Goal: Task Accomplishment & Management: Manage account settings

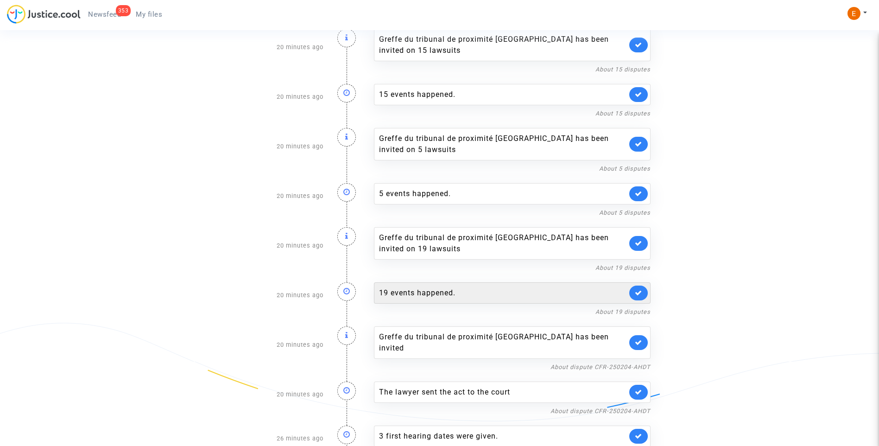
scroll to position [1405, 0]
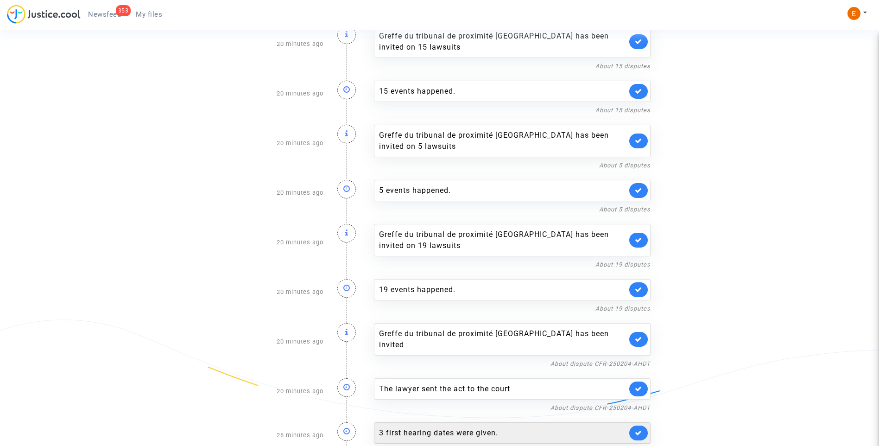
click at [434, 429] on div "3 first hearing dates were given." at bounding box center [512, 432] width 277 height 21
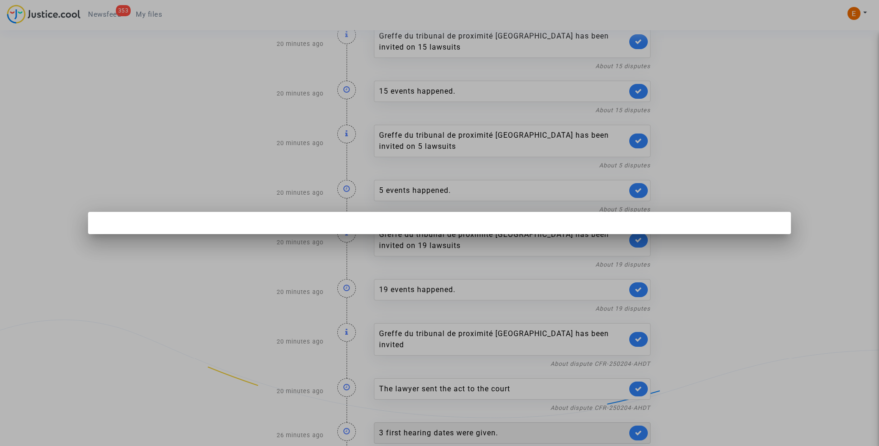
scroll to position [0, 0]
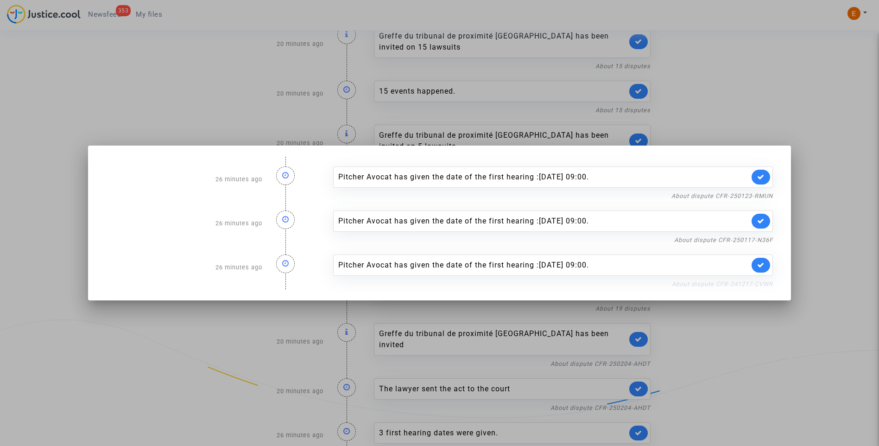
click at [739, 281] on link "About dispute CFR-241217-CVWR" at bounding box center [722, 283] width 101 height 7
click at [764, 262] on icon at bounding box center [760, 264] width 7 height 7
click at [764, 240] on link "About dispute CFR-250117-N36F" at bounding box center [723, 239] width 99 height 7
click at [770, 220] on link at bounding box center [760, 221] width 19 height 15
click at [767, 197] on link "About dispute CFR-250123-RMUN" at bounding box center [721, 195] width 101 height 7
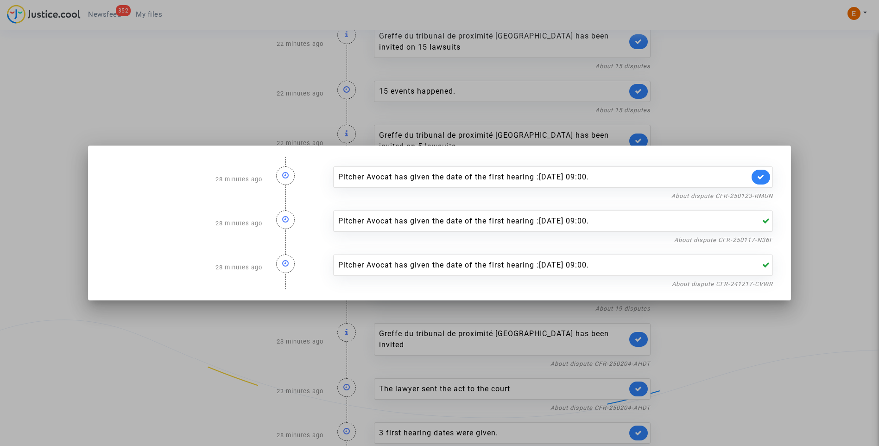
click at [770, 173] on link at bounding box center [760, 177] width 19 height 15
click at [764, 121] on div at bounding box center [439, 223] width 879 height 446
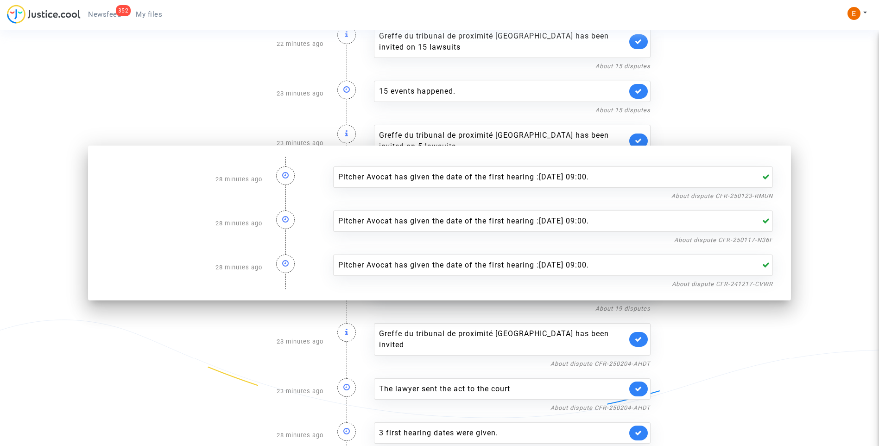
scroll to position [1405, 0]
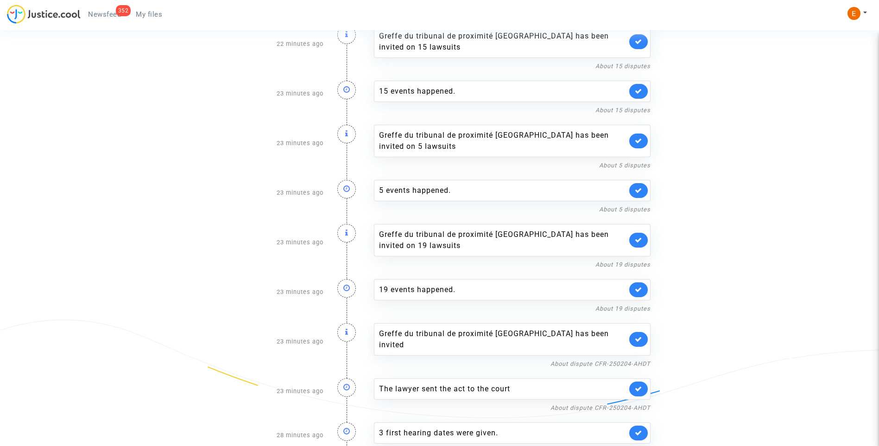
drag, startPoint x: 161, startPoint y: 12, endPoint x: 154, endPoint y: 13, distance: 6.6
click at [161, 12] on span "My files" at bounding box center [149, 14] width 26 height 8
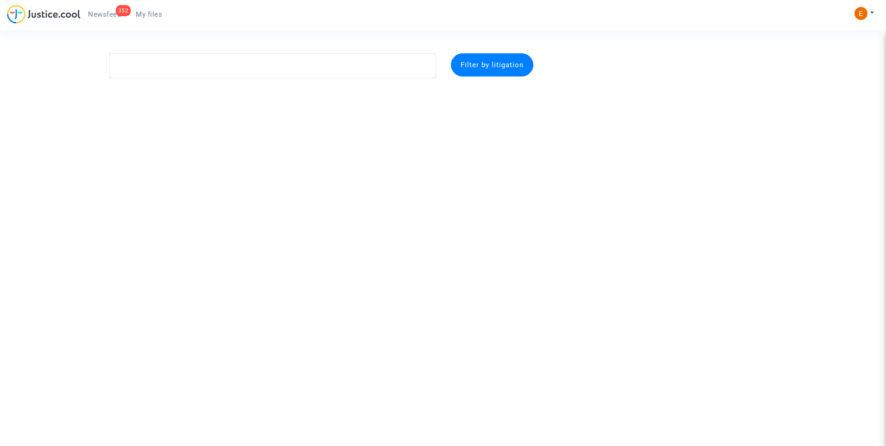
click at [111, 12] on span "Newsfeed" at bounding box center [104, 14] width 33 height 8
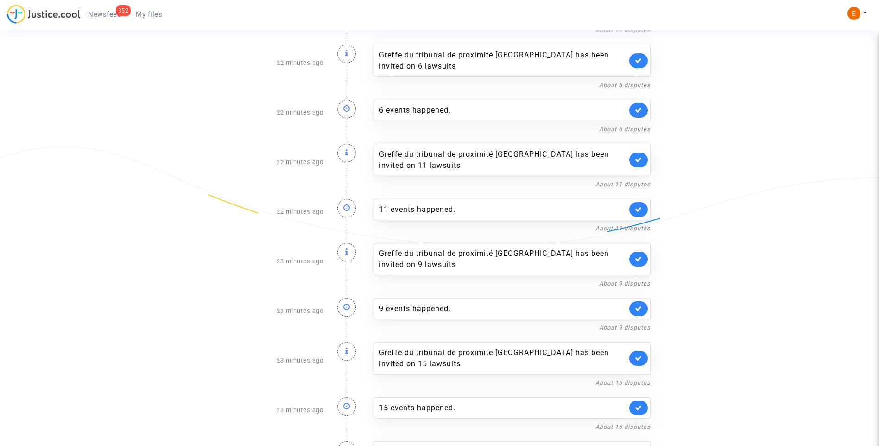
scroll to position [1361, 0]
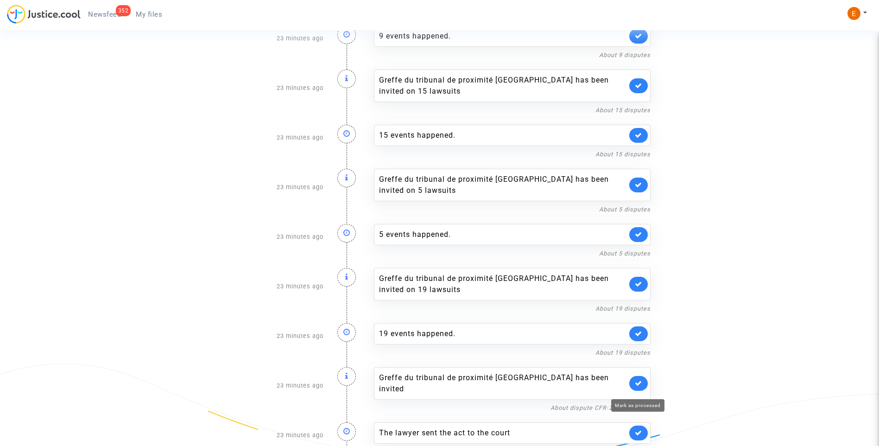
click at [638, 429] on icon at bounding box center [638, 432] width 7 height 7
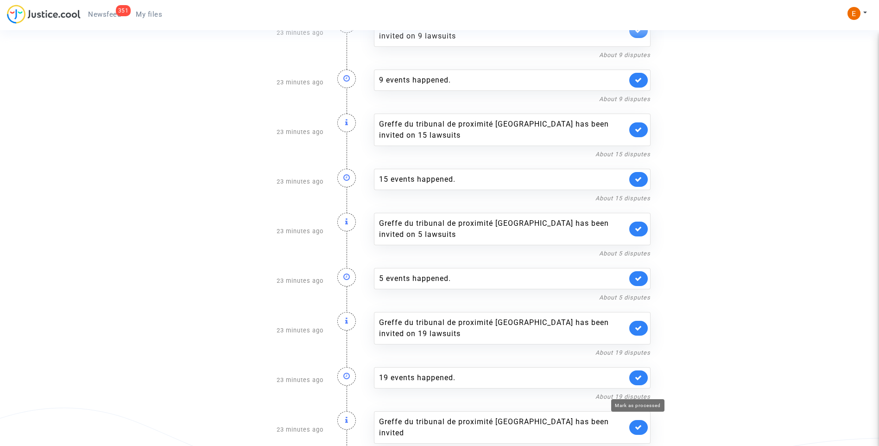
click at [638, 423] on icon at bounding box center [638, 426] width 7 height 7
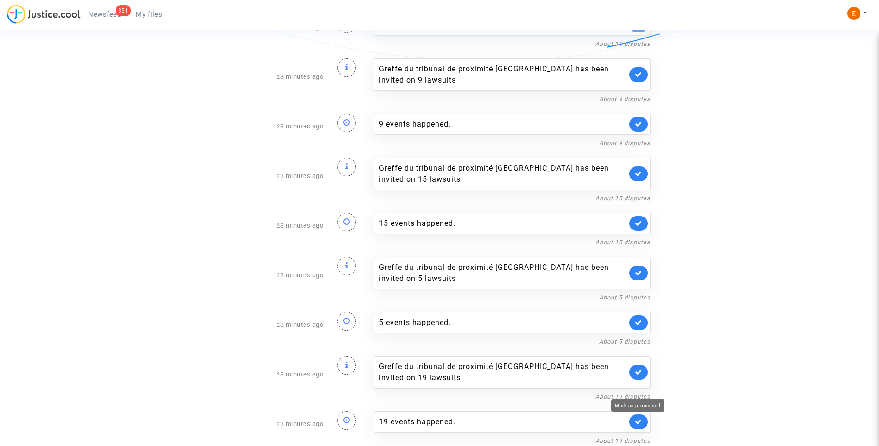
scroll to position [1273, 0]
click at [641, 421] on icon at bounding box center [638, 421] width 7 height 7
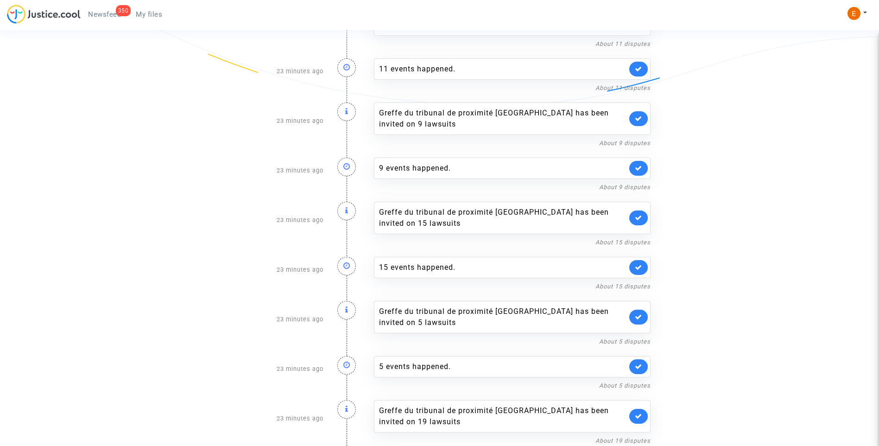
click at [641, 421] on link at bounding box center [638, 416] width 19 height 15
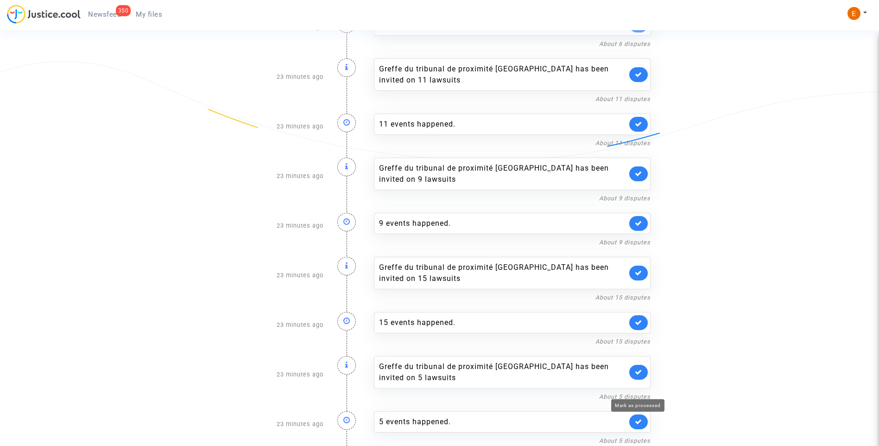
click at [641, 421] on icon at bounding box center [638, 421] width 7 height 7
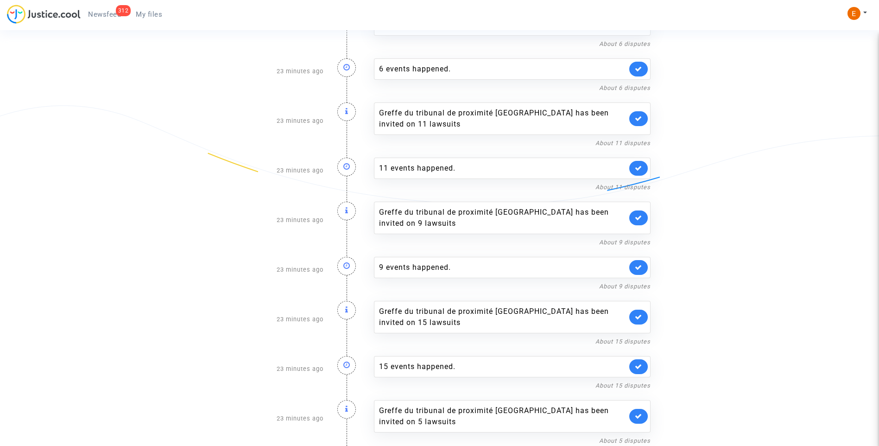
click at [641, 421] on link at bounding box center [638, 416] width 19 height 15
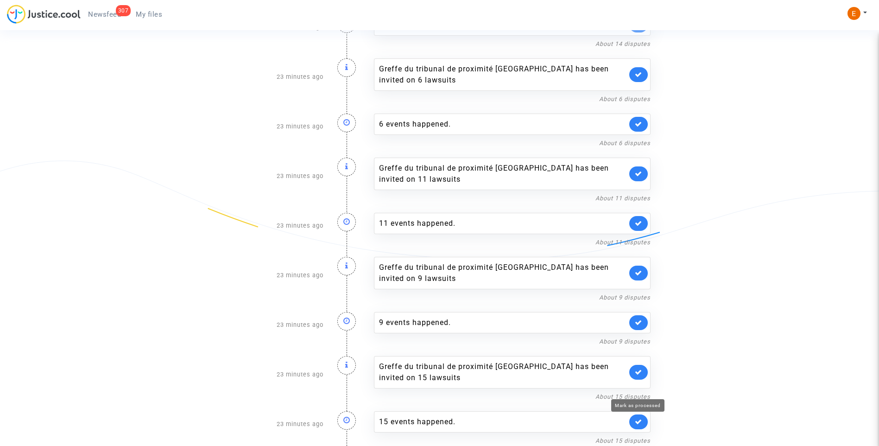
click at [641, 421] on icon at bounding box center [638, 421] width 7 height 7
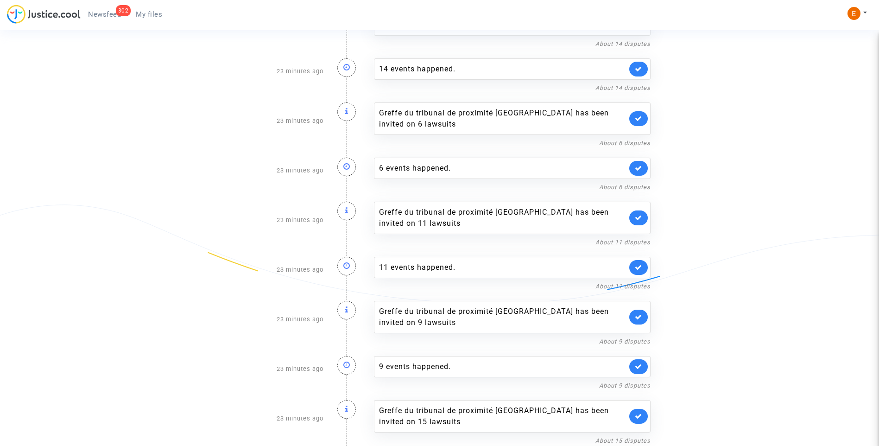
click at [641, 421] on link at bounding box center [638, 416] width 19 height 15
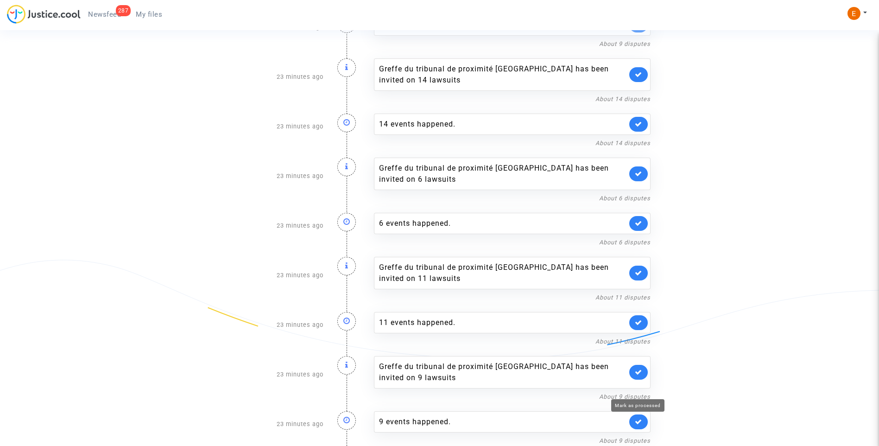
click at [641, 421] on icon at bounding box center [638, 421] width 7 height 7
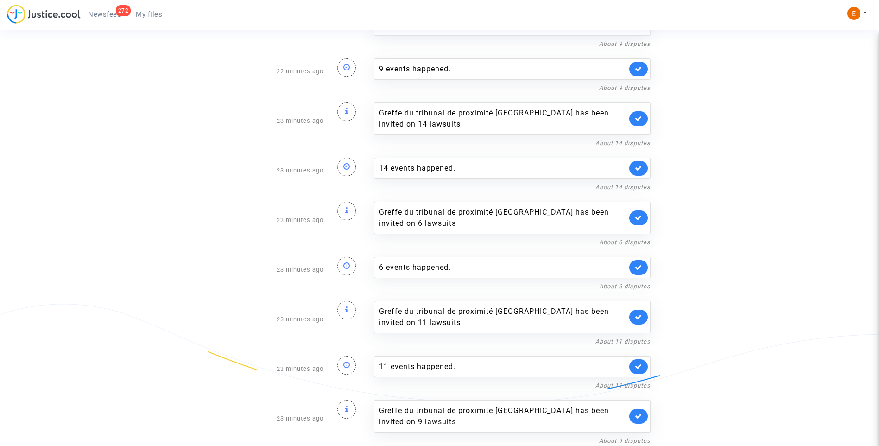
click at [641, 421] on link at bounding box center [638, 416] width 19 height 15
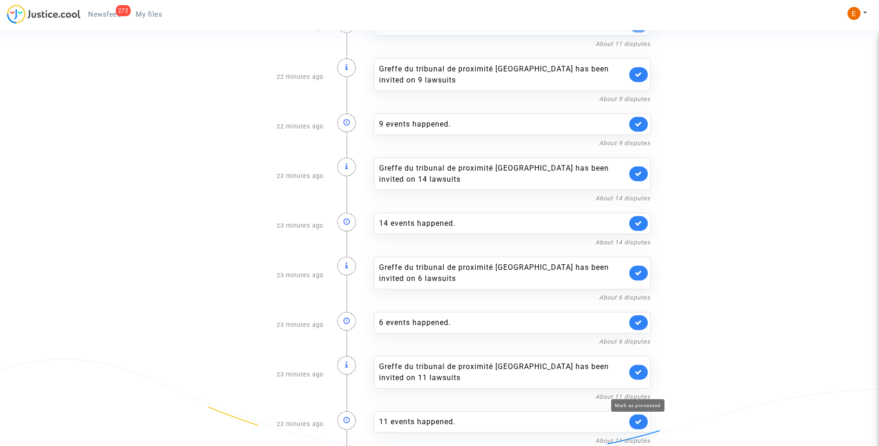
click at [641, 421] on icon at bounding box center [638, 421] width 7 height 7
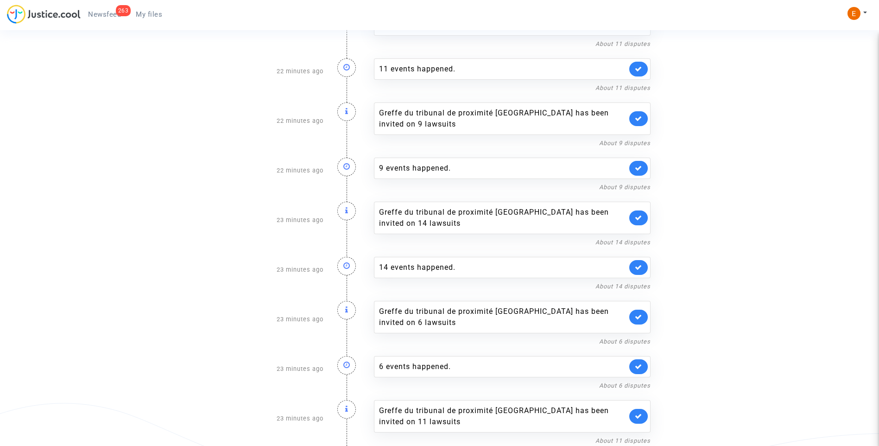
click at [641, 421] on link at bounding box center [638, 416] width 19 height 15
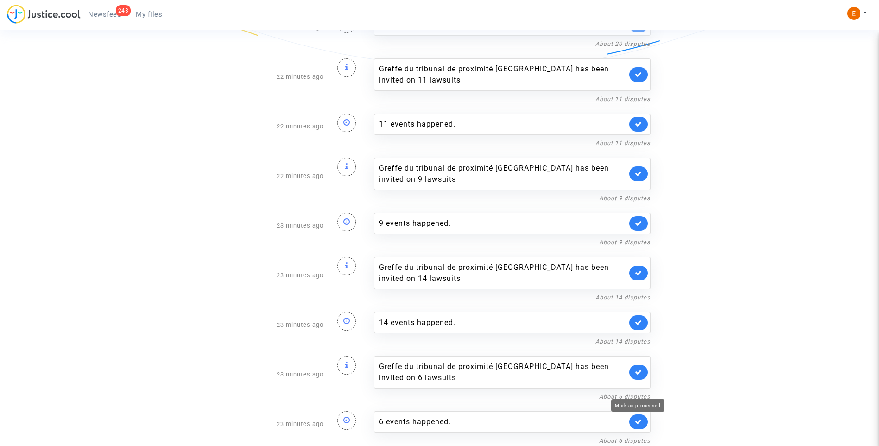
click at [641, 421] on icon at bounding box center [638, 421] width 7 height 7
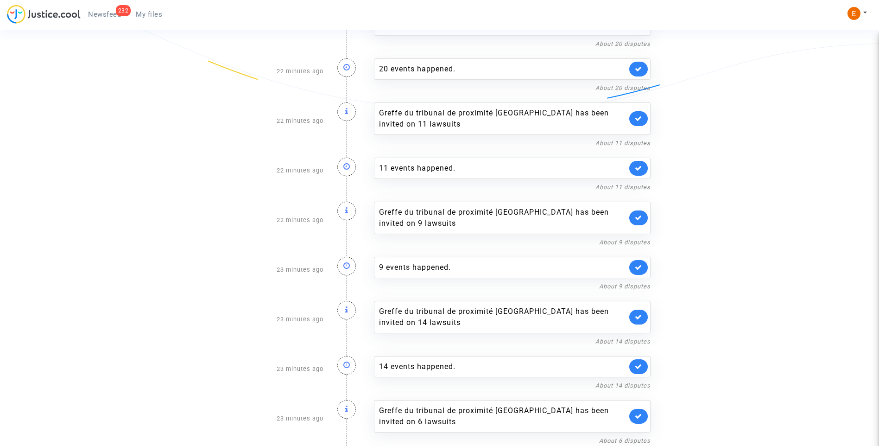
click at [641, 421] on link at bounding box center [638, 416] width 19 height 15
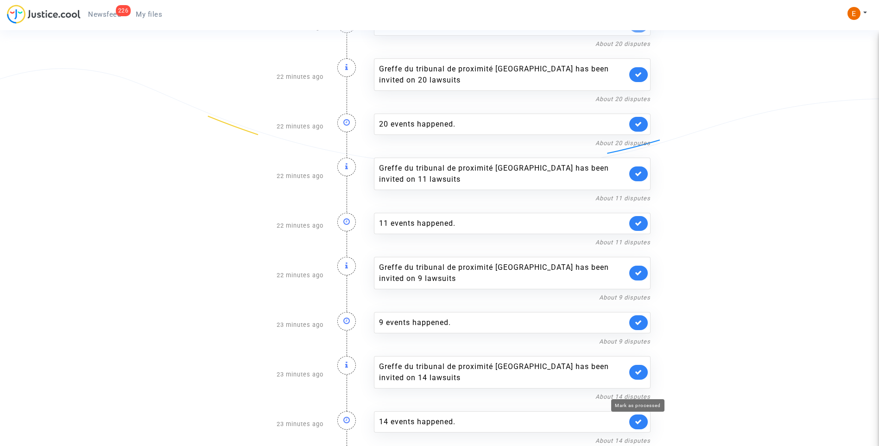
click at [641, 421] on icon at bounding box center [638, 421] width 7 height 7
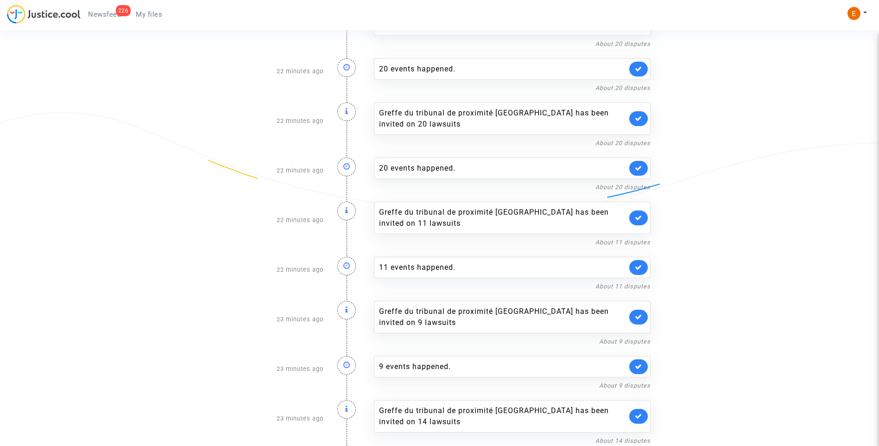
click at [641, 421] on link at bounding box center [638, 416] width 19 height 15
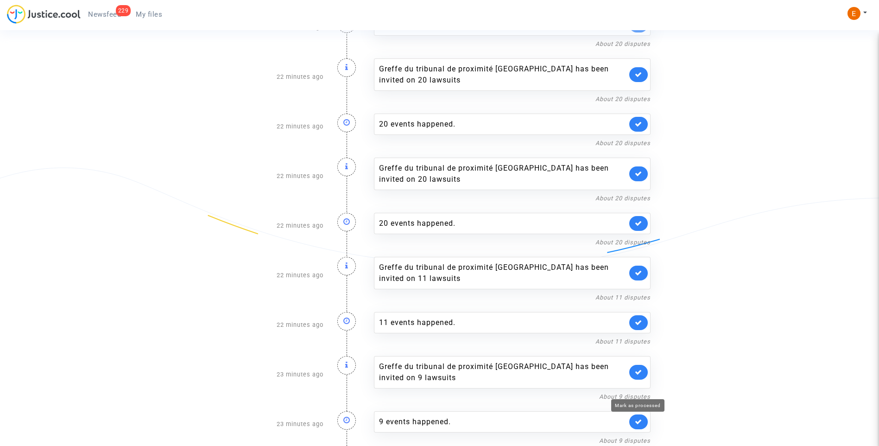
click at [641, 421] on icon at bounding box center [638, 421] width 7 height 7
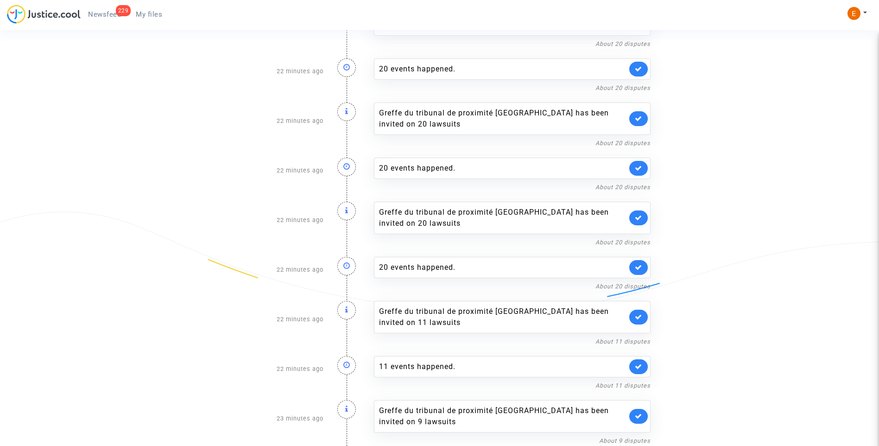
click at [641, 421] on link at bounding box center [638, 416] width 19 height 15
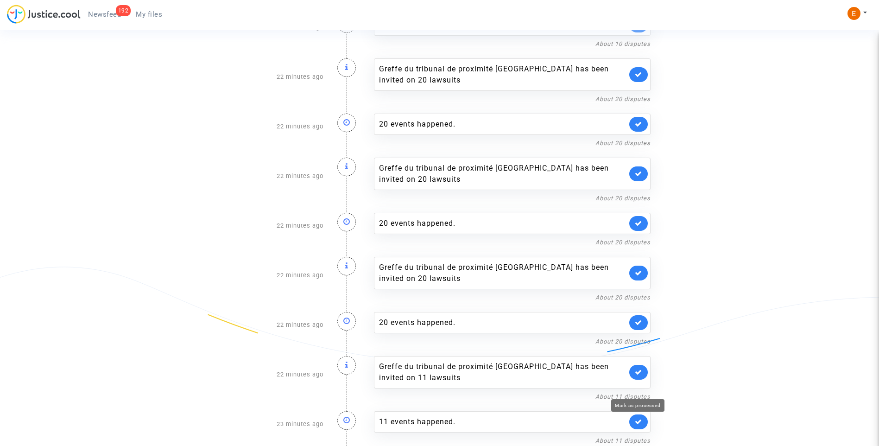
click at [641, 421] on icon at bounding box center [638, 421] width 7 height 7
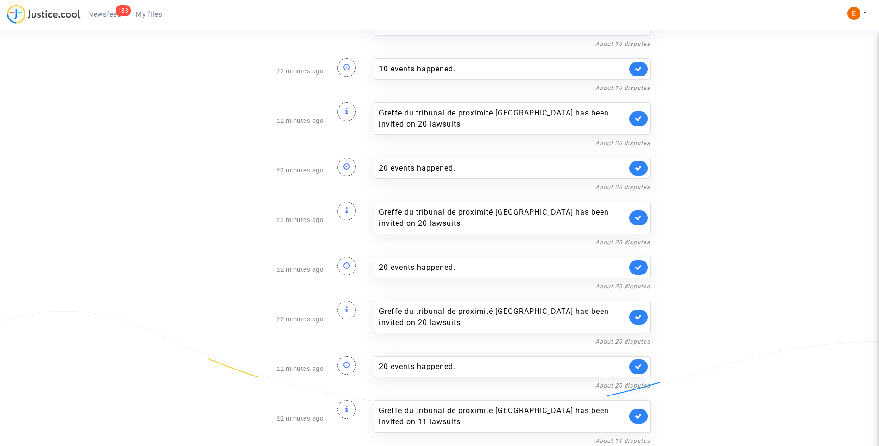
click at [641, 421] on link at bounding box center [638, 416] width 19 height 15
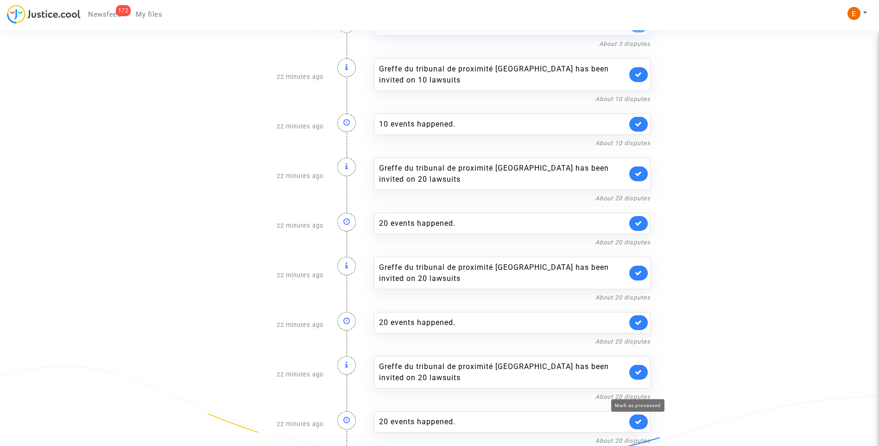
click at [641, 421] on icon at bounding box center [638, 421] width 7 height 7
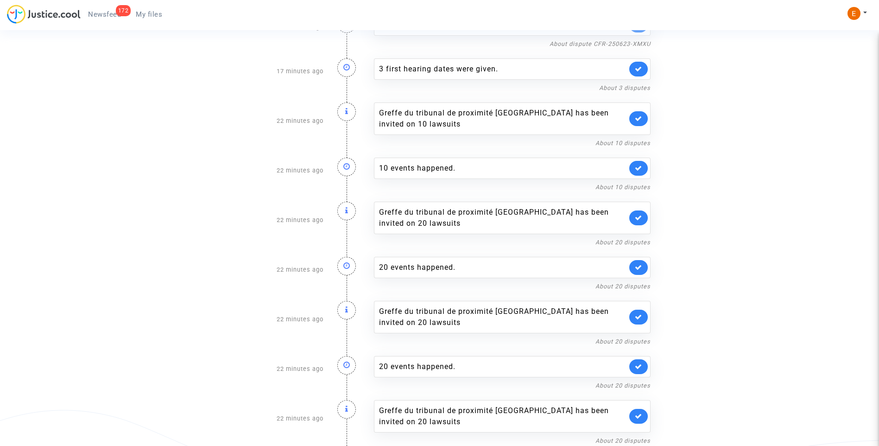
click at [641, 421] on link at bounding box center [638, 416] width 19 height 15
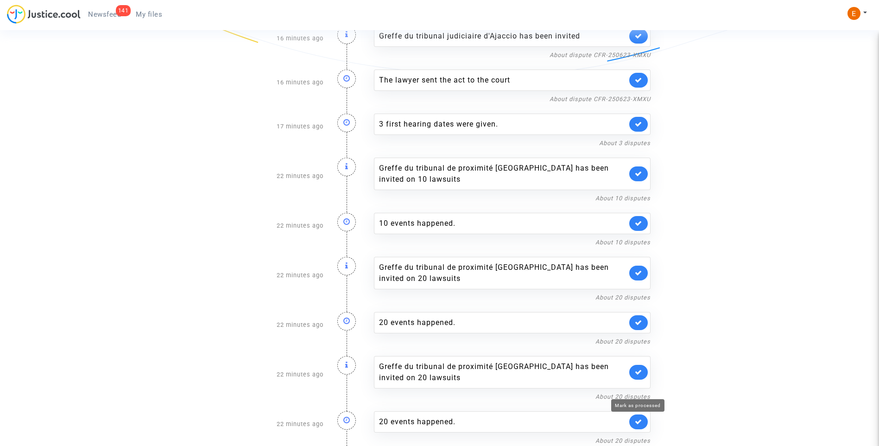
click at [641, 421] on icon at bounding box center [638, 421] width 7 height 7
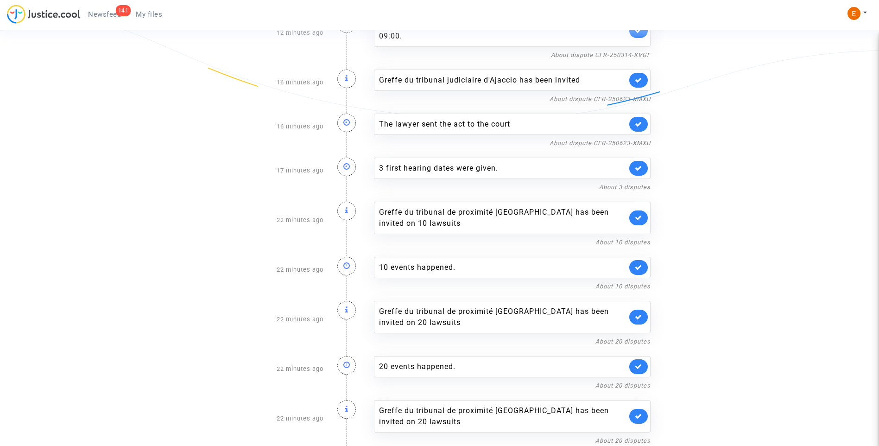
click at [641, 421] on link at bounding box center [638, 416] width 19 height 15
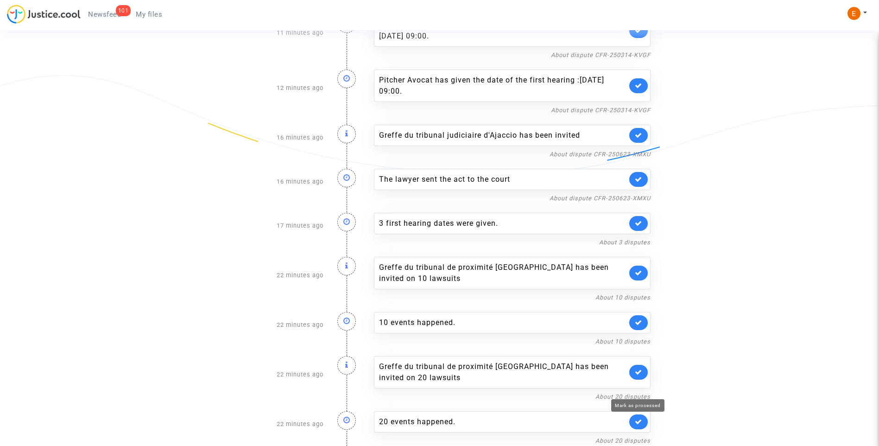
click at [641, 421] on icon at bounding box center [638, 421] width 7 height 7
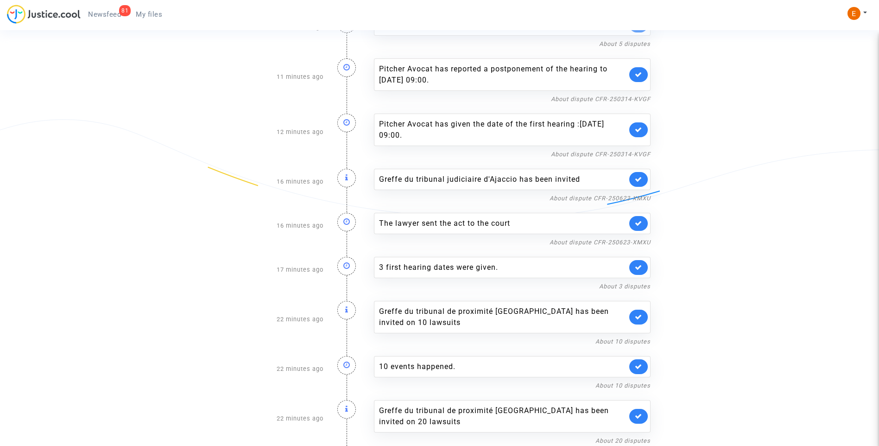
click at [641, 421] on link at bounding box center [638, 416] width 19 height 15
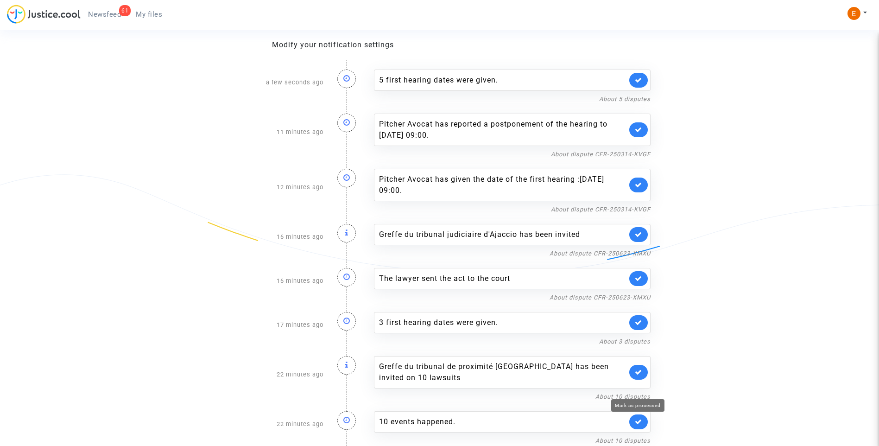
click at [641, 421] on icon at bounding box center [638, 421] width 7 height 7
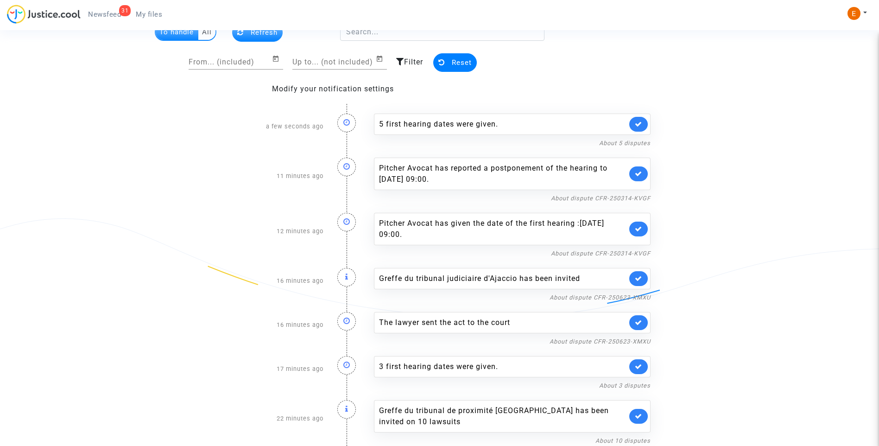
click at [641, 421] on link at bounding box center [638, 416] width 19 height 15
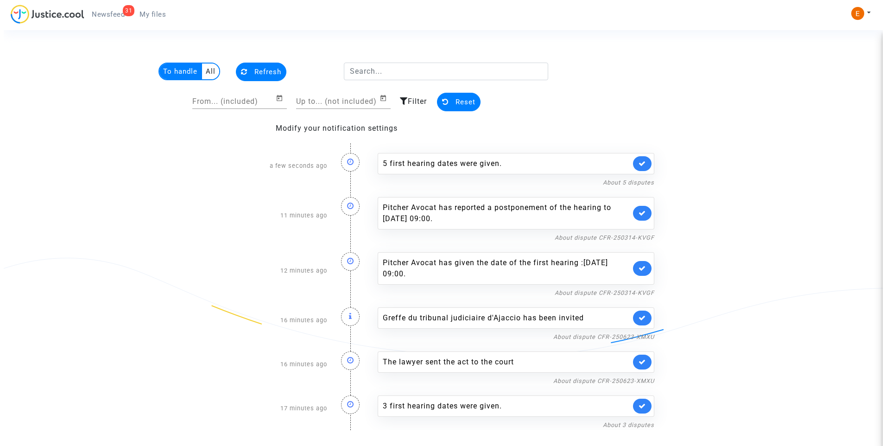
scroll to position [0, 0]
click at [643, 363] on icon at bounding box center [641, 361] width 7 height 7
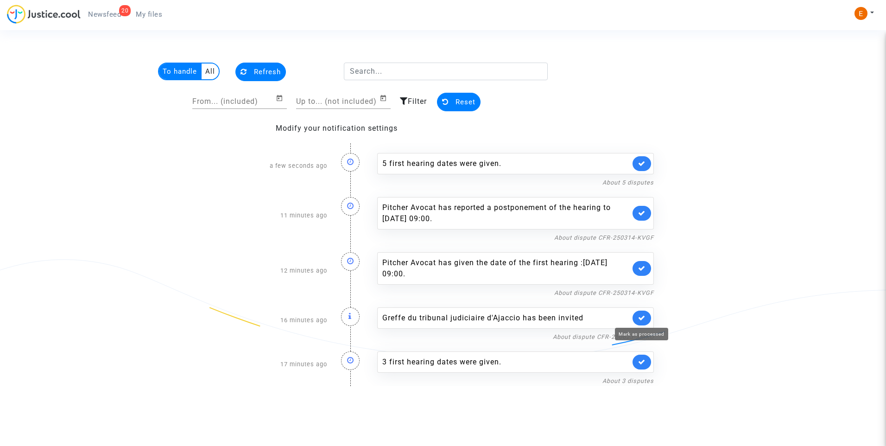
click at [645, 317] on icon at bounding box center [641, 317] width 7 height 7
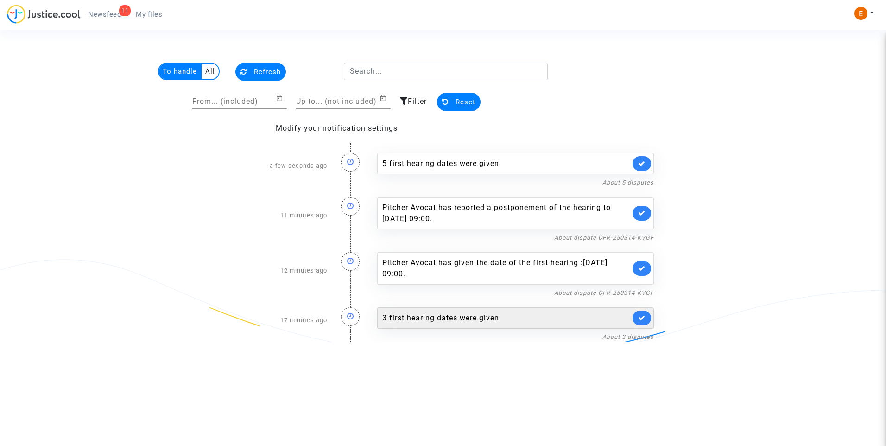
click at [448, 321] on div "3 first hearing dates were given." at bounding box center [506, 317] width 248 height 11
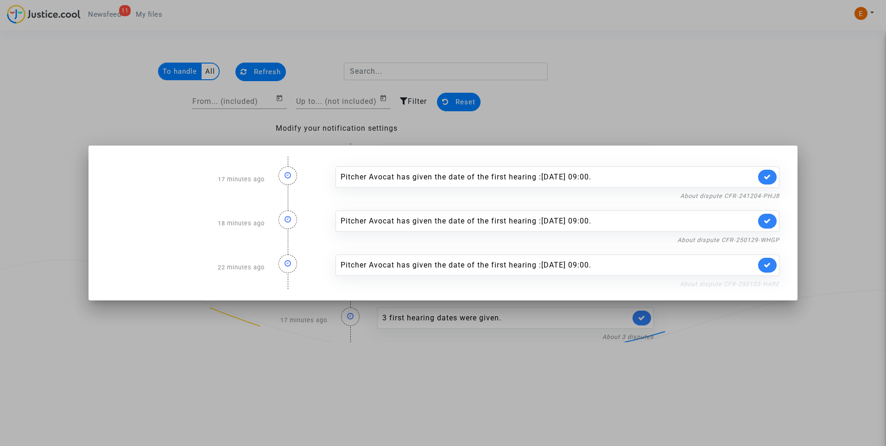
click at [715, 284] on link "About dispute CFR-250103-HARE" at bounding box center [730, 283] width 100 height 7
click at [767, 264] on icon at bounding box center [767, 264] width 7 height 7
click at [763, 239] on link "About dispute CFR-250129-WHGP" at bounding box center [728, 239] width 102 height 7
click at [764, 223] on icon at bounding box center [767, 220] width 7 height 7
click at [765, 199] on link "About dispute CFR-241204-PHJ8" at bounding box center [729, 195] width 99 height 7
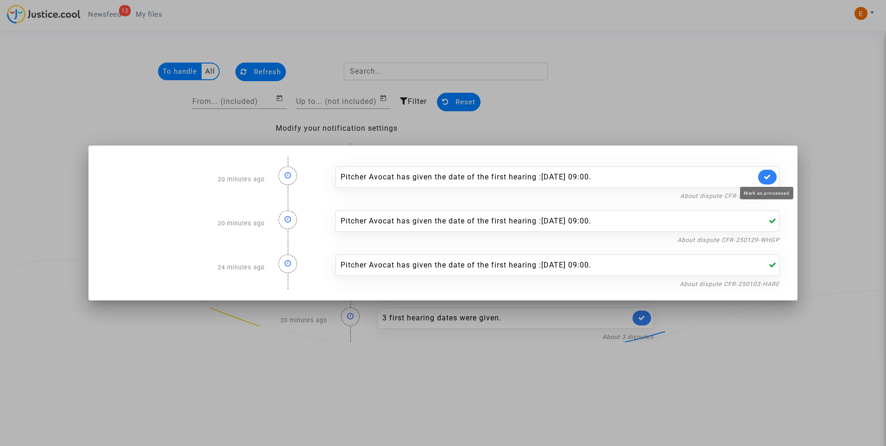
click at [771, 175] on link at bounding box center [767, 177] width 19 height 15
click at [772, 117] on div at bounding box center [443, 223] width 886 height 446
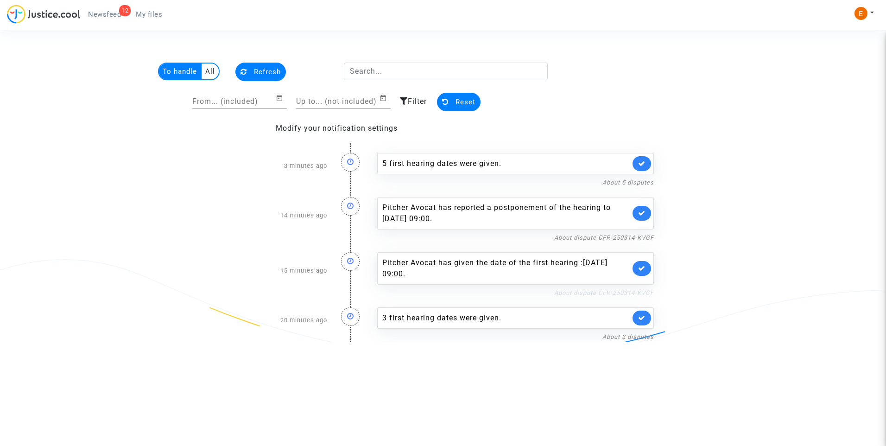
click at [613, 291] on link "About dispute CFR-250314-KVGF" at bounding box center [604, 292] width 100 height 7
click at [646, 269] on link at bounding box center [641, 268] width 19 height 15
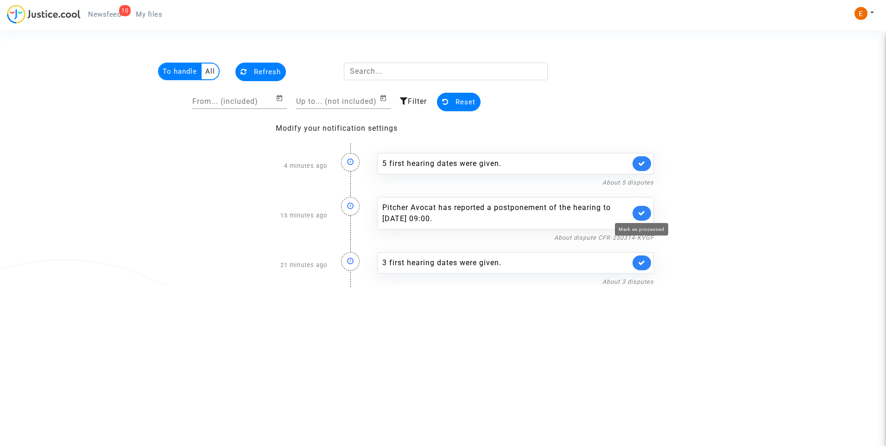
click at [641, 210] on icon at bounding box center [641, 212] width 7 height 7
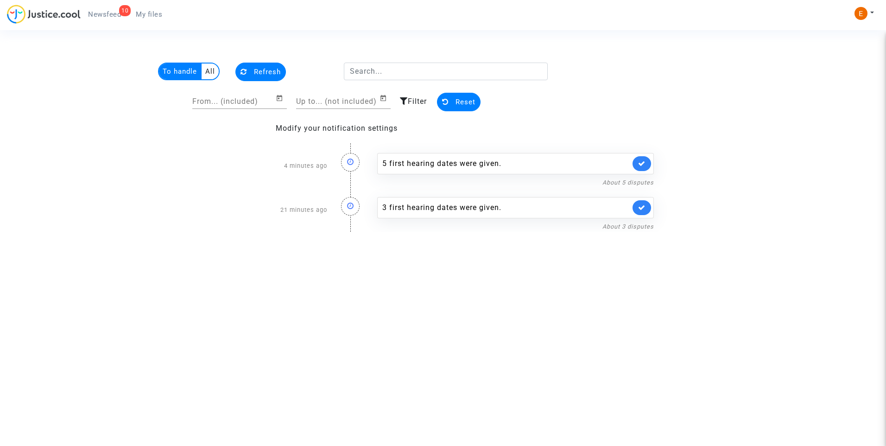
drag, startPoint x: 154, startPoint y: 20, endPoint x: 128, endPoint y: 16, distance: 26.4
click at [154, 20] on link "My files" at bounding box center [148, 14] width 41 height 14
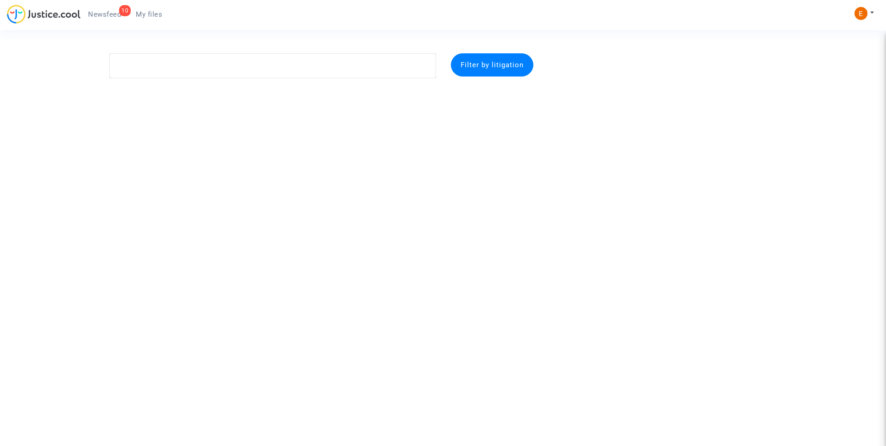
click at [123, 15] on div "10" at bounding box center [125, 10] width 12 height 11
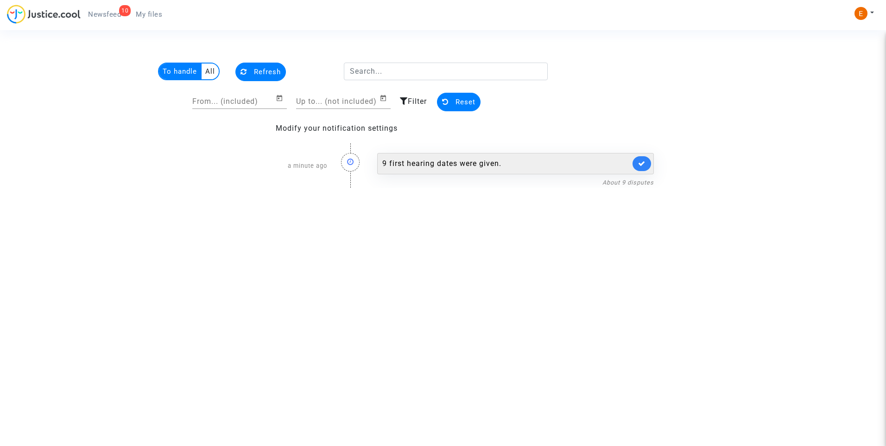
click at [470, 163] on div "9 first hearing dates were given." at bounding box center [506, 163] width 248 height 11
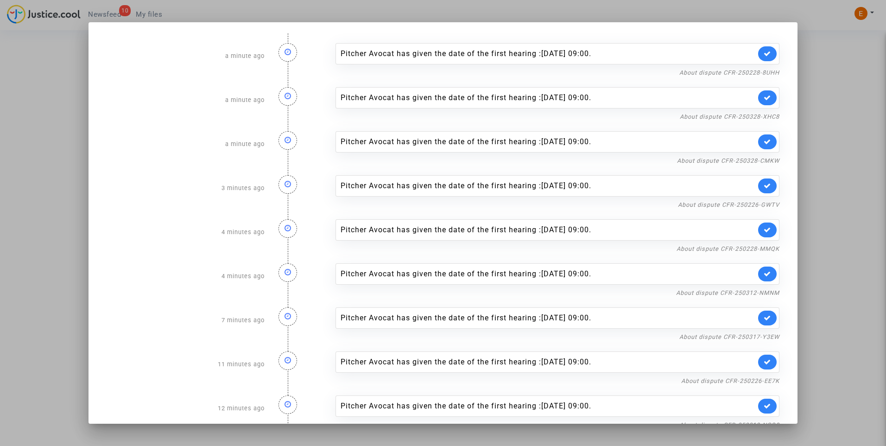
scroll to position [18, 0]
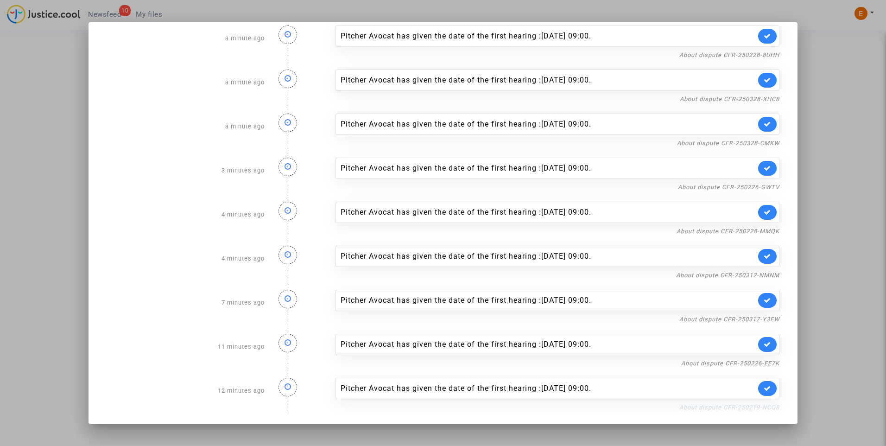
click at [757, 407] on link "About dispute CFR-250219-NCQ8" at bounding box center [729, 407] width 100 height 7
click at [764, 391] on icon at bounding box center [767, 388] width 7 height 7
click at [764, 362] on link "About dispute CFR-250226-EE7K" at bounding box center [730, 363] width 98 height 7
click at [764, 338] on link at bounding box center [767, 344] width 19 height 15
click at [752, 320] on link "About dispute CFR-250317-Y3EW" at bounding box center [729, 319] width 100 height 7
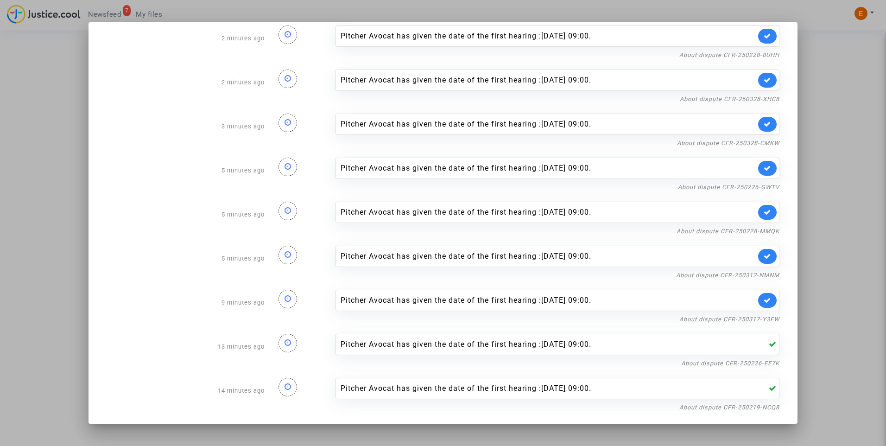
click at [764, 299] on link at bounding box center [767, 300] width 19 height 15
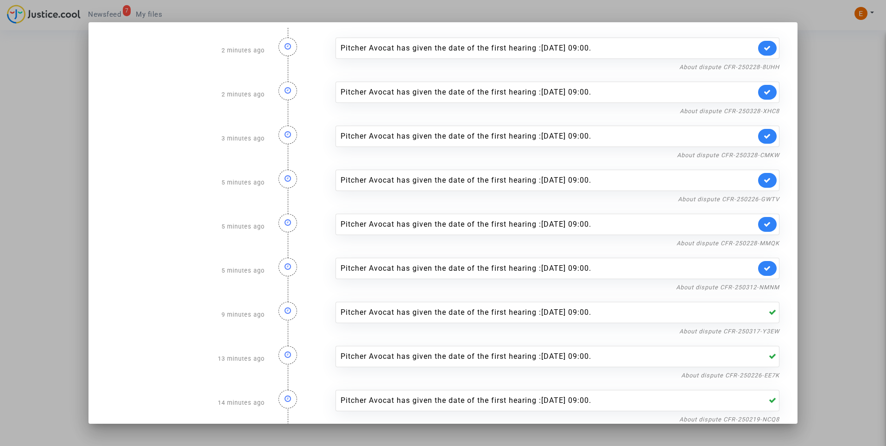
scroll to position [0, 0]
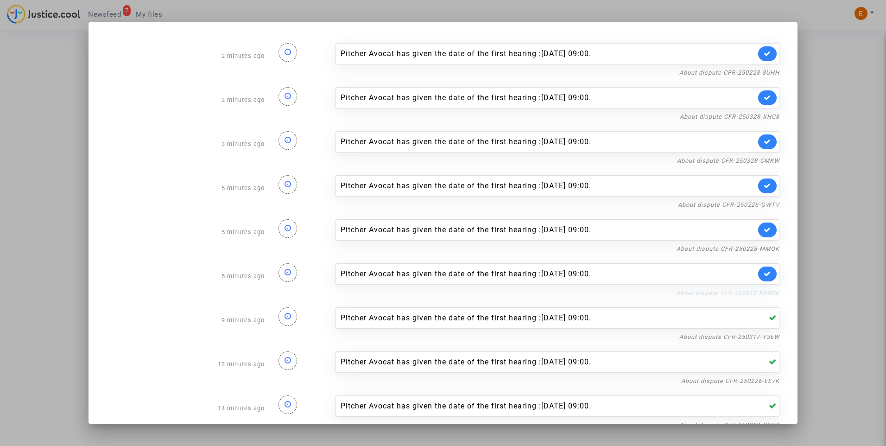
click at [754, 293] on link "About dispute CFR-250312-NMNM" at bounding box center [727, 292] width 103 height 7
click at [760, 281] on link at bounding box center [767, 273] width 19 height 15
click at [763, 252] on link "About dispute CFR-250228-MMQK" at bounding box center [727, 248] width 103 height 7
click at [764, 230] on icon at bounding box center [767, 229] width 7 height 7
click at [764, 205] on link "About dispute CFR-250226-GWTV" at bounding box center [728, 204] width 101 height 7
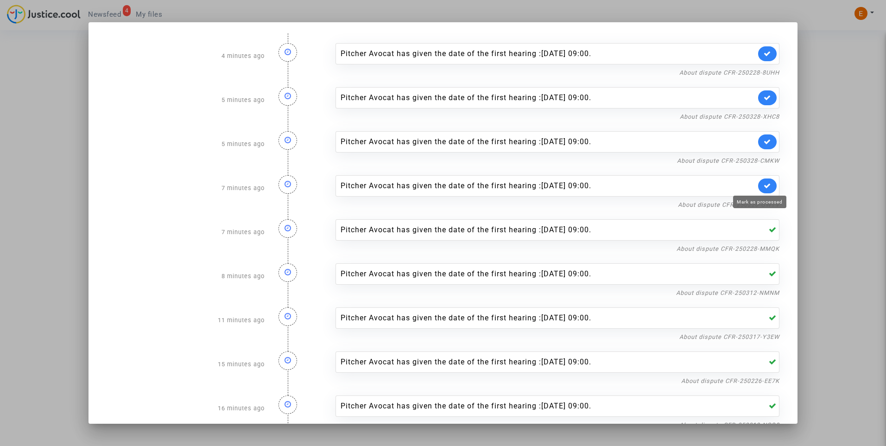
click at [764, 189] on icon at bounding box center [767, 185] width 7 height 7
click at [761, 164] on link "About dispute CFR-250328-CMKW" at bounding box center [728, 160] width 102 height 7
click at [764, 141] on icon at bounding box center [767, 141] width 7 height 7
click at [763, 116] on link "About dispute CFR-250328-XHC8" at bounding box center [730, 116] width 100 height 7
click at [764, 95] on icon at bounding box center [767, 97] width 7 height 7
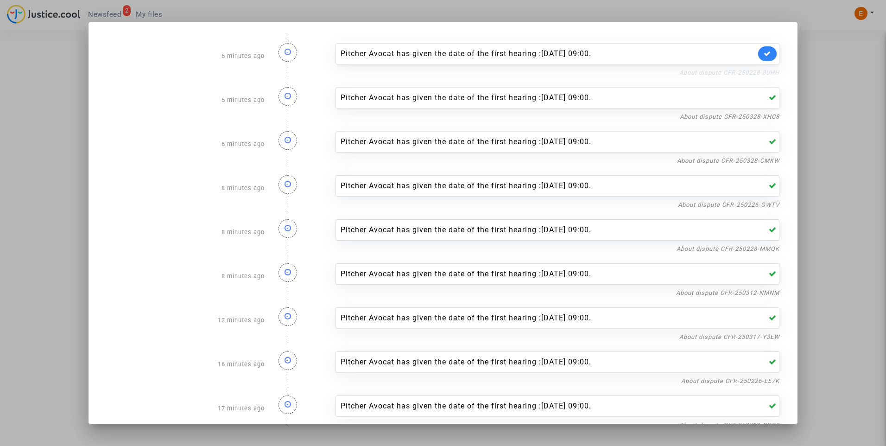
click at [758, 73] on link "About dispute CFR-250228-8UHH" at bounding box center [729, 72] width 100 height 7
click at [758, 60] on link at bounding box center [767, 53] width 19 height 15
click at [836, 85] on div at bounding box center [443, 223] width 886 height 446
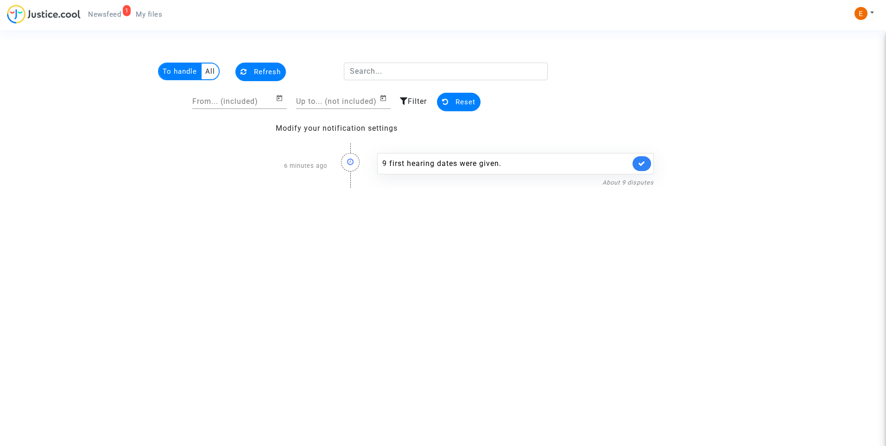
click at [158, 19] on link "My files" at bounding box center [148, 14] width 41 height 14
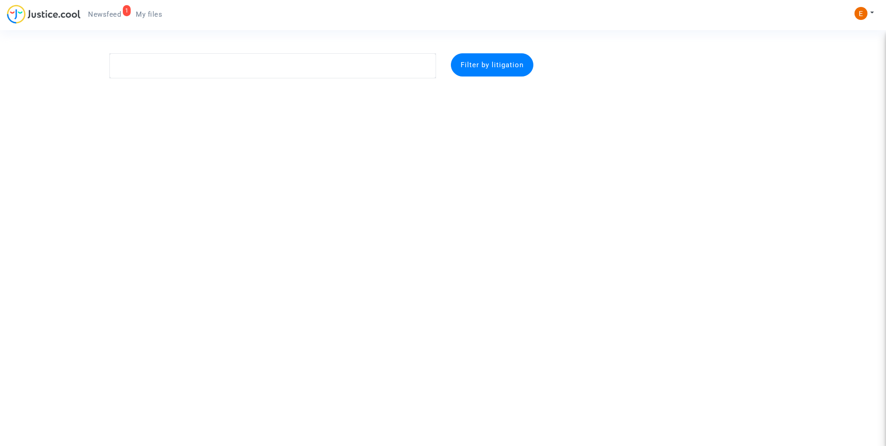
click at [108, 10] on span "Newsfeed" at bounding box center [104, 14] width 33 height 8
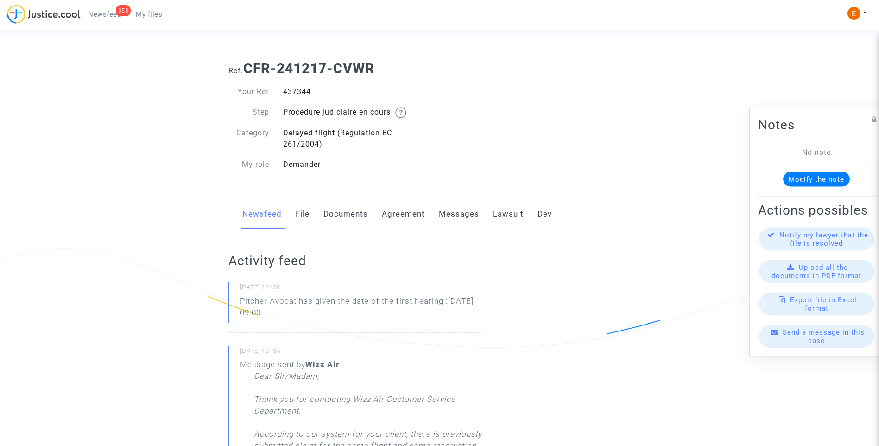
click at [296, 93] on div "437344" at bounding box center [358, 91] width 164 height 11
copy div "437344"
drag, startPoint x: 311, startPoint y: 312, endPoint x: 230, endPoint y: 299, distance: 81.7
click at [230, 299] on div "19/08/2025 - 10h58 Pitcher Avocat has given the date of the first hearing :Feb …" at bounding box center [354, 307] width 253 height 50
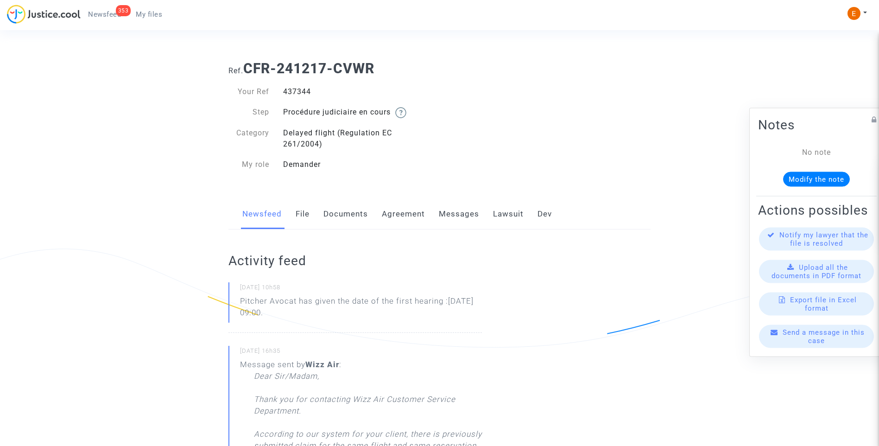
drag, startPoint x: 237, startPoint y: 300, endPoint x: 246, endPoint y: 302, distance: 8.7
click at [335, 316] on p "Pitcher Avocat ha dado la fecha de la primera audiencia: 6 de febrero de 2026 a…" at bounding box center [361, 309] width 242 height 28
click at [382, 314] on p "Pitcher Avocat ha dado la fecha de la primera audiencia: 6 de febrero de 2026 a…" at bounding box center [361, 309] width 242 height 28
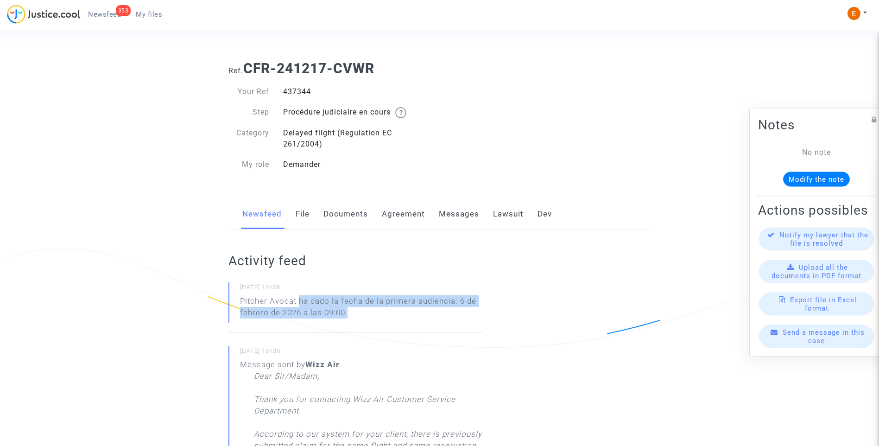
drag, startPoint x: 299, startPoint y: 299, endPoint x: 360, endPoint y: 309, distance: 62.5
click at [360, 309] on p "Pitcher Avocat ha dado la fecha de la primera audiencia: 6 de febrero de 2026 a…" at bounding box center [361, 309] width 242 height 28
drag, startPoint x: 360, startPoint y: 309, endPoint x: 339, endPoint y: 303, distance: 22.7
copy p "ha dado la fecha de la primera audiencia: 6 de febrero de 2026 a las 09:00."
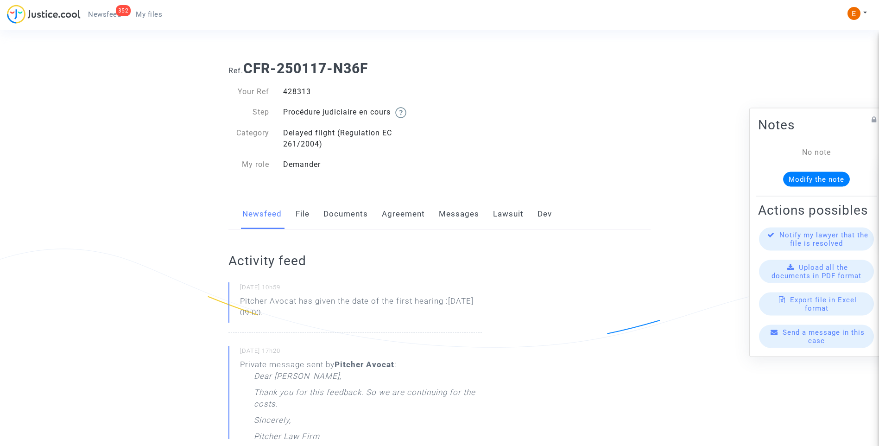
click at [290, 92] on div "428313" at bounding box center [358, 91] width 164 height 11
copy div "428313"
drag, startPoint x: 336, startPoint y: 318, endPoint x: 226, endPoint y: 301, distance: 111.1
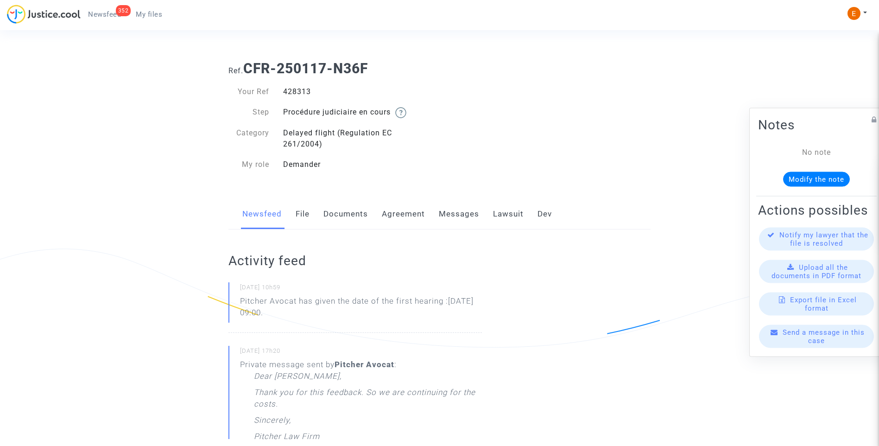
drag, startPoint x: 226, startPoint y: 301, endPoint x: 251, endPoint y: 303, distance: 24.6
click at [324, 323] on div "[DATE] 10h59 Pitcher Avocat [PERSON_NAME] la fecha de la primera audiencia: 6 d…" at bounding box center [354, 307] width 253 height 50
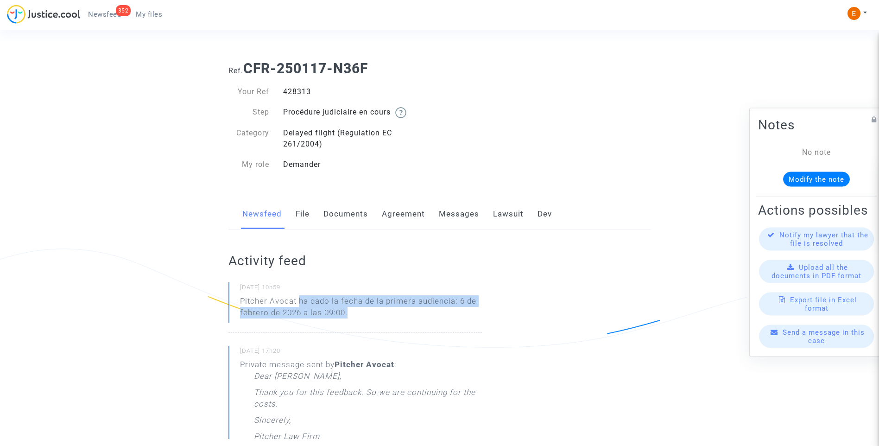
drag, startPoint x: 298, startPoint y: 300, endPoint x: 379, endPoint y: 317, distance: 82.4
click at [379, 317] on p "Pitcher Avocat ha dado la fecha de la primera audiencia: 6 de febrero de 2026 a…" at bounding box center [361, 309] width 242 height 28
drag, startPoint x: 379, startPoint y: 317, endPoint x: 336, endPoint y: 307, distance: 43.9
copy p "ha dado la fecha de la primera audiencia: 6 de febrero de 2026 a las 09:00."
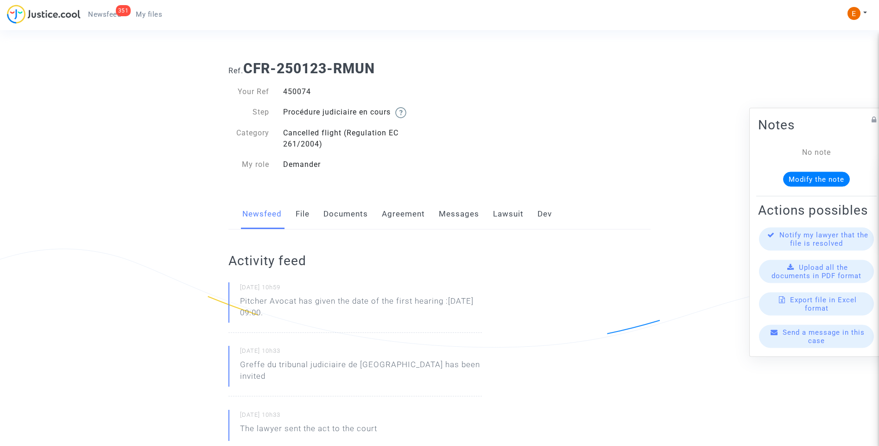
click at [290, 90] on div "450074" at bounding box center [358, 91] width 164 height 11
copy div "450074"
drag, startPoint x: 320, startPoint y: 316, endPoint x: 217, endPoint y: 304, distance: 103.0
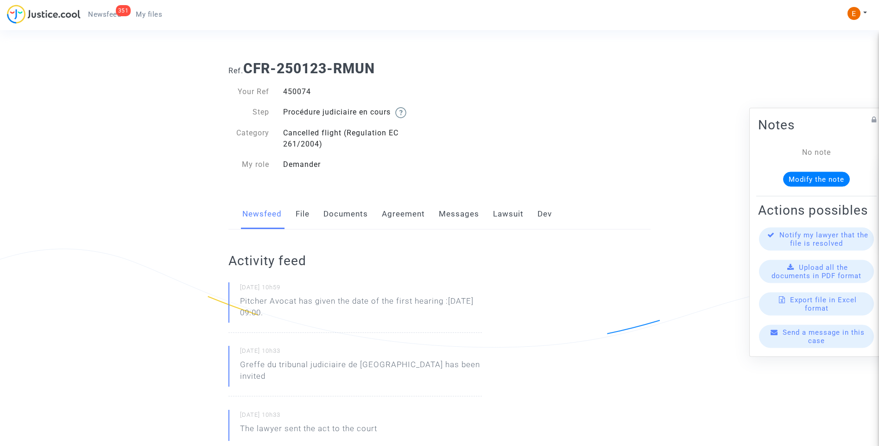
drag, startPoint x: 217, startPoint y: 304, endPoint x: 254, endPoint y: 301, distance: 37.2
click at [400, 327] on div "[DATE] 10h59 Pitcher Avocat [PERSON_NAME] la fecha de la primera audiencia: 6 d…" at bounding box center [354, 307] width 253 height 50
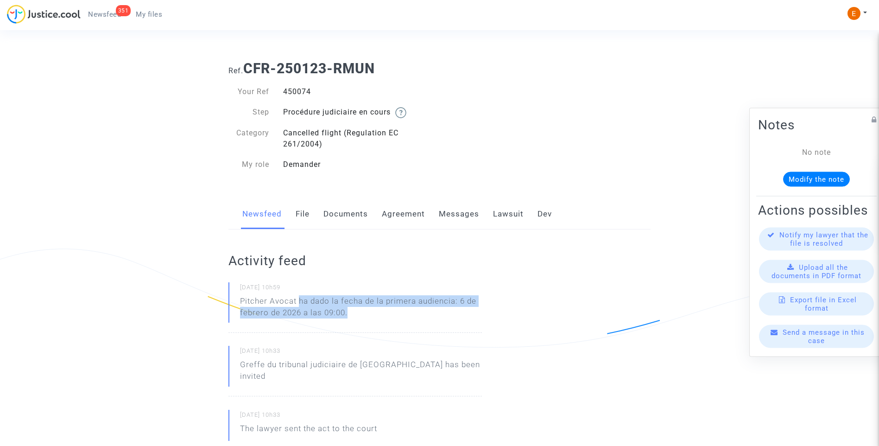
drag, startPoint x: 314, startPoint y: 306, endPoint x: 300, endPoint y: 303, distance: 13.7
click at [300, 303] on p "Pitcher Avocat ha dado la fecha de la primera audiencia: 6 de febrero de 2026 a…" at bounding box center [361, 309] width 242 height 28
copy p "ha dado la fecha de la primera audiencia: 6 de febrero de 2026 a las 09:00."
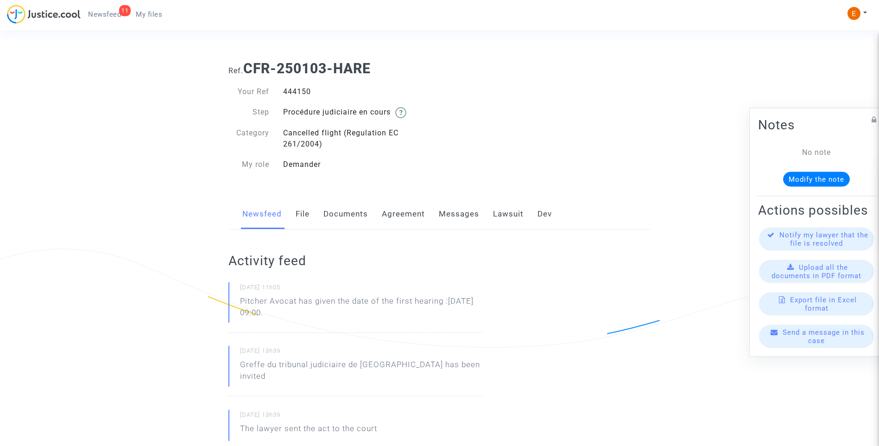
click at [300, 93] on div "444150" at bounding box center [358, 91] width 164 height 11
copy div "444150"
drag, startPoint x: 344, startPoint y: 320, endPoint x: 233, endPoint y: 302, distance: 113.0
click at [233, 302] on div "19/08/2025 - 11h05 Pitcher Avocat has given the date of the first hearing :Jan …" at bounding box center [354, 307] width 253 height 50
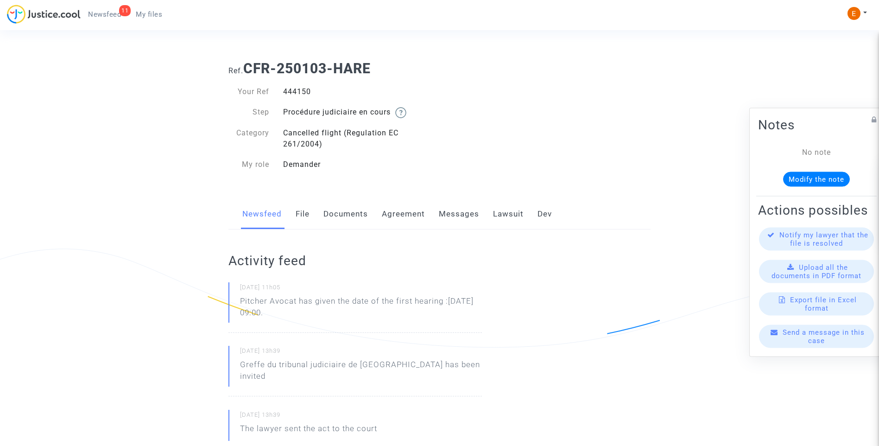
drag, startPoint x: 233, startPoint y: 302, endPoint x: 325, endPoint y: 306, distance: 92.7
click at [335, 300] on p "Pitcher Avocat has given the date of the first hearing :Jan 30th 2026 at 09:00." at bounding box center [361, 309] width 242 height 28
drag, startPoint x: 327, startPoint y: 314, endPoint x: 300, endPoint y: 301, distance: 29.6
click at [300, 301] on p "Pitcher Avocat has given the date of the first hearing :Jan 30th 2026 at 09:00." at bounding box center [361, 309] width 242 height 28
click at [346, 320] on p "Abogado Lanzador has given the date of the first hearing :Jan 30th 2026 at 09:0…" at bounding box center [361, 309] width 242 height 28
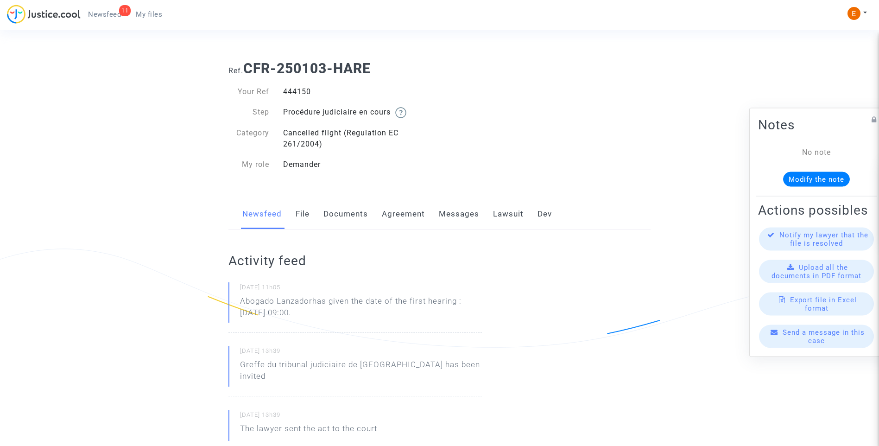
drag, startPoint x: 325, startPoint y: 314, endPoint x: 229, endPoint y: 301, distance: 96.3
click at [229, 301] on div "19/08/2025 - 11h05 Abogado Lanzador has given the date of the first hearing :Ja…" at bounding box center [354, 307] width 253 height 50
drag, startPoint x: 229, startPoint y: 301, endPoint x: 246, endPoint y: 300, distance: 17.2
click at [388, 317] on p "Abogado Lanzador ha dado la fecha de la primera audiencia: 30 de enero de 2026 …" at bounding box center [361, 309] width 242 height 28
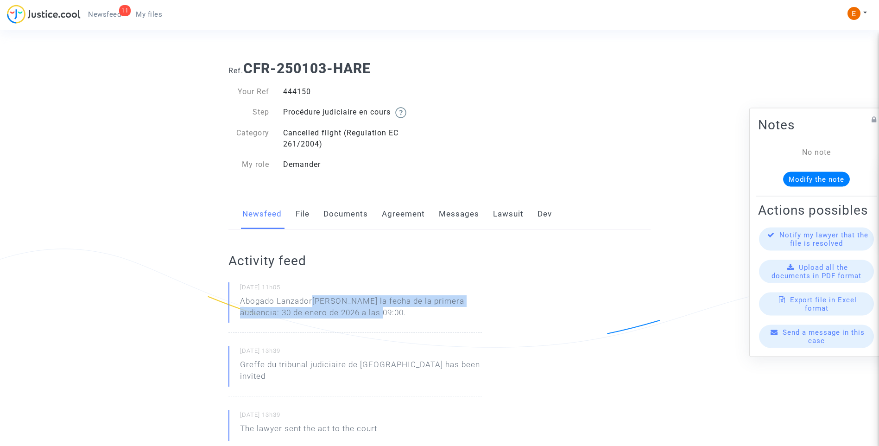
drag, startPoint x: 374, startPoint y: 317, endPoint x: 316, endPoint y: 301, distance: 59.7
click at [316, 301] on p "Abogado Lanzador ha dado la fecha de la primera audiencia: 30 de enero de 2026 …" at bounding box center [361, 309] width 242 height 28
copy font "ha dado la fecha de la primera audiencia: 30 de enero de 2026 a las 09:00."
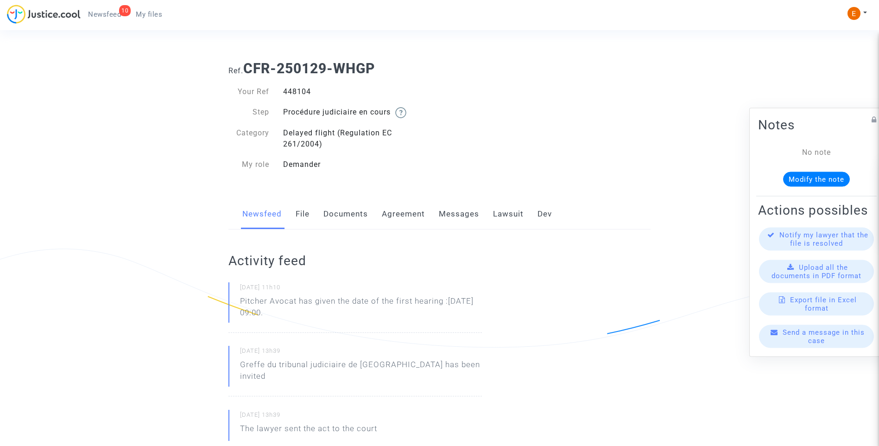
click at [303, 92] on div "448104" at bounding box center [358, 91] width 164 height 11
drag, startPoint x: 0, startPoint y: 0, endPoint x: 303, endPoint y: 92, distance: 317.0
drag, startPoint x: 361, startPoint y: 315, endPoint x: 236, endPoint y: 302, distance: 125.7
click at [236, 302] on div "[DATE] 11h10 Pitcher Avocat has given the date of the first hearing :[DATE] 09:…" at bounding box center [354, 307] width 253 height 50
drag, startPoint x: 236, startPoint y: 302, endPoint x: 246, endPoint y: 302, distance: 10.2
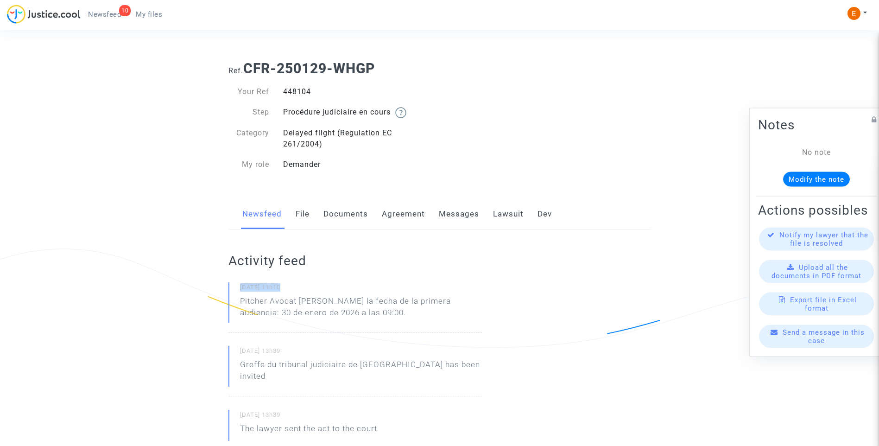
click at [333, 313] on p "Pitcher Avocat [PERSON_NAME] la fecha de la primera audiencia: 30 de enero de 2…" at bounding box center [361, 309] width 242 height 28
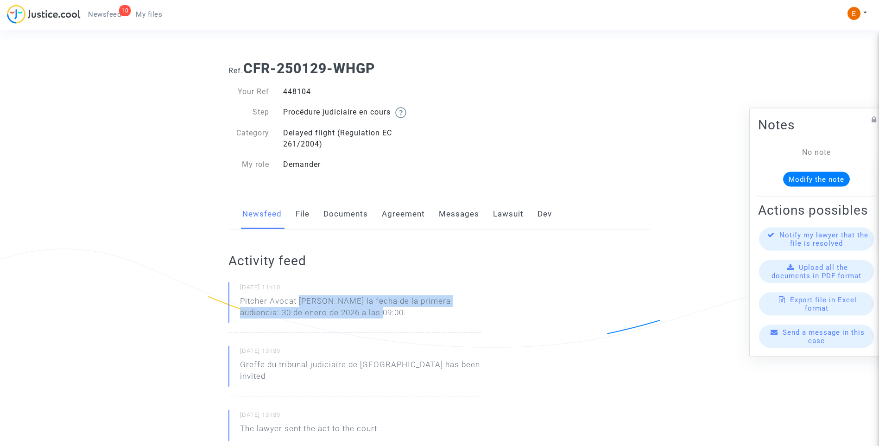
drag, startPoint x: 352, startPoint y: 321, endPoint x: 300, endPoint y: 301, distance: 55.7
click at [300, 301] on p "Pitcher Avocat [PERSON_NAME] la fecha de la primera audiencia: 30 de enero de 2…" at bounding box center [361, 309] width 242 height 28
copy p "[PERSON_NAME] la fecha de la primera audiencia: 30 de enero de 2026 a las 09:00."
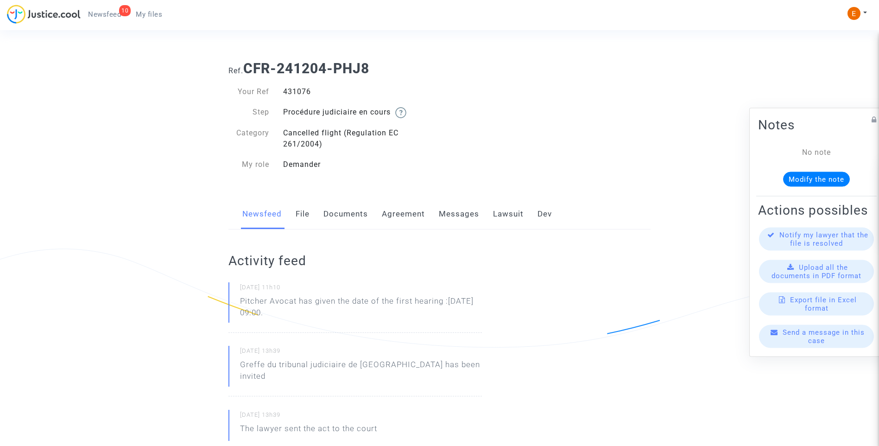
click at [307, 91] on div "431076" at bounding box center [358, 91] width 164 height 11
copy div "431076"
drag, startPoint x: 329, startPoint y: 309, endPoint x: 230, endPoint y: 303, distance: 99.3
click at [230, 303] on div "19/08/2025 - 11h10 Pitcher Avocat has given the date of the first hearing :Jan …" at bounding box center [354, 307] width 253 height 50
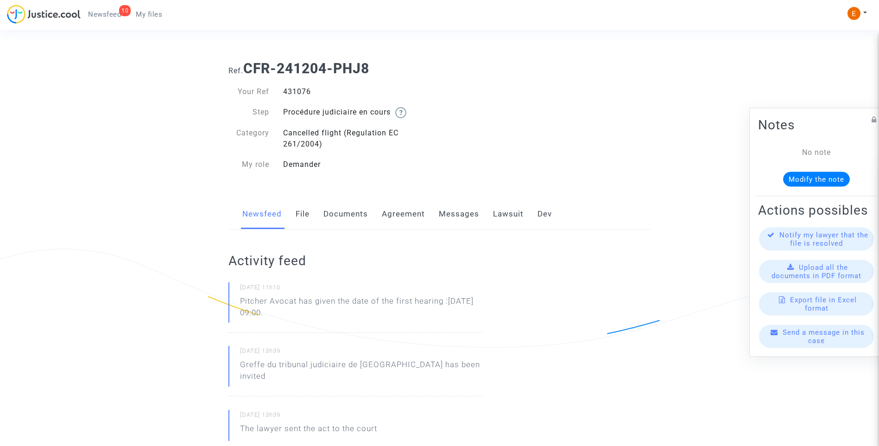
drag, startPoint x: 230, startPoint y: 303, endPoint x: 251, endPoint y: 310, distance: 22.3
click at [391, 322] on p "Pitcher Avocat ha dado la fecha de la primera audiencia: 30 de enero de 2026 a …" at bounding box center [361, 309] width 242 height 28
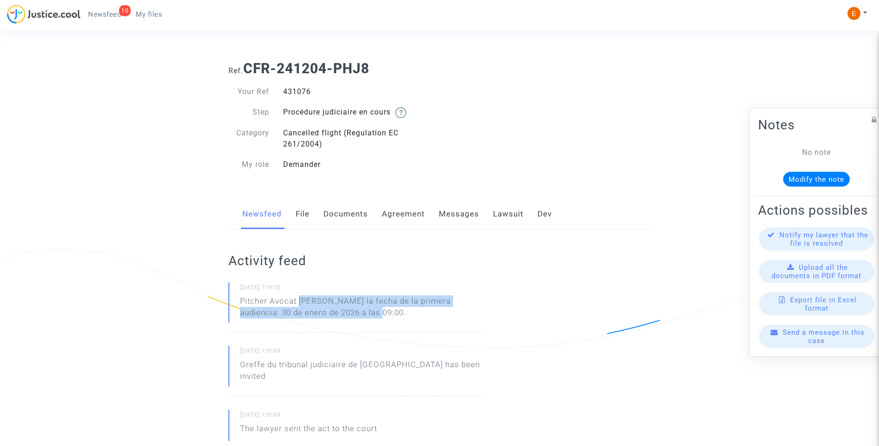
drag, startPoint x: 391, startPoint y: 320, endPoint x: 299, endPoint y: 299, distance: 94.4
click at [299, 299] on p "Pitcher Avocat ha dado la fecha de la primera audiencia: 30 de enero de 2026 a …" at bounding box center [361, 309] width 242 height 28
copy p "ha dado la fecha de la primera audiencia: 30 de enero de 2026 a las 09:00."
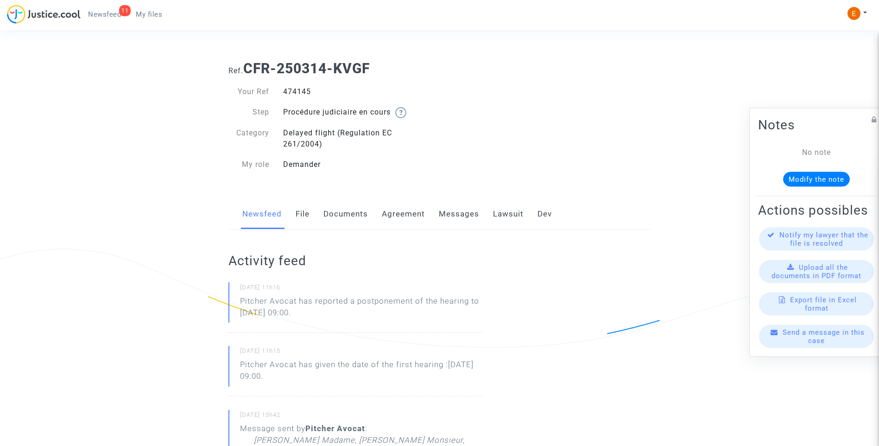
click at [308, 93] on div "474145" at bounding box center [358, 91] width 164 height 11
copy div "474145"
drag, startPoint x: 375, startPoint y: 318, endPoint x: 221, endPoint y: 300, distance: 154.8
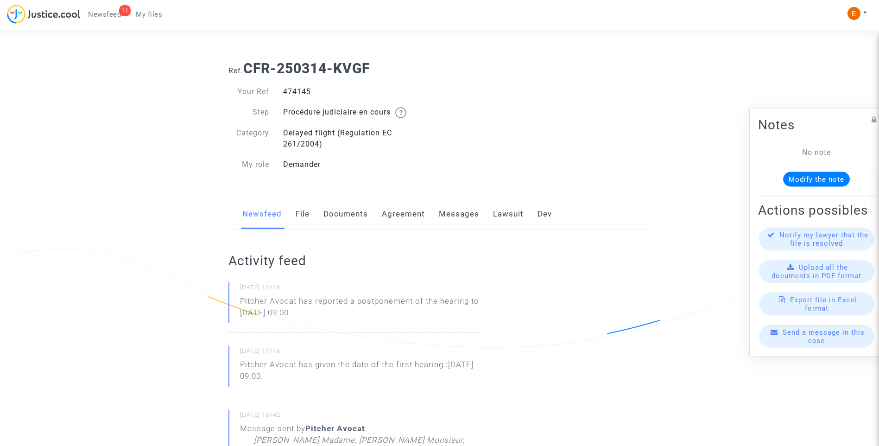
drag, startPoint x: 221, startPoint y: 300, endPoint x: 263, endPoint y: 306, distance: 42.1
click at [359, 319] on p "Pitcher Avocat ha informado de un aplazamiento de la audiencia hasta el 13 de f…" at bounding box center [361, 309] width 242 height 28
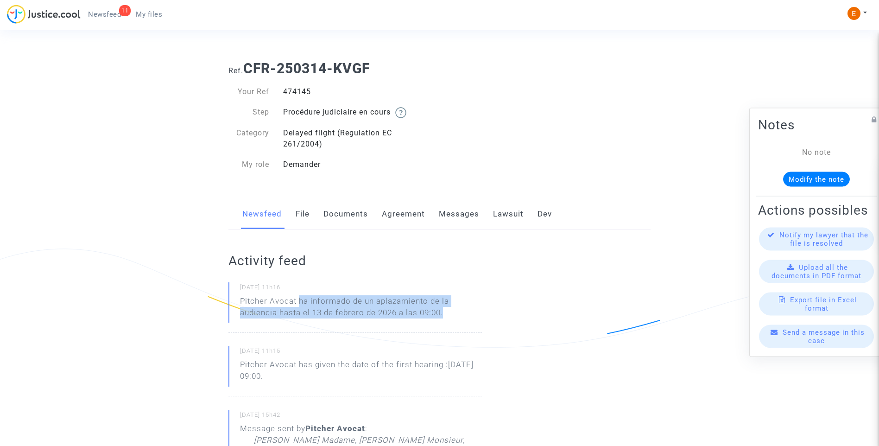
drag, startPoint x: 465, startPoint y: 320, endPoint x: 298, endPoint y: 300, distance: 167.9
click at [298, 300] on p "Pitcher Avocat ha informado de un aplazamiento de la audiencia hasta el 13 de f…" at bounding box center [361, 309] width 242 height 28
copy p "ha informado de un aplazamiento de la audiencia hasta el 13 de febrero de 2026 …"
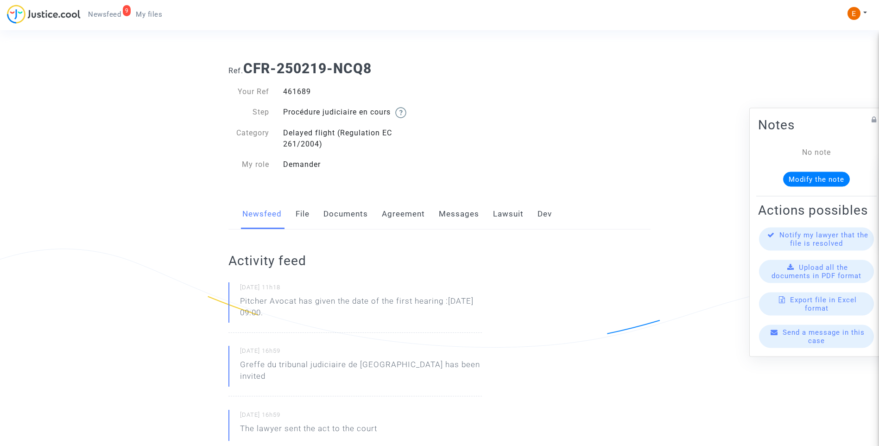
click at [302, 95] on div "461689" at bounding box center [358, 91] width 164 height 11
copy div "461689"
drag, startPoint x: 334, startPoint y: 313, endPoint x: 228, endPoint y: 299, distance: 107.0
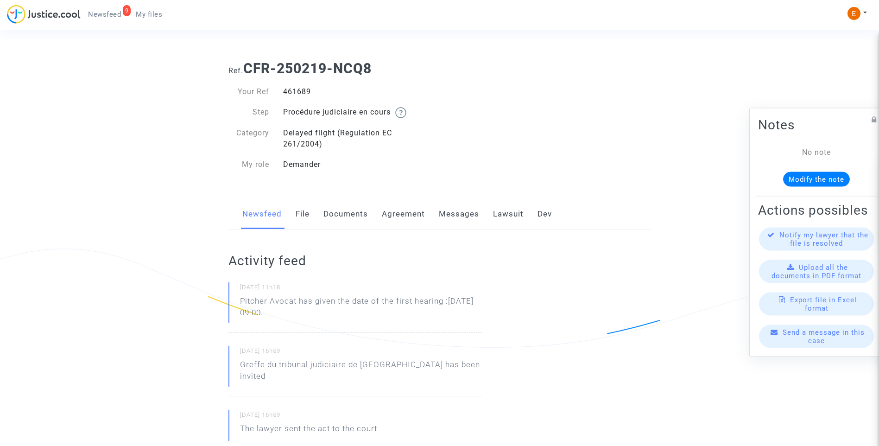
drag, startPoint x: 228, startPoint y: 299, endPoint x: 268, endPoint y: 305, distance: 40.7
click at [346, 318] on p "Pitcher Avocat has given the date of the first hearing :[DATE] 09:00." at bounding box center [361, 309] width 242 height 28
click at [339, 314] on p "Pitcher Avocat ha dado la fecha de la primera audiencia: 13 de febrero de 2026 …" at bounding box center [361, 309] width 242 height 28
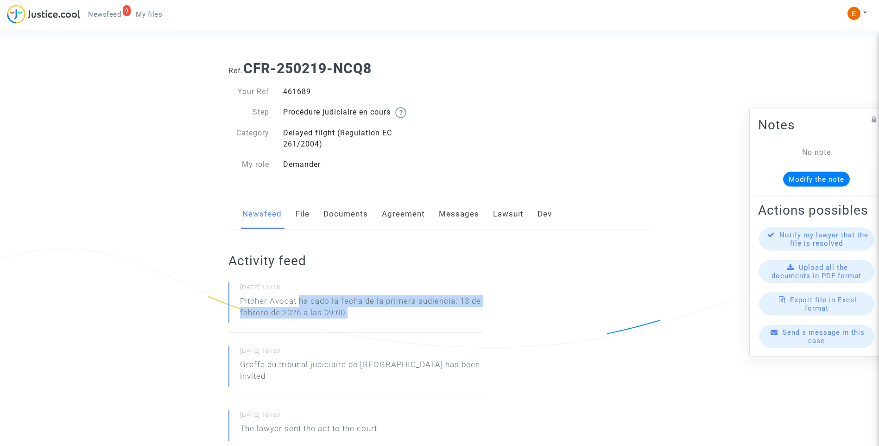
drag, startPoint x: 358, startPoint y: 315, endPoint x: 298, endPoint y: 300, distance: 62.0
click at [298, 300] on p "Pitcher Avocat ha dado la fecha de la primera audiencia: 13 de febrero de 2026 …" at bounding box center [361, 309] width 242 height 28
copy p "ha dado la fecha de la primera audiencia: 13 de febrero de 2026 a las 09:00."
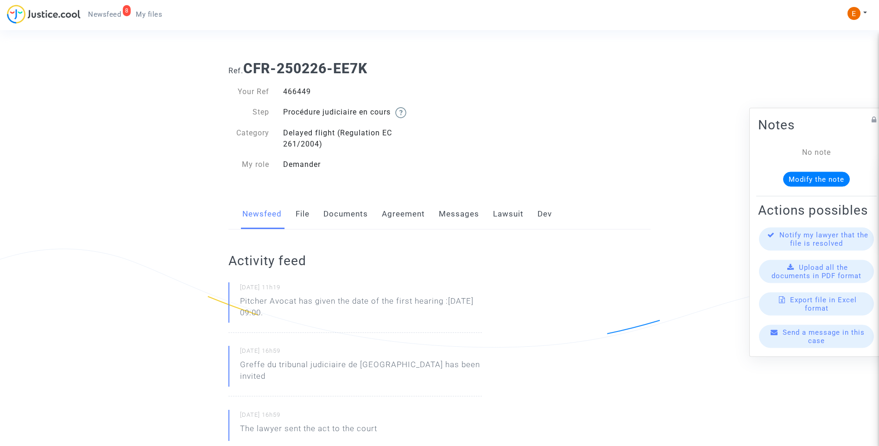
click at [298, 96] on div "466449" at bounding box center [358, 91] width 164 height 11
drag, startPoint x: 298, startPoint y: 96, endPoint x: 295, endPoint y: 92, distance: 4.9
copy div "466449"
drag, startPoint x: 319, startPoint y: 316, endPoint x: 233, endPoint y: 305, distance: 86.4
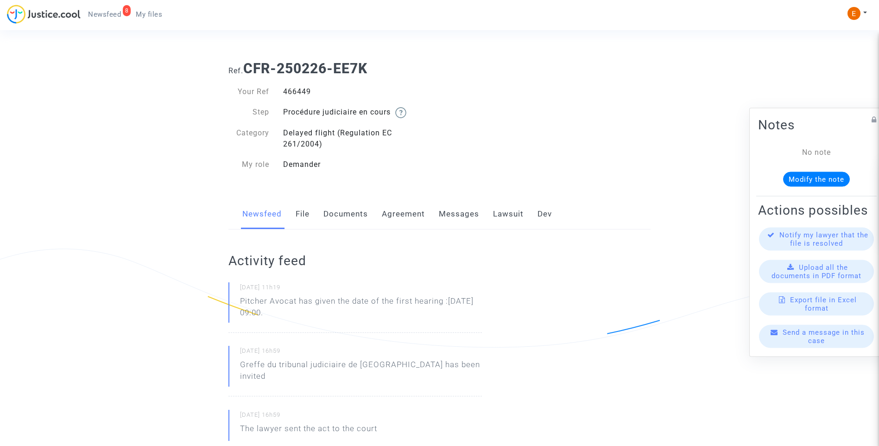
click at [233, 305] on div "19/08/2025 - 11h19 Pitcher Avocat has given the date of the first hearing :Feb …" at bounding box center [354, 307] width 253 height 50
drag, startPoint x: 233, startPoint y: 305, endPoint x: 256, endPoint y: 304, distance: 22.7
click at [338, 322] on p "Pitcher Avocat ha dado la fecha de la primera audiencia: 13 de febrero de 2026 …" at bounding box center [361, 309] width 242 height 28
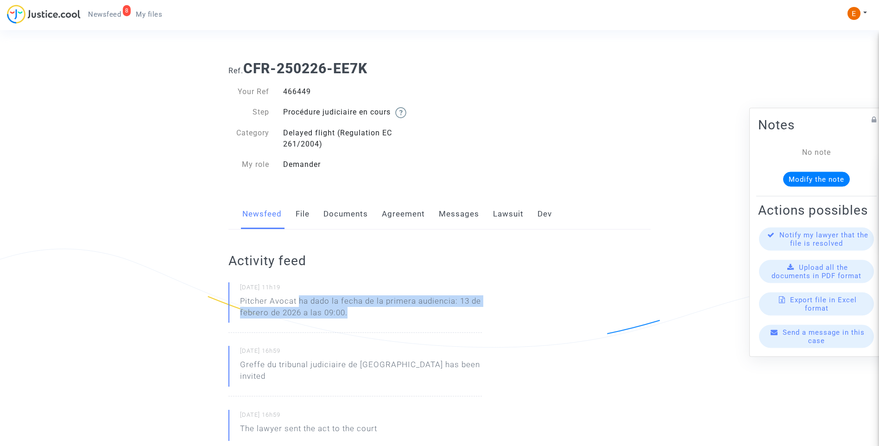
drag, startPoint x: 392, startPoint y: 318, endPoint x: 298, endPoint y: 300, distance: 95.8
click at [298, 300] on p "Pitcher Avocat ha dado la fecha de la primera audiencia: 13 de febrero de 2026 …" at bounding box center [361, 309] width 242 height 28
copy p "ha dado la fecha de la primera audiencia: 13 de febrero de 2026 a las 09:00."
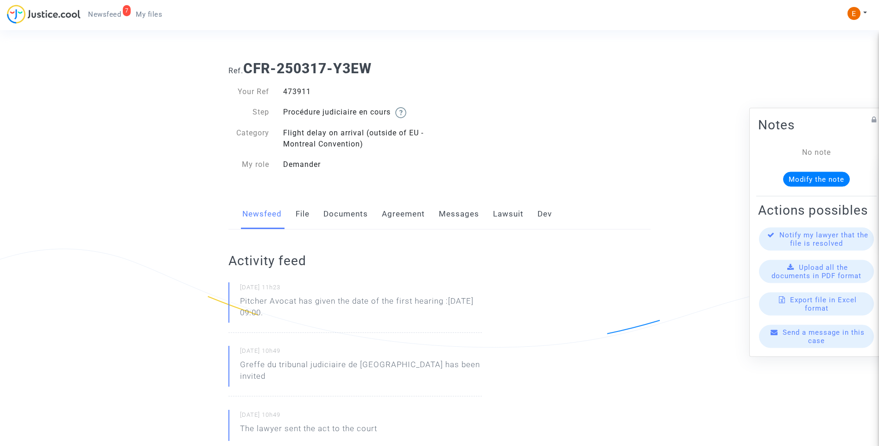
click at [301, 88] on div "473911" at bounding box center [358, 91] width 164 height 11
drag, startPoint x: 301, startPoint y: 88, endPoint x: 305, endPoint y: 92, distance: 5.6
copy div "473911"
drag, startPoint x: 350, startPoint y: 315, endPoint x: 232, endPoint y: 302, distance: 118.4
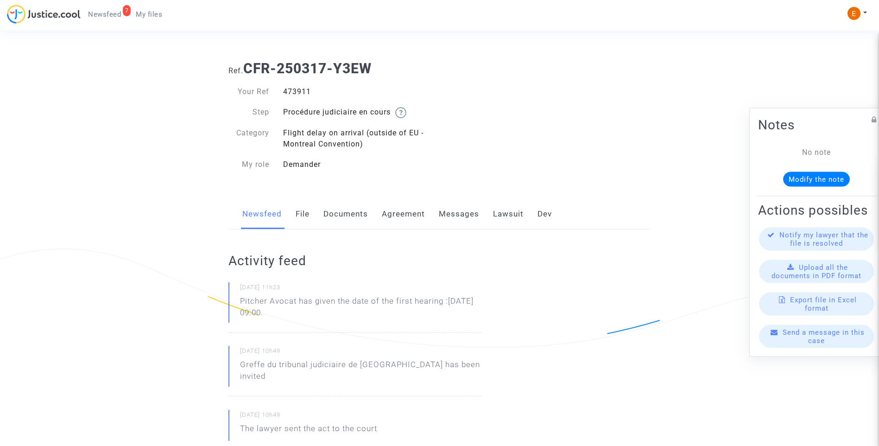
click at [232, 302] on div "[DATE] 11h23 Pitcher Avocat has given the date of the first hearing :[DATE] 09:…" at bounding box center [354, 307] width 253 height 50
drag, startPoint x: 232, startPoint y: 302, endPoint x: 243, endPoint y: 306, distance: 11.6
click at [337, 317] on p "Pitcher Avocat ha dado la fecha de la primera audiencia: 13 de febrero de 2026 …" at bounding box center [361, 309] width 242 height 28
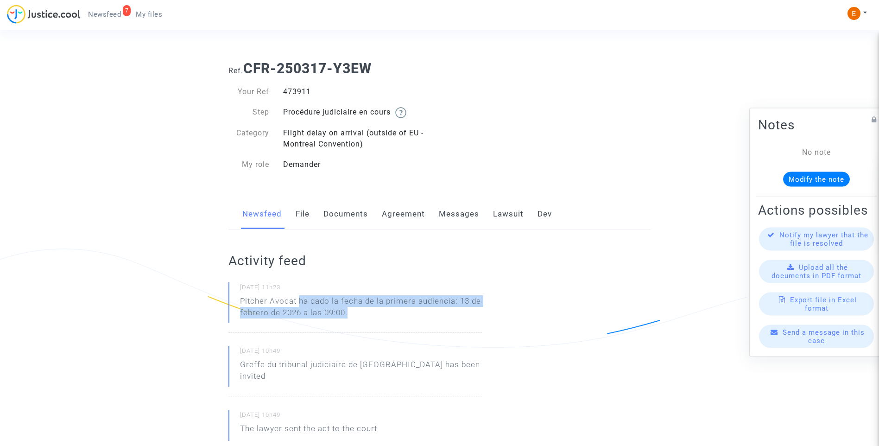
drag, startPoint x: 361, startPoint y: 313, endPoint x: 299, endPoint y: 297, distance: 64.4
click at [299, 297] on p "Pitcher Avocat ha dado la fecha de la primera audiencia: 13 de febrero de 2026 …" at bounding box center [361, 309] width 242 height 28
copy p "ha dado la fecha de la primera audiencia: 13 de febrero de 2026 a las 09:00."
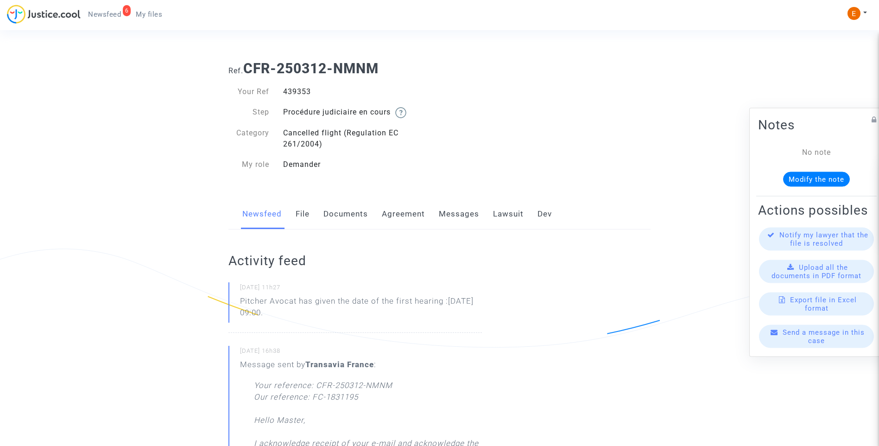
click at [293, 91] on div "439353" at bounding box center [358, 91] width 164 height 11
copy div "439353"
drag, startPoint x: 341, startPoint y: 317, endPoint x: 227, endPoint y: 299, distance: 114.9
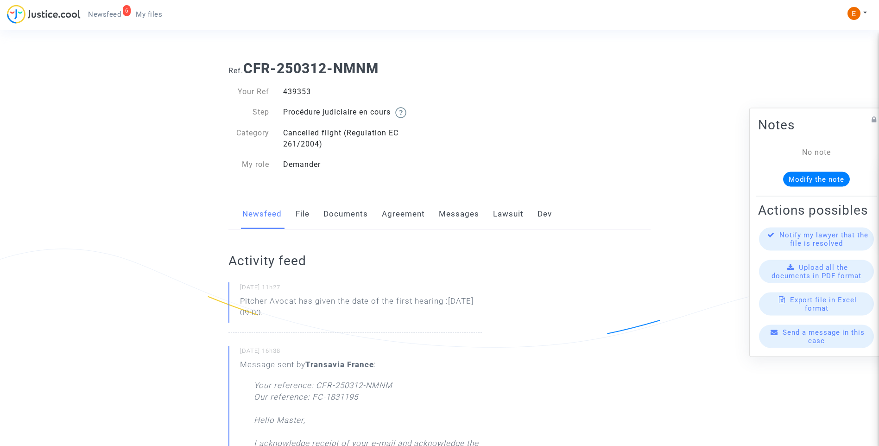
drag, startPoint x: 227, startPoint y: 299, endPoint x: 272, endPoint y: 310, distance: 46.2
click at [379, 312] on p "Pitcher Avocat ha dado la fecha de la primera audiencia: 13 de febrero de 2026 …" at bounding box center [361, 309] width 242 height 28
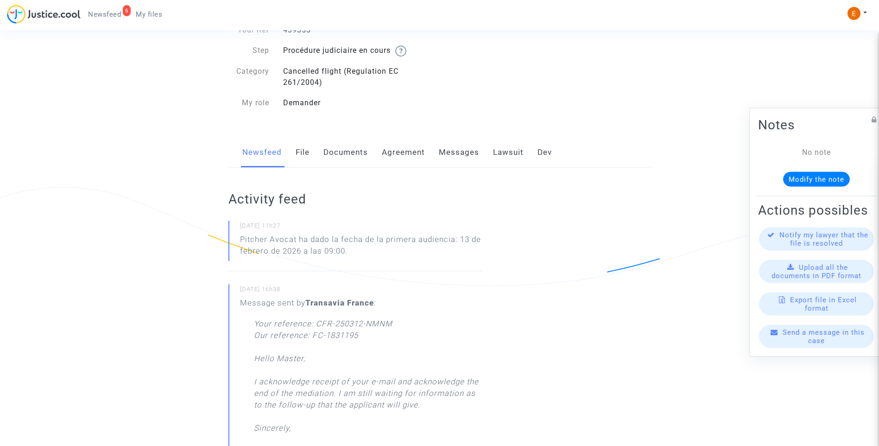
scroll to position [46, 0]
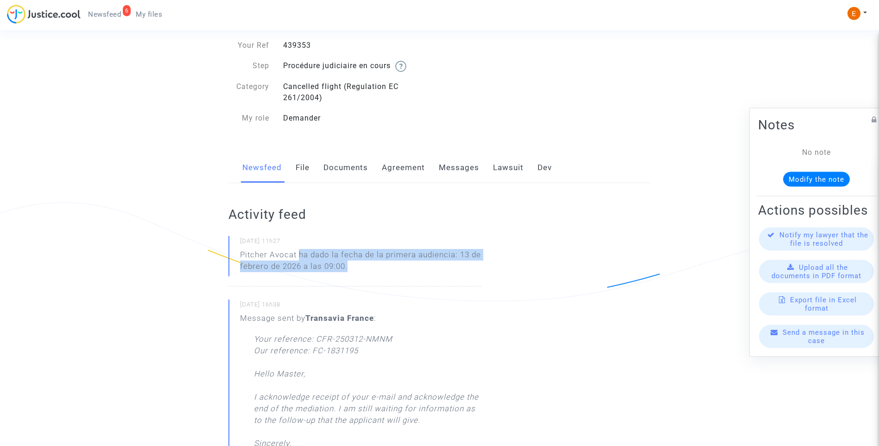
drag, startPoint x: 363, startPoint y: 267, endPoint x: 300, endPoint y: 255, distance: 63.6
click at [300, 255] on p "Pitcher Avocat ha dado la fecha de la primera audiencia: 13 de febrero de 2026 …" at bounding box center [361, 263] width 242 height 28
copy p "ha dado la fecha de la primera audiencia: 13 de febrero de 2026 a las 09:00."
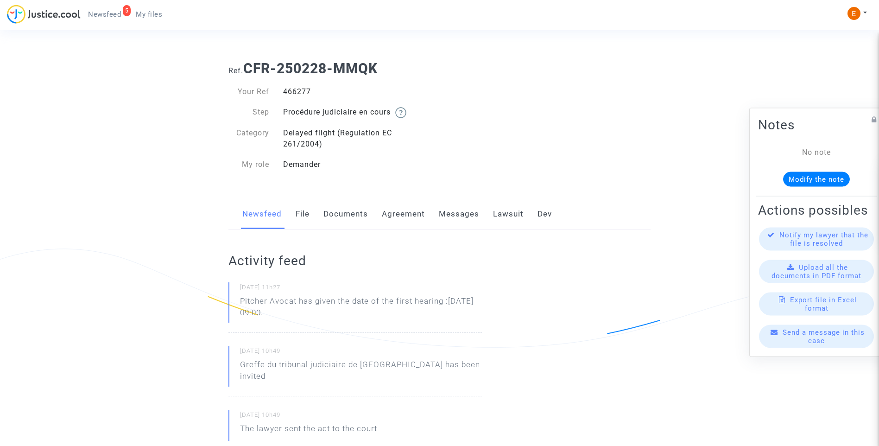
click at [294, 93] on div "466277" at bounding box center [358, 91] width 164 height 11
copy div "466277"
drag, startPoint x: 326, startPoint y: 312, endPoint x: 229, endPoint y: 299, distance: 98.2
click at [229, 299] on div "[DATE] 11h27 Pitcher Avocat has given the date of the first hearing :[DATE] 09:…" at bounding box center [354, 307] width 253 height 50
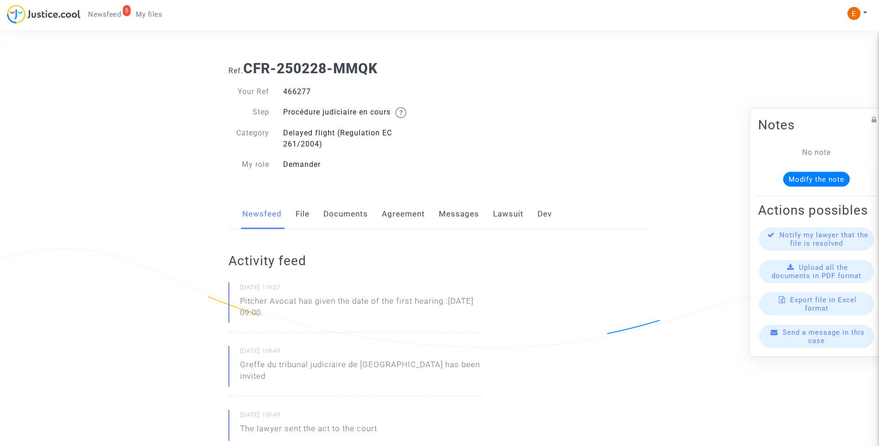
drag, startPoint x: 249, startPoint y: 304, endPoint x: 333, endPoint y: 312, distance: 83.8
click at [333, 312] on div "[DATE] 11h27 Pitcher Avocat has given the date of the first hearing :[DATE] 09:…" at bounding box center [354, 307] width 253 height 50
drag, startPoint x: 333, startPoint y: 312, endPoint x: 314, endPoint y: 312, distance: 18.5
click at [355, 321] on p "Pitcher Avocat ha dado la fecha de la primera audiencia: 13 de febrero de 2026 …" at bounding box center [361, 309] width 242 height 28
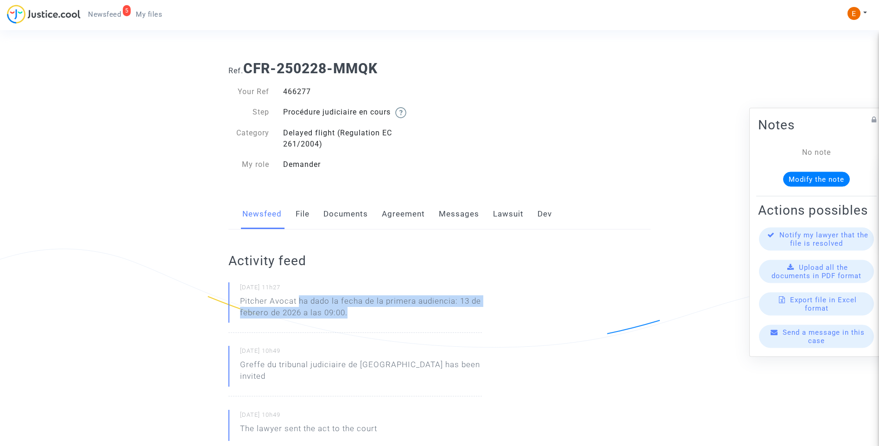
drag, startPoint x: 369, startPoint y: 315, endPoint x: 298, endPoint y: 302, distance: 71.6
click at [298, 302] on p "Pitcher Avocat ha dado la fecha de la primera audiencia: 13 de febrero de 2026 …" at bounding box center [361, 309] width 242 height 28
copy p "ha dado la fecha de la primera audiencia: 13 de febrero de 2026 a las 09:00."
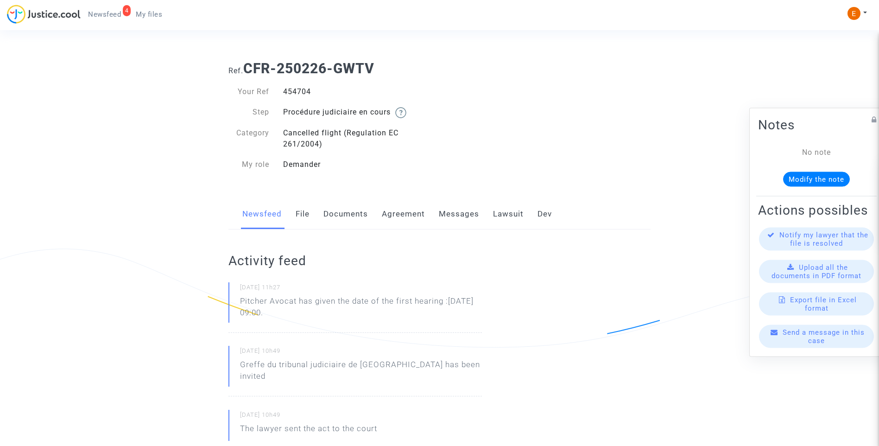
click at [306, 92] on div "454704" at bounding box center [358, 91] width 164 height 11
copy div "454704"
drag, startPoint x: 337, startPoint y: 311, endPoint x: 228, endPoint y: 307, distance: 109.0
click at [228, 307] on div "[DATE] 11h27 Pitcher Avocat has given the date of the first hearing :[DATE] 09:…" at bounding box center [354, 307] width 253 height 50
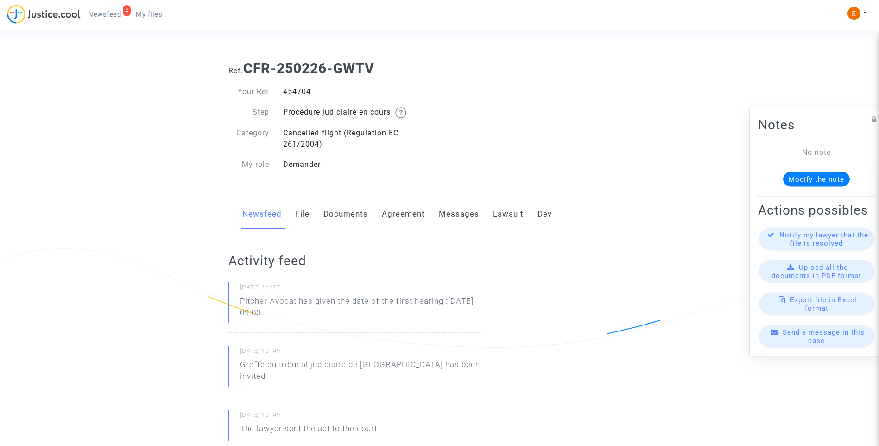
drag, startPoint x: 267, startPoint y: 315, endPoint x: 299, endPoint y: 330, distance: 35.2
click at [294, 331] on div "[DATE] 11h27 Pitcher Avocat has given the date of the first hearing :[DATE] 09:…" at bounding box center [354, 307] width 253 height 50
drag, startPoint x: 324, startPoint y: 315, endPoint x: 232, endPoint y: 302, distance: 93.2
click at [232, 302] on div "[DATE] 11h27 Pitcher Avocat has given the date of the first hearing :[DATE] 09:…" at bounding box center [354, 307] width 253 height 50
drag, startPoint x: 232, startPoint y: 302, endPoint x: 243, endPoint y: 303, distance: 11.2
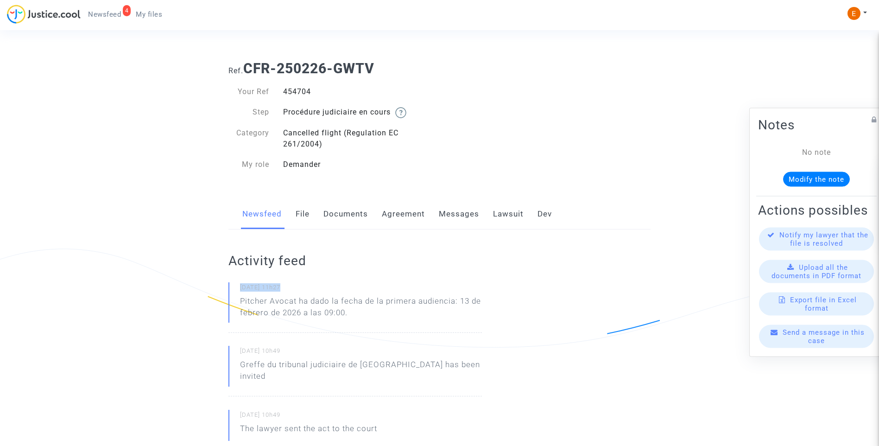
drag, startPoint x: 341, startPoint y: 315, endPoint x: 350, endPoint y: 313, distance: 8.9
click at [341, 314] on p "Pitcher Avocat ha dado la fecha de la primera audiencia: 13 de febrero de 2026 …" at bounding box center [361, 309] width 242 height 28
click at [362, 313] on p "Pitcher Avocat ha dado la fecha de la primera audiencia: 13 de febrero de 2026 …" at bounding box center [361, 309] width 242 height 28
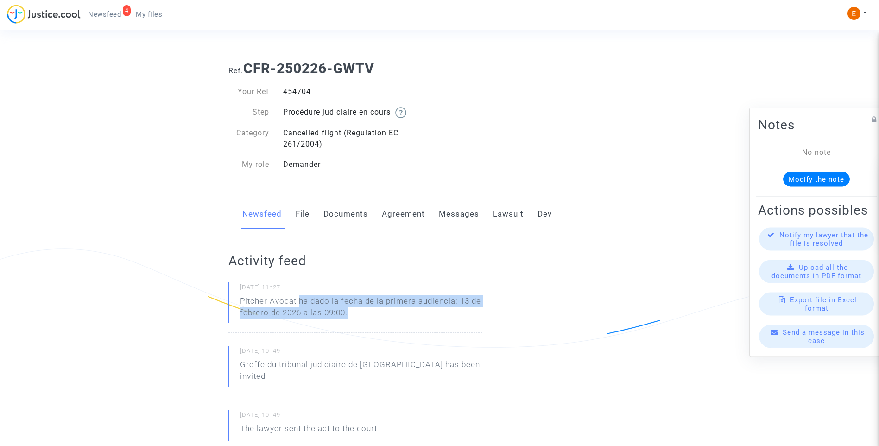
drag, startPoint x: 366, startPoint y: 316, endPoint x: 301, endPoint y: 300, distance: 67.3
click at [301, 300] on p "Pitcher Avocat ha dado la fecha de la primera audiencia: 13 de febrero de 2026 …" at bounding box center [361, 309] width 242 height 28
copy p "ha dado la fecha de la primera audiencia: 13 de febrero de 2026 a las 09:00."
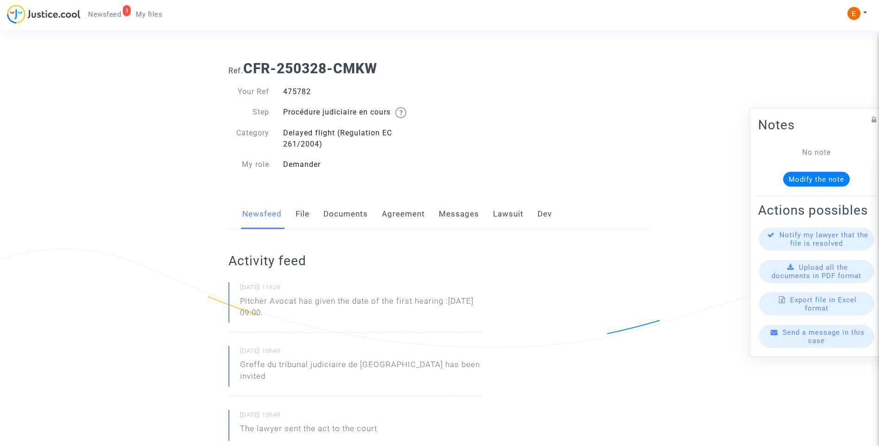
click at [296, 90] on div "475782" at bounding box center [358, 91] width 164 height 11
copy div "475782"
drag, startPoint x: 329, startPoint y: 314, endPoint x: 229, endPoint y: 301, distance: 100.9
click at [229, 301] on div "[DATE] 11h29 Pitcher Avocat has given the date of the first hearing :[DATE] 09:…" at bounding box center [354, 307] width 253 height 50
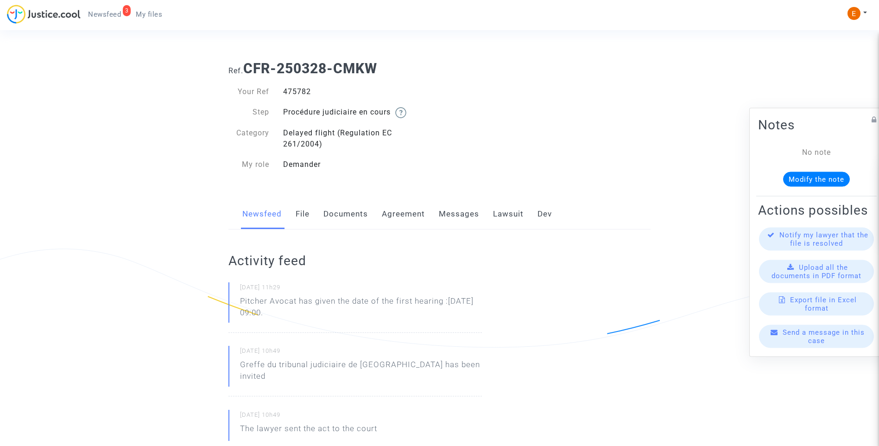
drag, startPoint x: 229, startPoint y: 301, endPoint x: 250, endPoint y: 302, distance: 20.4
click at [346, 326] on div "[DATE] 11h29 Pitcher Avocat [PERSON_NAME] la fecha de la primera audiencia: 13 …" at bounding box center [354, 307] width 253 height 50
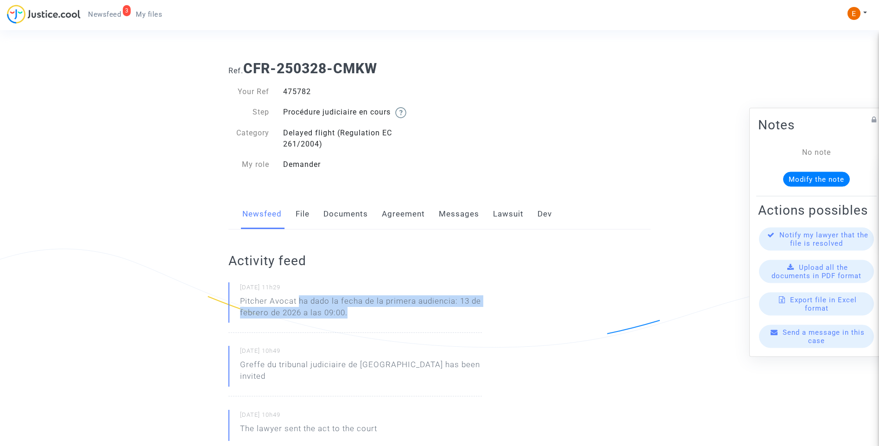
drag, startPoint x: 361, startPoint y: 317, endPoint x: 300, endPoint y: 299, distance: 63.3
click at [300, 299] on p "Pitcher Avocat ha dado la fecha de la primera audiencia: 13 de febrero de 2026 …" at bounding box center [361, 309] width 242 height 28
copy p "ha dado la fecha de la primera audiencia: 13 de febrero de 2026 a las 09:00."
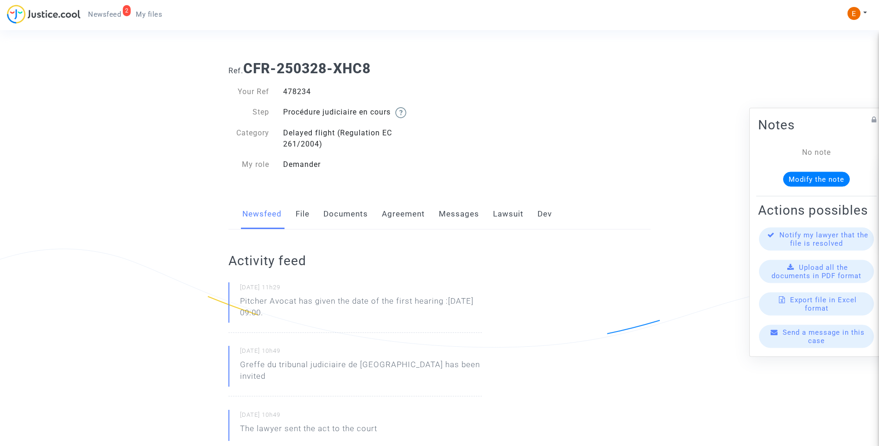
click at [301, 92] on div "478234" at bounding box center [358, 91] width 164 height 11
click at [301, 91] on div "478234" at bounding box center [358, 91] width 164 height 11
copy div "478234"
drag, startPoint x: 326, startPoint y: 314, endPoint x: 231, endPoint y: 306, distance: 94.8
click at [231, 306] on div "19/08/2025 - 11h29 Pitcher Avocat has given the date of the first hearing :Feb …" at bounding box center [354, 307] width 253 height 50
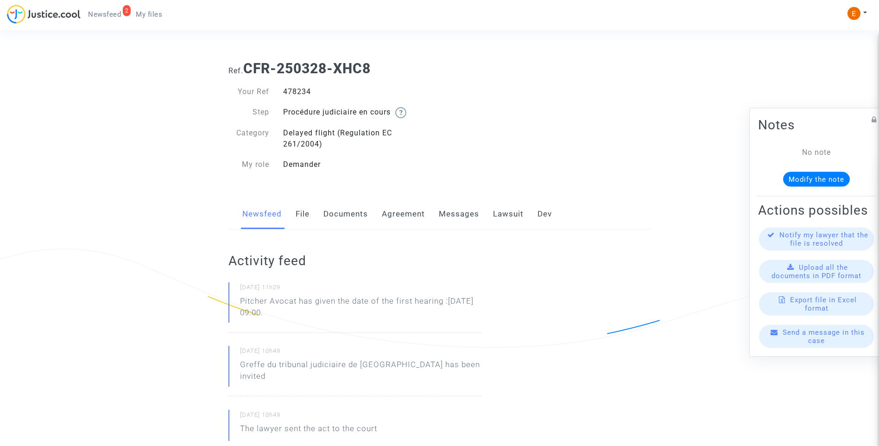
drag, startPoint x: 231, startPoint y: 306, endPoint x: 246, endPoint y: 309, distance: 14.7
click at [345, 314] on p "Pitcher Avocat ha dado la fecha de la primera audiencia: 13 de febrero de 2026 …" at bounding box center [361, 309] width 242 height 28
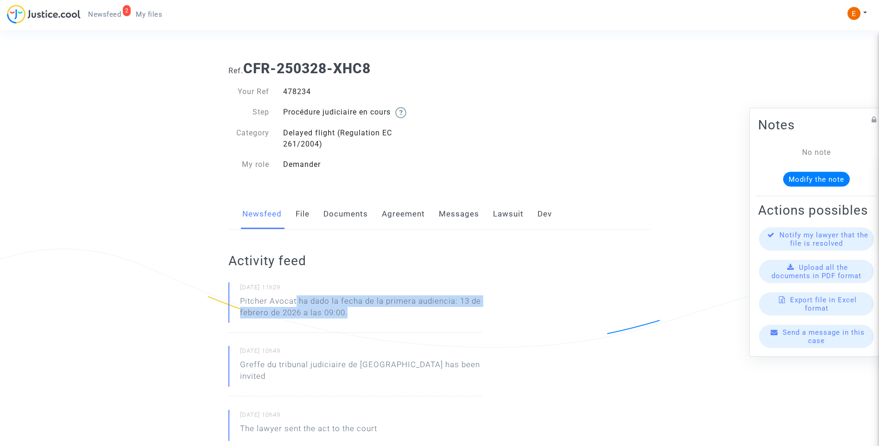
drag, startPoint x: 360, startPoint y: 316, endPoint x: 296, endPoint y: 304, distance: 65.1
click at [296, 304] on p "Pitcher Avocat ha dado la fecha de la primera audiencia: 13 de febrero de 2026 …" at bounding box center [361, 309] width 242 height 28
drag, startPoint x: 296, startPoint y: 304, endPoint x: 304, endPoint y: 303, distance: 8.4
copy p "ha dado la fecha de la primera audiencia: 13 de febrero de 2026 a las 09:00."
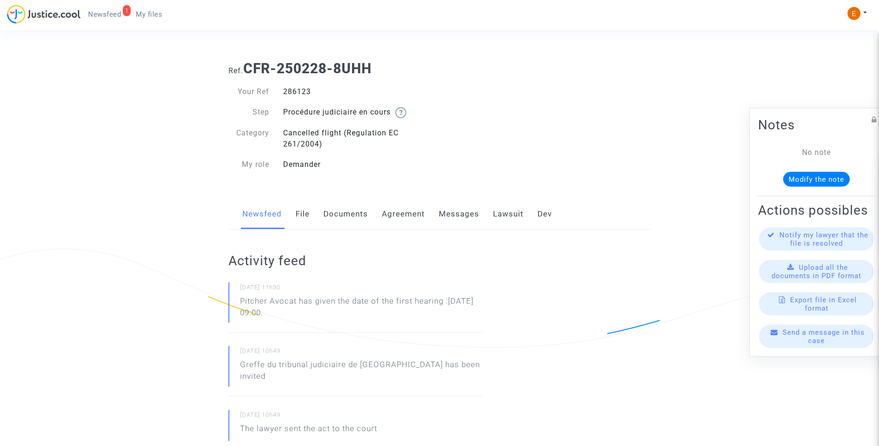
click at [303, 93] on div "286123" at bounding box center [358, 91] width 164 height 11
copy div "286123"
drag, startPoint x: 353, startPoint y: 314, endPoint x: 238, endPoint y: 305, distance: 115.3
click at [238, 305] on div "[DATE] 11h30 Pitcher Avocat has given the date of the first hearing :[DATE] 09:…" at bounding box center [354, 307] width 253 height 50
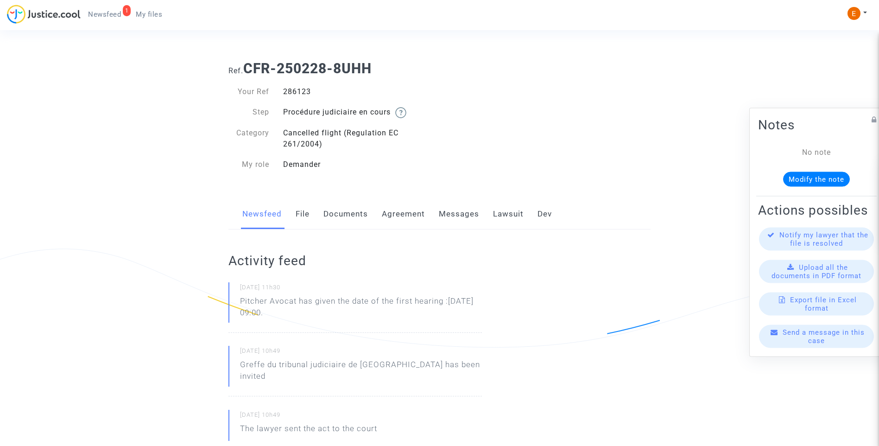
drag, startPoint x: 238, startPoint y: 305, endPoint x: 252, endPoint y: 305, distance: 14.4
click at [364, 314] on p "Pitcher Avocat ha dado la fecha de la primera audiencia: 13 de febrero de 2026 …" at bounding box center [361, 309] width 242 height 28
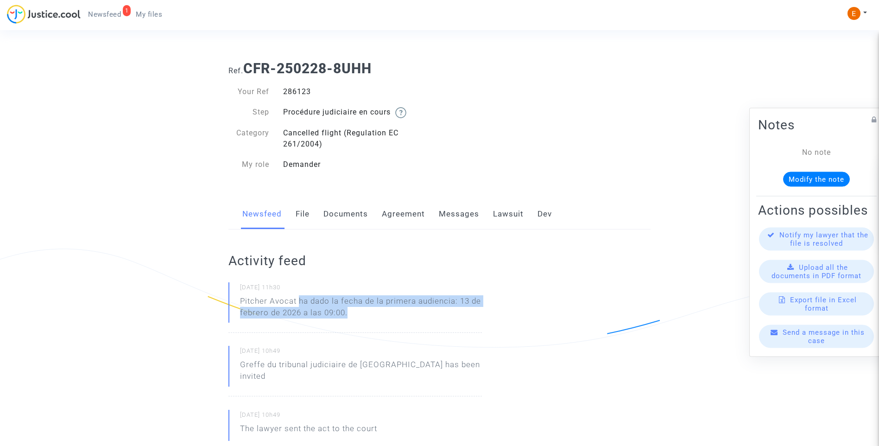
drag, startPoint x: 374, startPoint y: 317, endPoint x: 300, endPoint y: 301, distance: 76.0
click at [300, 301] on p "Pitcher Avocat ha dado la fecha de la primera audiencia: 13 de febrero de 2026 …" at bounding box center [361, 309] width 242 height 28
copy p "ha dado la fecha de la primera audiencia: 13 de febrero de 2026 a las 09:00."
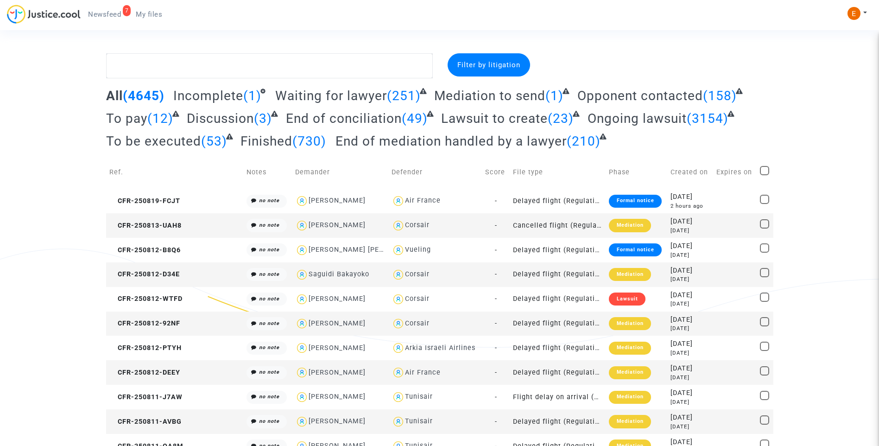
drag, startPoint x: 106, startPoint y: 20, endPoint x: 378, endPoint y: 60, distance: 274.3
click at [106, 20] on link "7 Newsfeed" at bounding box center [105, 14] width 48 height 14
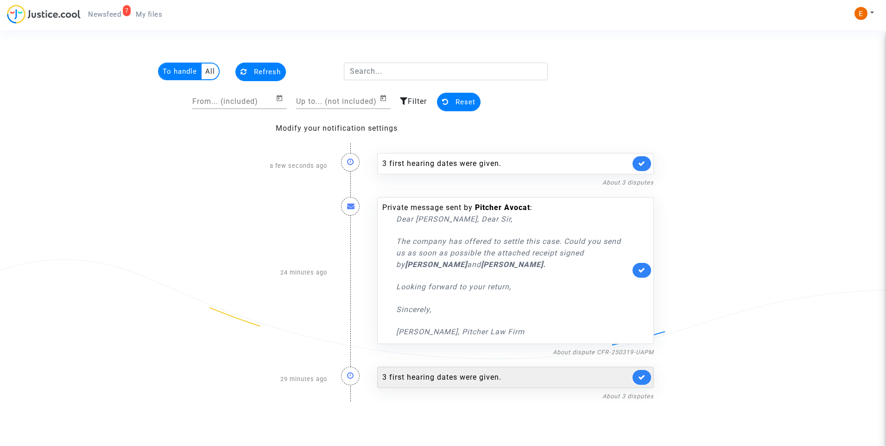
click at [469, 385] on div "3 first hearing dates were given." at bounding box center [515, 376] width 277 height 21
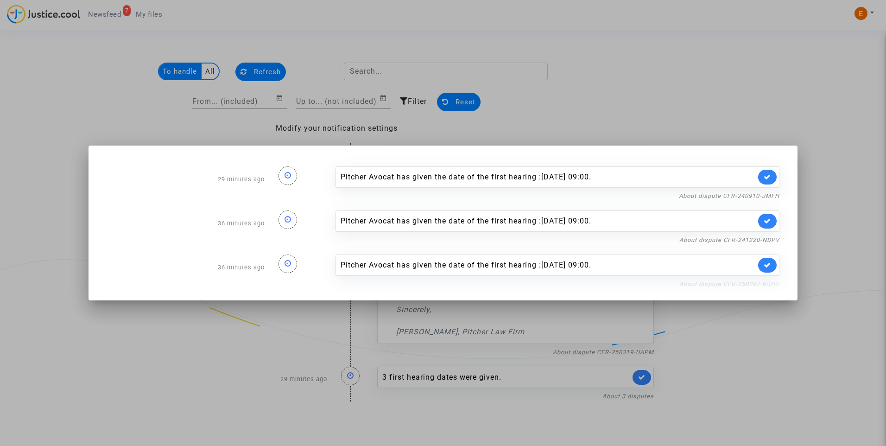
click at [745, 286] on link "About dispute CFR-250207-6QHV" at bounding box center [729, 283] width 100 height 7
click at [772, 264] on link at bounding box center [767, 265] width 19 height 15
click at [770, 243] on link "About dispute CFR-241220-NDPV" at bounding box center [729, 239] width 100 height 7
click at [765, 221] on icon at bounding box center [767, 220] width 7 height 7
click at [768, 197] on link "About dispute CFR-240910-JMFH" at bounding box center [729, 195] width 101 height 7
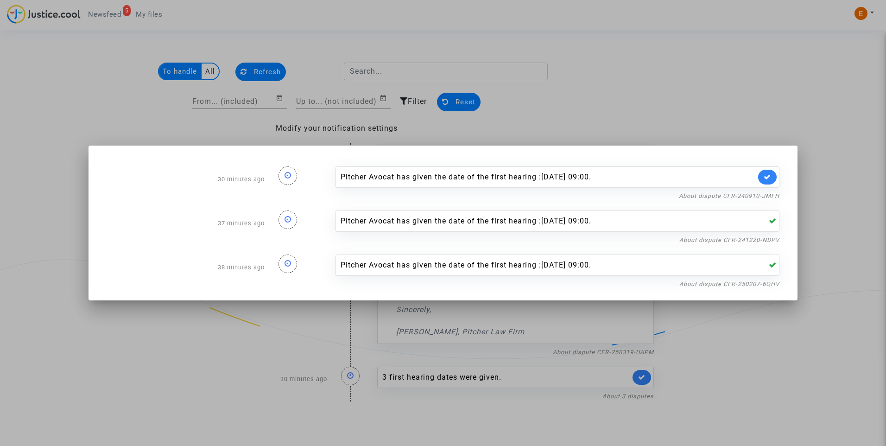
click at [762, 176] on link at bounding box center [767, 177] width 19 height 15
click at [768, 118] on div at bounding box center [443, 223] width 886 height 446
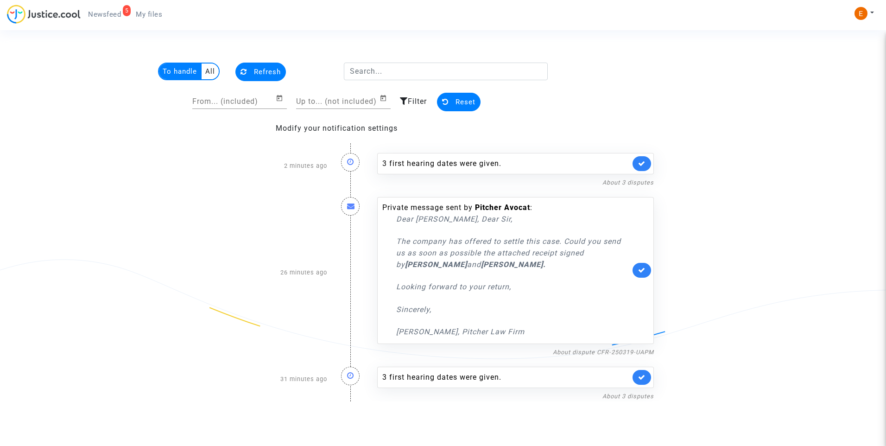
drag, startPoint x: 139, startPoint y: 13, endPoint x: 133, endPoint y: 13, distance: 6.0
click at [139, 13] on span "My files" at bounding box center [149, 14] width 26 height 8
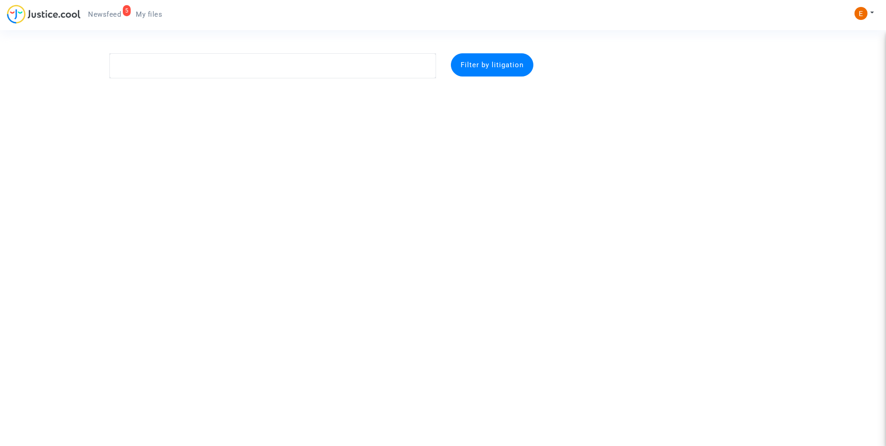
click at [115, 13] on span "Newsfeed" at bounding box center [104, 14] width 33 height 8
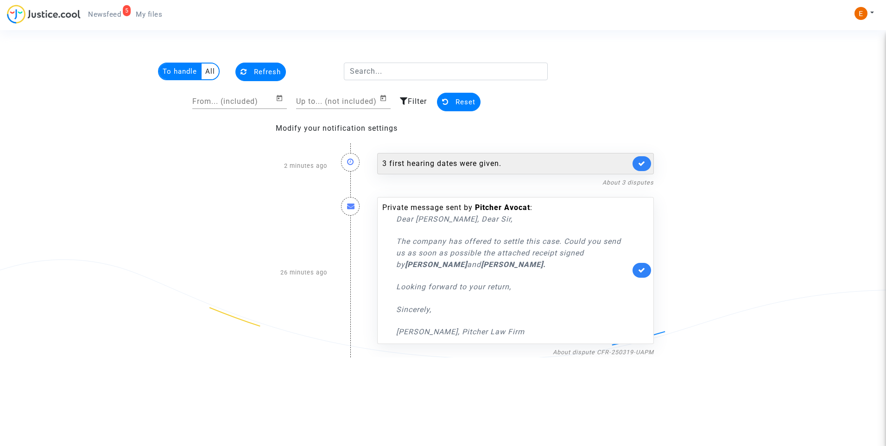
click at [466, 162] on div "3 first hearing dates were given." at bounding box center [506, 163] width 248 height 11
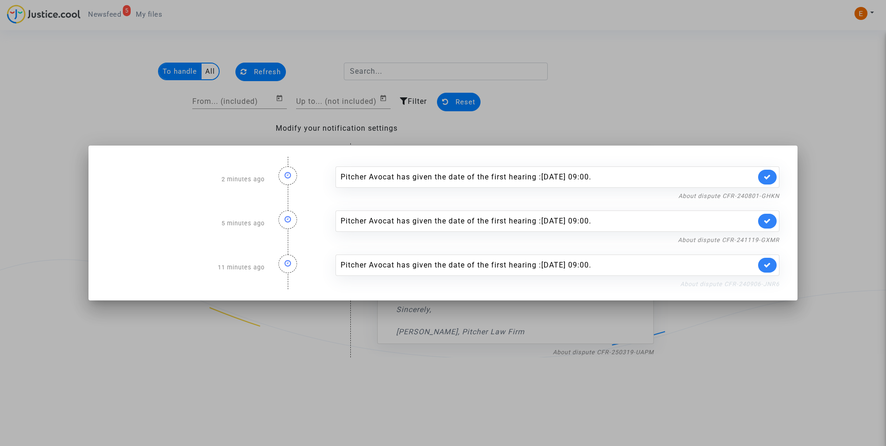
click at [731, 286] on link "About dispute CFR-240906-JNR6" at bounding box center [729, 283] width 99 height 7
click at [773, 260] on link at bounding box center [767, 265] width 19 height 15
click at [770, 237] on link "About dispute CFR-241119-GXMR" at bounding box center [728, 239] width 101 height 7
click at [770, 227] on link at bounding box center [767, 221] width 19 height 15
click at [768, 195] on link "About dispute CFR-240801-GHKN" at bounding box center [728, 195] width 101 height 7
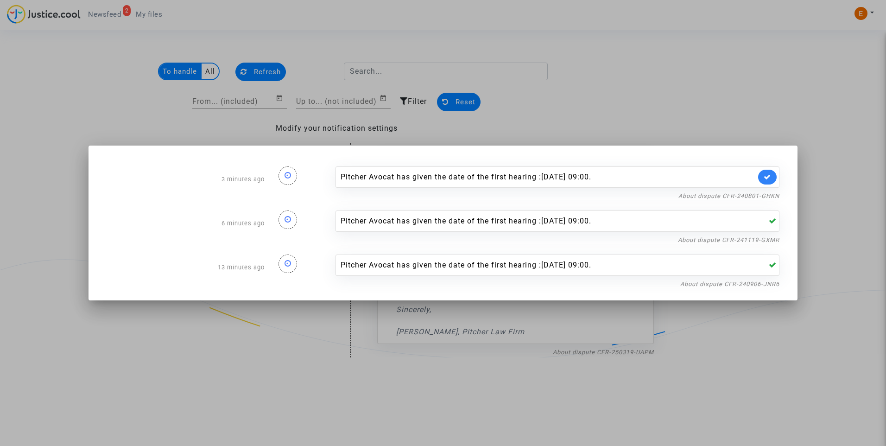
click at [768, 169] on div "Pitcher Avocat has given the date of the first hearing :[DATE] 09:00." at bounding box center [557, 176] width 444 height 21
drag, startPoint x: 770, startPoint y: 174, endPoint x: 757, endPoint y: 130, distance: 46.0
click at [770, 174] on icon at bounding box center [767, 176] width 7 height 7
click at [754, 124] on div at bounding box center [443, 223] width 886 height 446
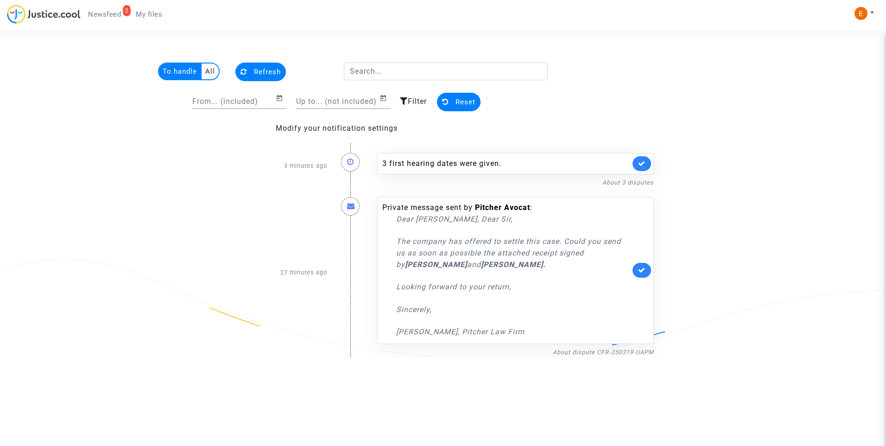
click at [145, 5] on ul "2 Newsfeed My files" at bounding box center [125, 13] width 89 height 17
click at [146, 15] on span "My files" at bounding box center [149, 14] width 26 height 8
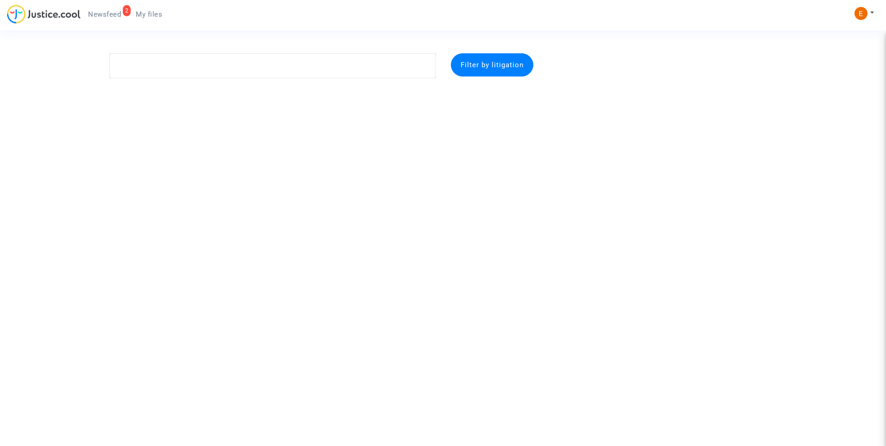
click at [114, 8] on link "2 Newsfeed" at bounding box center [105, 14] width 48 height 14
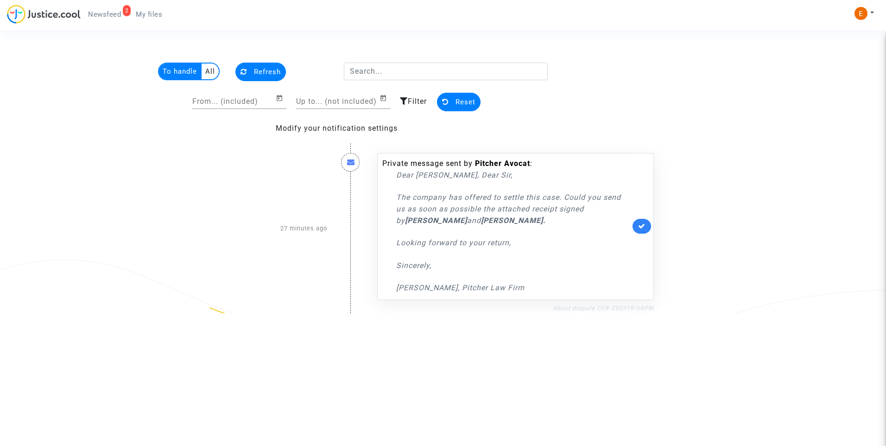
click at [617, 309] on link "About dispute CFR-250319-UAPM" at bounding box center [603, 307] width 101 height 7
click at [642, 228] on icon at bounding box center [641, 225] width 7 height 7
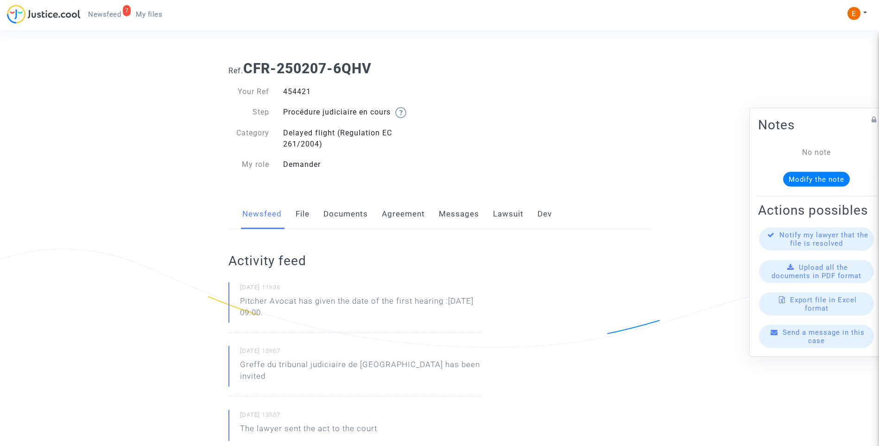
click at [303, 90] on div "454421" at bounding box center [358, 91] width 164 height 11
copy div "454421"
drag, startPoint x: 335, startPoint y: 319, endPoint x: 239, endPoint y: 303, distance: 97.6
click at [239, 303] on div "[DATE] 11h36 Pitcher Avocat has given the date of the first hearing :[DATE] 09:…" at bounding box center [354, 307] width 253 height 50
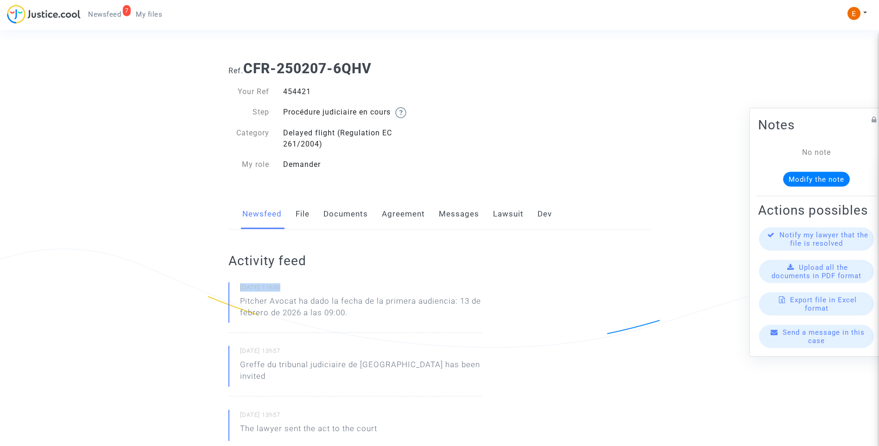
click at [352, 319] on p "Pitcher Avocat ha dado la fecha de la primera audiencia: 13 de febrero de 2026 …" at bounding box center [361, 309] width 242 height 28
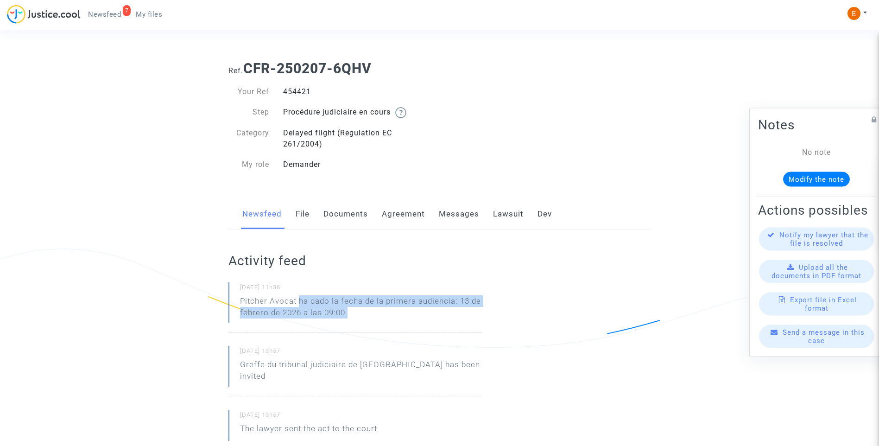
drag, startPoint x: 376, startPoint y: 318, endPoint x: 299, endPoint y: 301, distance: 78.3
click at [299, 301] on p "Pitcher Avocat ha dado la fecha de la primera audiencia: 13 de febrero de 2026 …" at bounding box center [361, 309] width 242 height 28
copy p "ha dado la fecha de la primera audiencia: 13 de febrero de 2026 a las 09:00."
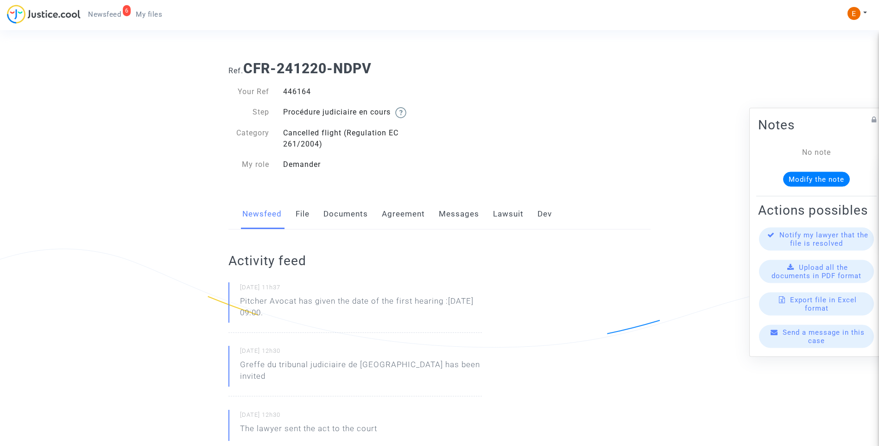
click at [308, 91] on div "446164" at bounding box center [358, 91] width 164 height 11
copy div "446164"
drag, startPoint x: 334, startPoint y: 317, endPoint x: 240, endPoint y: 302, distance: 94.8
click at [240, 302] on p "Pitcher Avocat has given the date of the first hearing :[DATE] 09:00." at bounding box center [361, 309] width 242 height 28
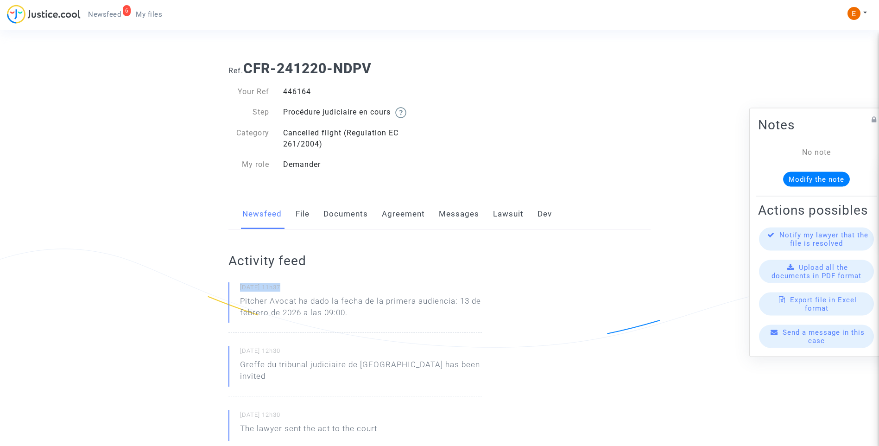
click at [381, 316] on p "Pitcher Avocat ha dado la fecha de la primera audiencia: 13 de febrero de 2026 …" at bounding box center [361, 309] width 242 height 28
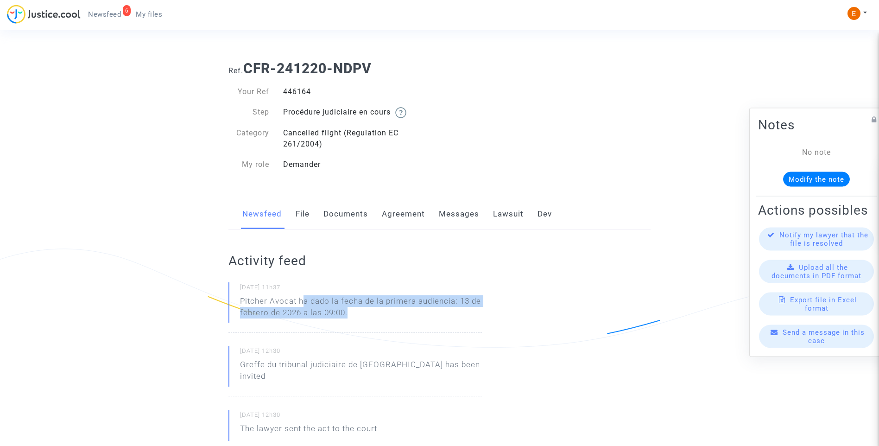
drag, startPoint x: 389, startPoint y: 318, endPoint x: 302, endPoint y: 300, distance: 88.9
click at [302, 300] on p "Pitcher Avocat ha dado la fecha de la primera audiencia: 13 de febrero de 2026 …" at bounding box center [361, 309] width 242 height 28
drag, startPoint x: 302, startPoint y: 300, endPoint x: 348, endPoint y: 316, distance: 49.1
click at [348, 316] on p "Pitcher Avocat ha dado la fecha de la primera audiencia: 13 de febrero de 2026 …" at bounding box center [361, 309] width 242 height 28
drag, startPoint x: 348, startPoint y: 316, endPoint x: 345, endPoint y: 311, distance: 6.2
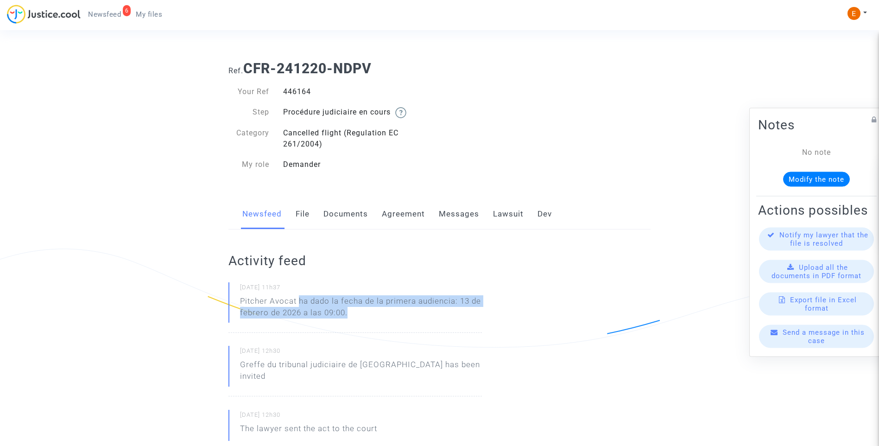
copy p "ha dado la fecha de la primera audiencia: 13 de febrero de 2026 a las 09:00."
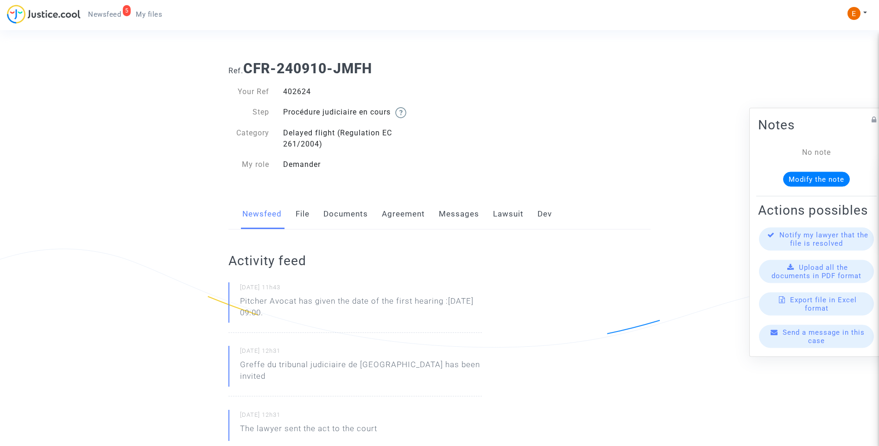
click at [297, 91] on div "402624" at bounding box center [358, 91] width 164 height 11
copy div "402624"
drag, startPoint x: 332, startPoint y: 316, endPoint x: 238, endPoint y: 297, distance: 96.4
click at [238, 297] on div "[DATE] 11h43 Pitcher Avocat has given the date of the first hearing :[DATE] 09:…" at bounding box center [354, 307] width 253 height 50
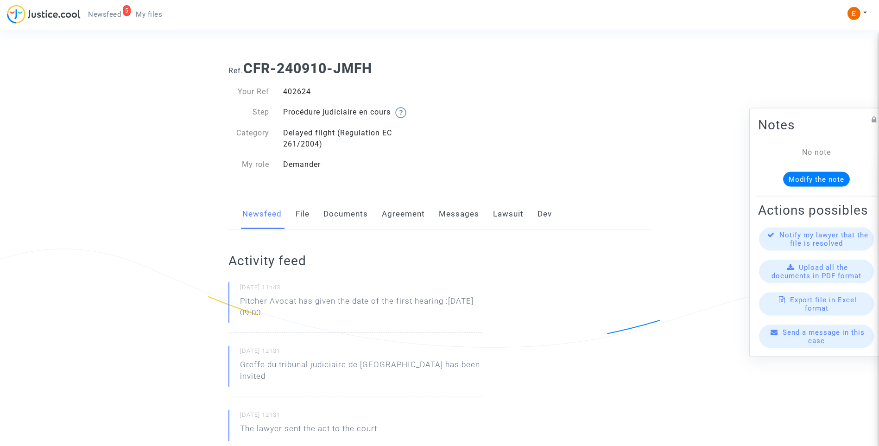
drag, startPoint x: 238, startPoint y: 297, endPoint x: 250, endPoint y: 300, distance: 12.8
click at [347, 322] on p "Pitcher Avocat ha dado la fecha de la primera audiencia: 13 de febrero de 2026 …" at bounding box center [361, 309] width 242 height 28
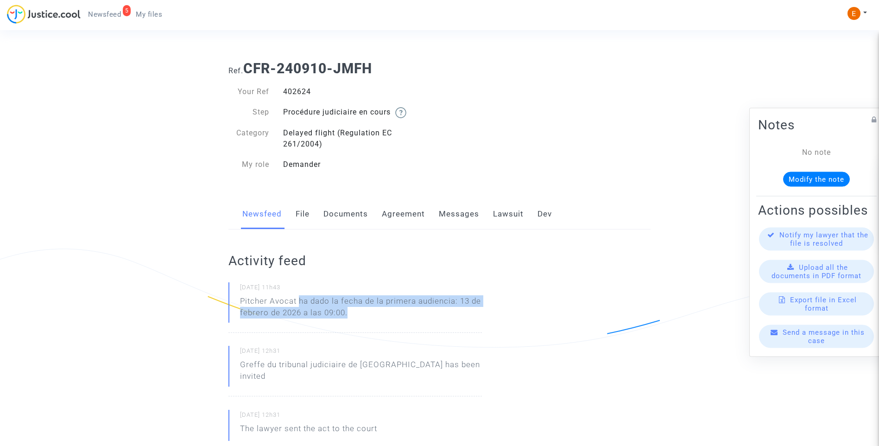
drag, startPoint x: 369, startPoint y: 311, endPoint x: 300, endPoint y: 302, distance: 69.3
click at [300, 302] on p "Pitcher Avocat ha dado la fecha de la primera audiencia: 13 de febrero de 2026 …" at bounding box center [361, 309] width 242 height 28
copy p "ha dado la fecha de la primera audiencia: 13 de febrero de 2026 a las 09:00."
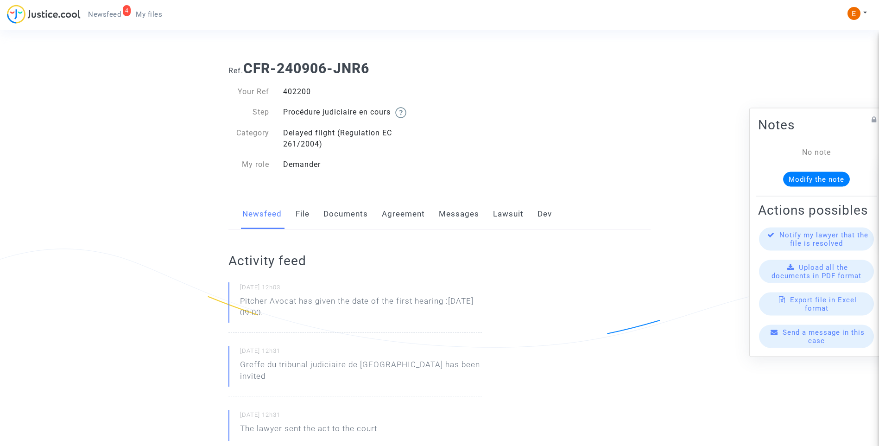
click at [302, 93] on div "402200" at bounding box center [358, 91] width 164 height 11
copy div "402200"
drag, startPoint x: 333, startPoint y: 307, endPoint x: 292, endPoint y: 310, distance: 41.4
click at [292, 310] on p "Pitcher Avocat has given the date of the first hearing :Feb 13th 2026 at 09:00." at bounding box center [361, 309] width 242 height 28
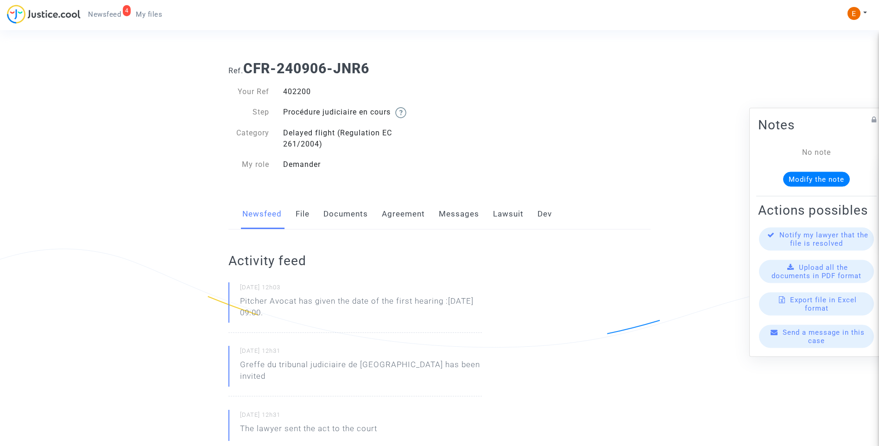
drag, startPoint x: 292, startPoint y: 310, endPoint x: 347, endPoint y: 314, distance: 55.7
click at [339, 314] on p "Pitcher Avocat has given the date of the first hearing :Feb 13th 2026 at 09:00." at bounding box center [361, 309] width 242 height 28
drag, startPoint x: 350, startPoint y: 314, endPoint x: 227, endPoint y: 305, distance: 123.1
drag, startPoint x: 227, startPoint y: 305, endPoint x: 258, endPoint y: 303, distance: 30.7
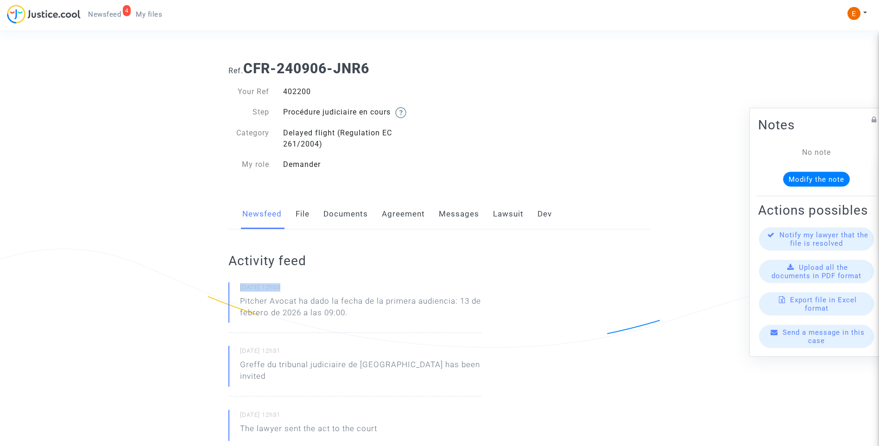
click at [348, 322] on p "Pitcher Avocat ha dado la fecha de la primera audiencia: 13 de febrero de 2026 …" at bounding box center [361, 309] width 242 height 28
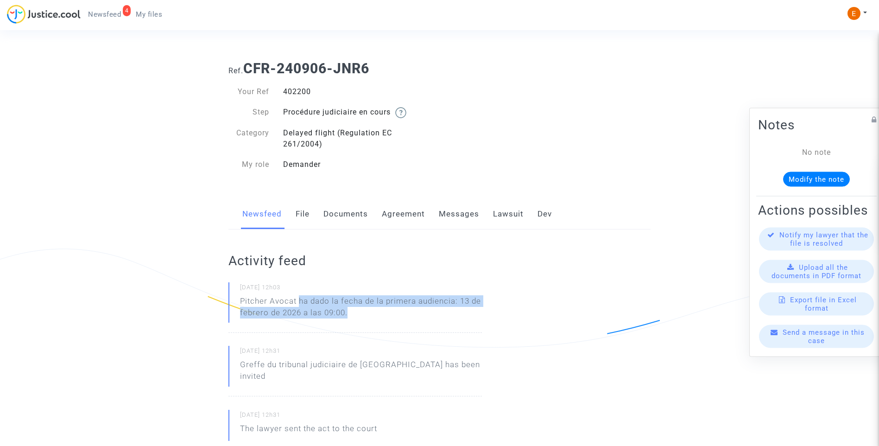
drag, startPoint x: 374, startPoint y: 318, endPoint x: 299, endPoint y: 302, distance: 76.9
click at [299, 302] on p "Pitcher Avocat ha dado la fecha de la primera audiencia: 13 de febrero de 2026 …" at bounding box center [361, 309] width 242 height 28
copy p "ha dado la fecha de la primera audiencia: 13 de febrero de 2026 a las 09:00."
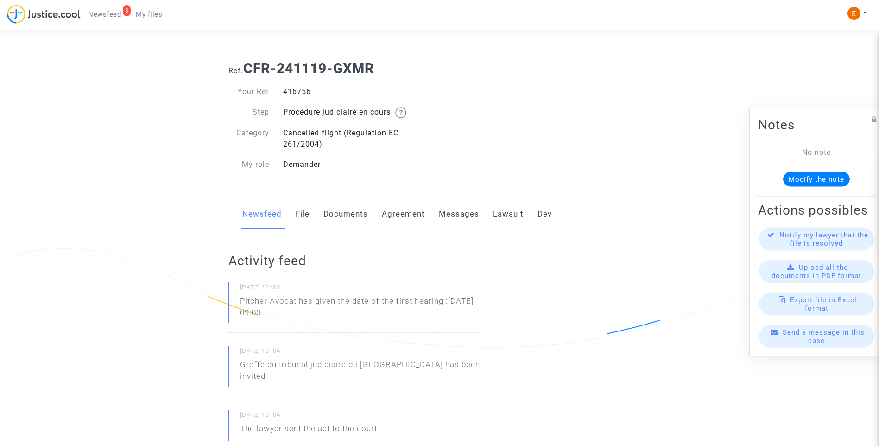
click at [305, 89] on div "416756" at bounding box center [358, 91] width 164 height 11
copy div "416756"
drag, startPoint x: 341, startPoint y: 316, endPoint x: 240, endPoint y: 300, distance: 101.8
click at [240, 300] on p "Pitcher Avocat has given the date of the first hearing :[DATE] 09:00." at bounding box center [361, 309] width 242 height 28
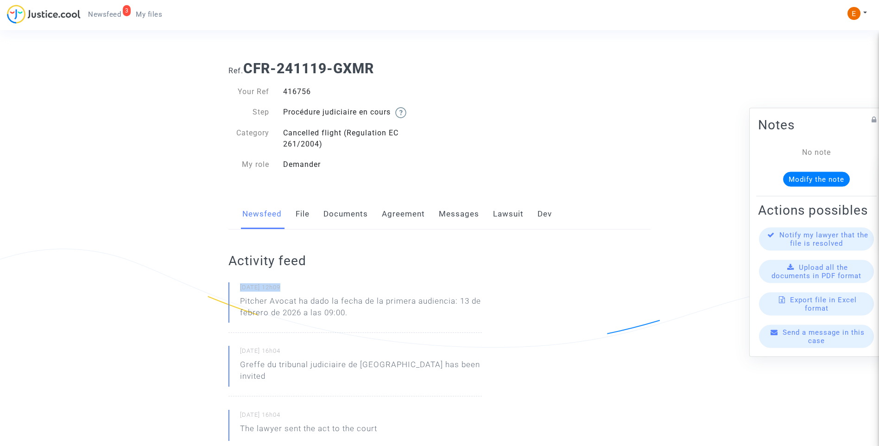
click at [376, 313] on p "Pitcher Avocat ha dado la fecha de la primera audiencia: 13 de febrero de 2026 …" at bounding box center [361, 309] width 242 height 28
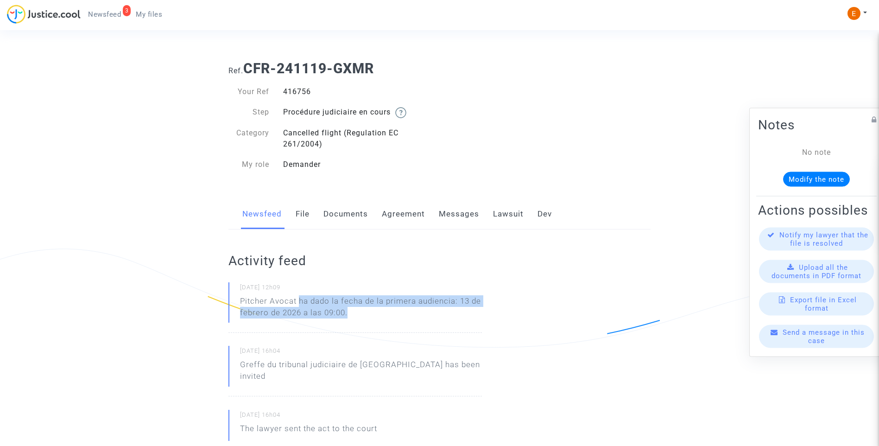
drag, startPoint x: 373, startPoint y: 314, endPoint x: 301, endPoint y: 301, distance: 73.4
click at [301, 301] on p "Pitcher Avocat ha dado la fecha de la primera audiencia: 13 de febrero de 2026 …" at bounding box center [361, 309] width 242 height 28
copy p "ha dado la fecha de la primera audiencia: 13 de febrero de 2026 a las 09:00."
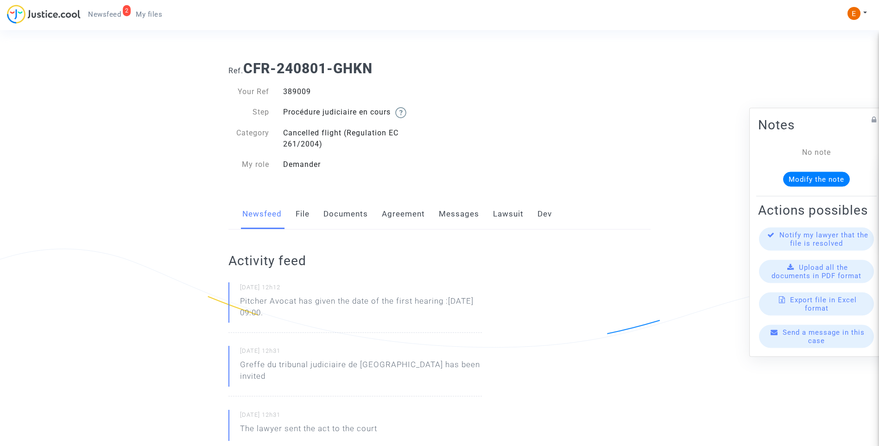
drag, startPoint x: 0, startPoint y: 0, endPoint x: 307, endPoint y: 91, distance: 320.0
drag, startPoint x: 332, startPoint y: 316, endPoint x: 238, endPoint y: 303, distance: 94.9
click at [238, 303] on div "19/08/2025 - 12h12 Pitcher Avocat has given the date of the first hearing :Feb …" at bounding box center [354, 307] width 253 height 50
drag, startPoint x: 238, startPoint y: 303, endPoint x: 244, endPoint y: 303, distance: 5.6
click at [331, 322] on p "Pitcher Avocat ha dado la fecha de la primera audiencia: 13 de febrero de 2026 …" at bounding box center [361, 309] width 242 height 28
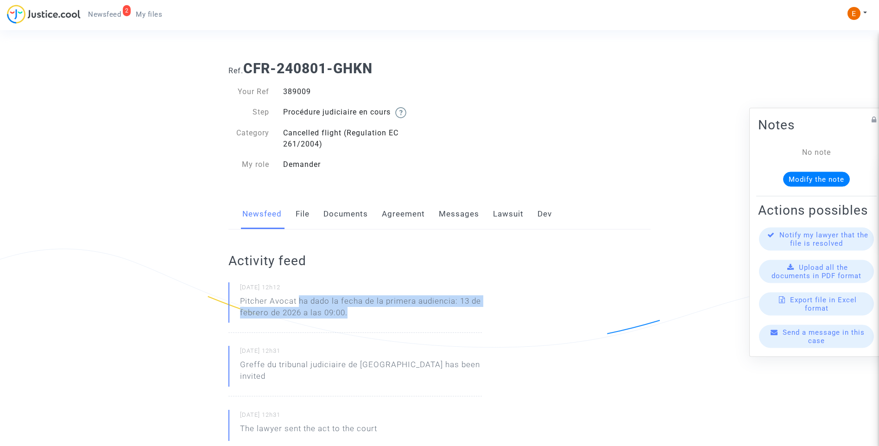
drag, startPoint x: 357, startPoint y: 314, endPoint x: 299, endPoint y: 304, distance: 58.7
click at [299, 304] on p "Pitcher Avocat ha dado la fecha de la primera audiencia: 13 de febrero de 2026 …" at bounding box center [361, 309] width 242 height 28
copy p "ha dado la fecha de la primera audiencia: 13 de febrero de 2026 a las 09:00."
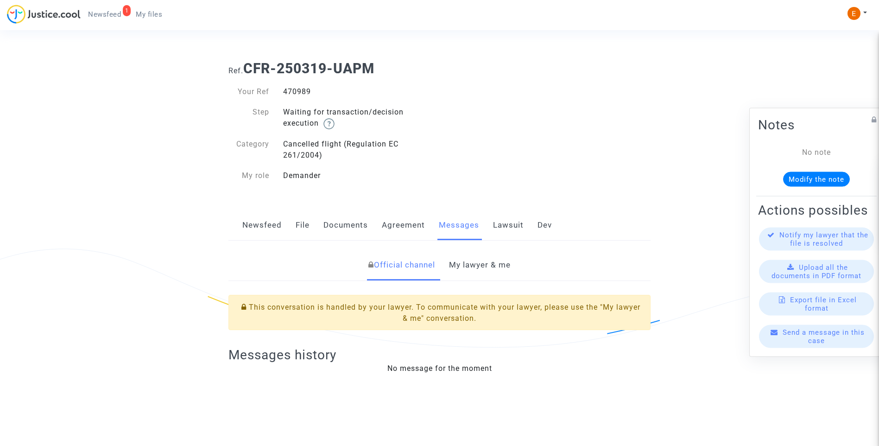
click at [303, 91] on div "470989" at bounding box center [358, 91] width 164 height 11
copy div "470989"
click at [502, 257] on link "My lawyer & me" at bounding box center [480, 265] width 62 height 31
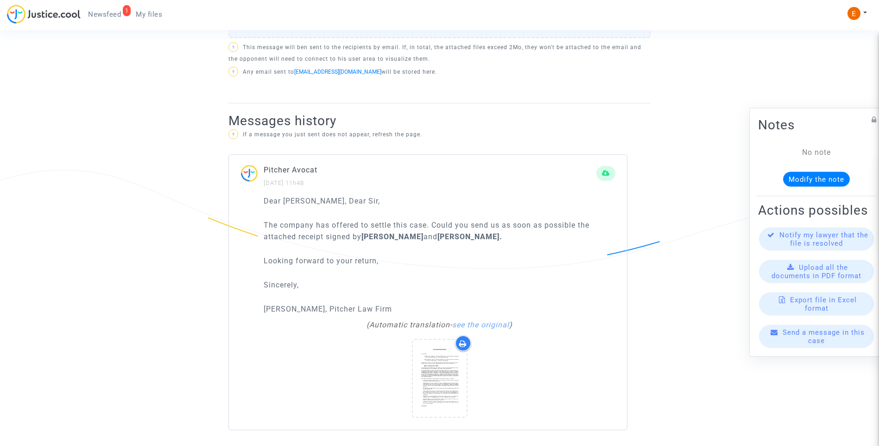
scroll to position [570, 0]
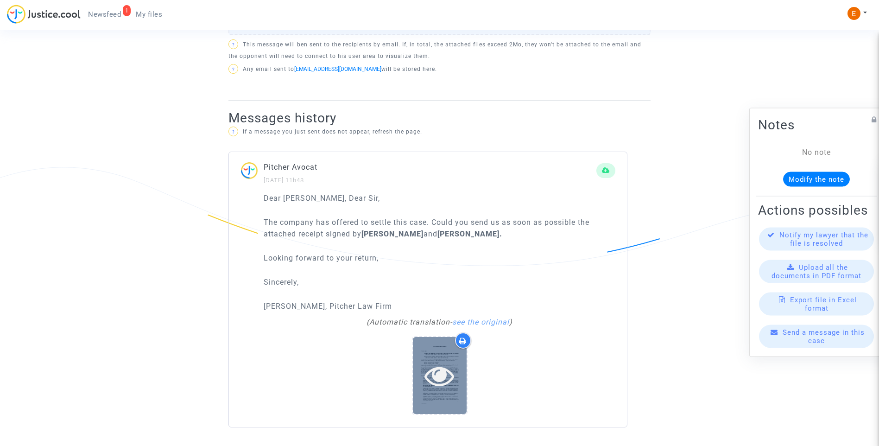
click at [441, 376] on icon at bounding box center [439, 375] width 30 height 30
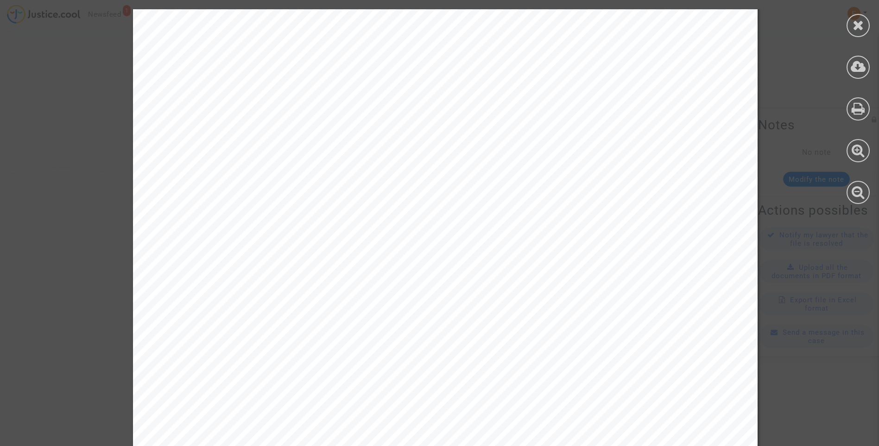
scroll to position [788, 0]
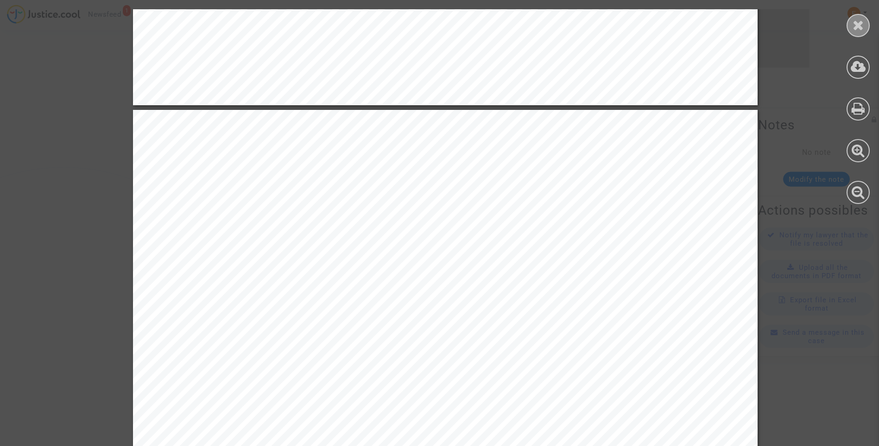
click at [865, 25] on div at bounding box center [857, 25] width 23 height 23
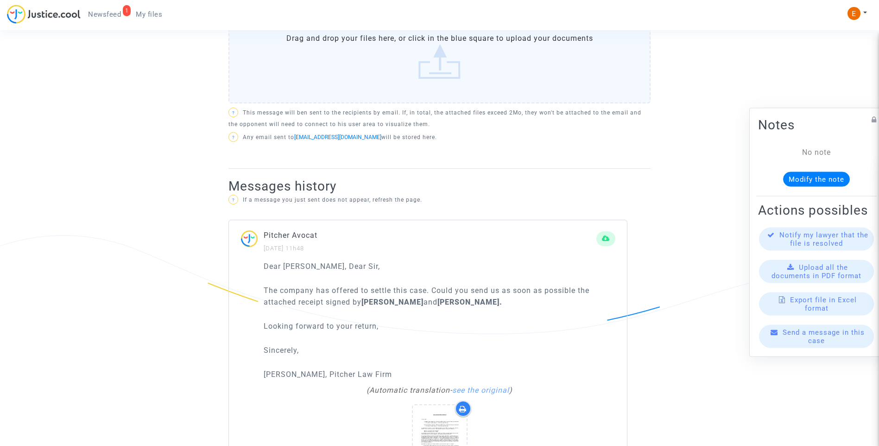
scroll to position [570, 0]
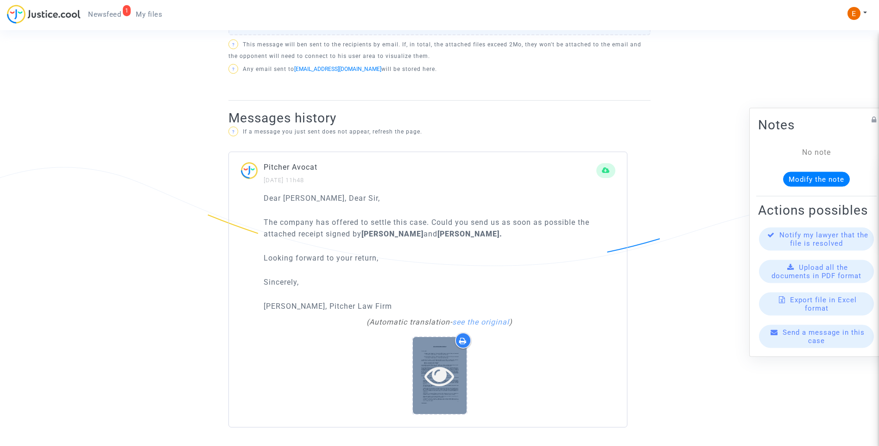
click at [454, 372] on icon at bounding box center [439, 375] width 30 height 30
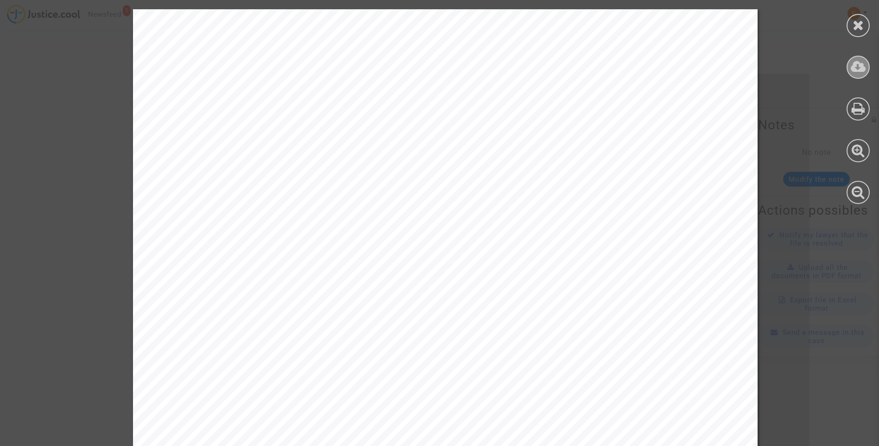
click at [856, 70] on icon at bounding box center [858, 67] width 15 height 14
click at [856, 23] on icon at bounding box center [858, 25] width 12 height 14
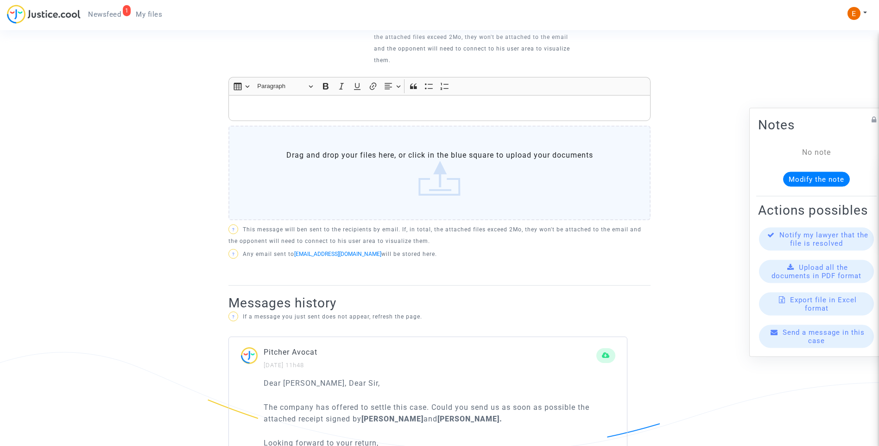
scroll to position [292, 0]
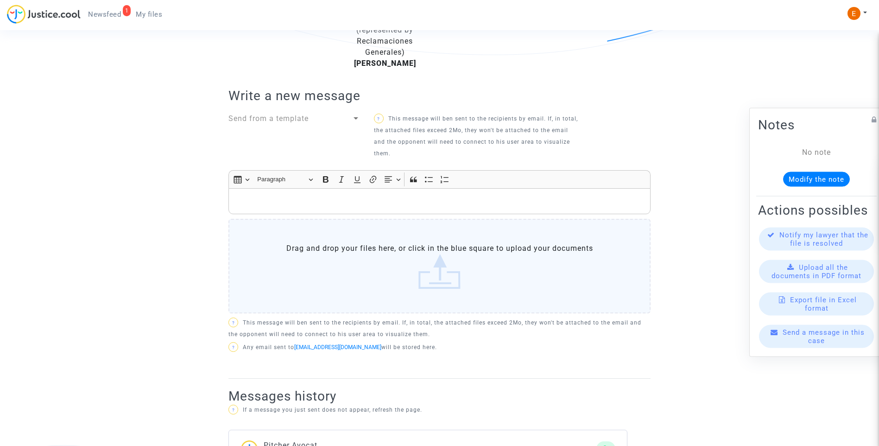
click at [293, 116] on span "Send from a template" at bounding box center [268, 118] width 80 height 9
click at [296, 119] on span "Mensaje informativo" at bounding box center [266, 118] width 76 height 9
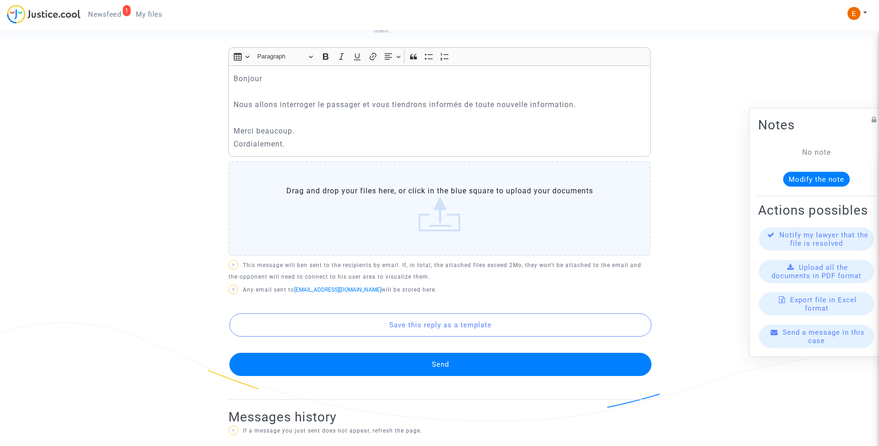
scroll to position [431, 0]
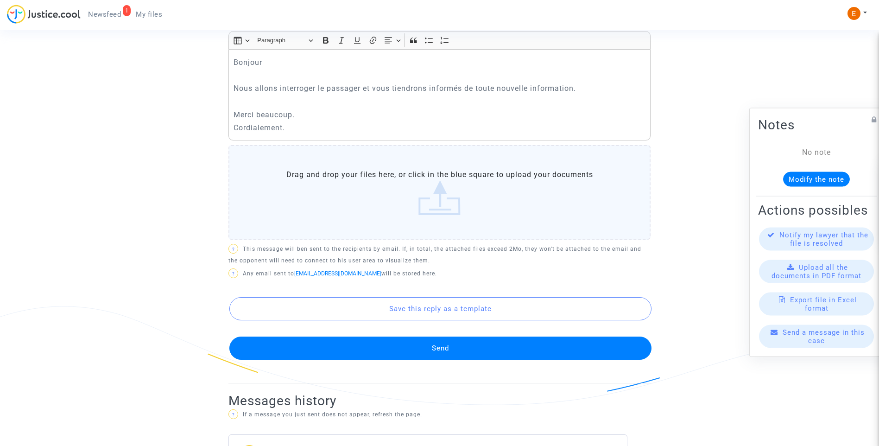
click at [448, 353] on button "Send" at bounding box center [440, 347] width 422 height 23
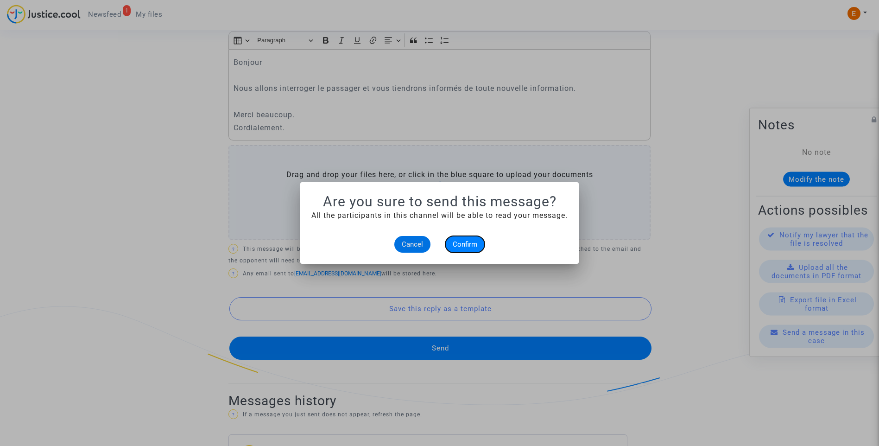
click at [469, 242] on span "Confirm" at bounding box center [465, 244] width 25 height 8
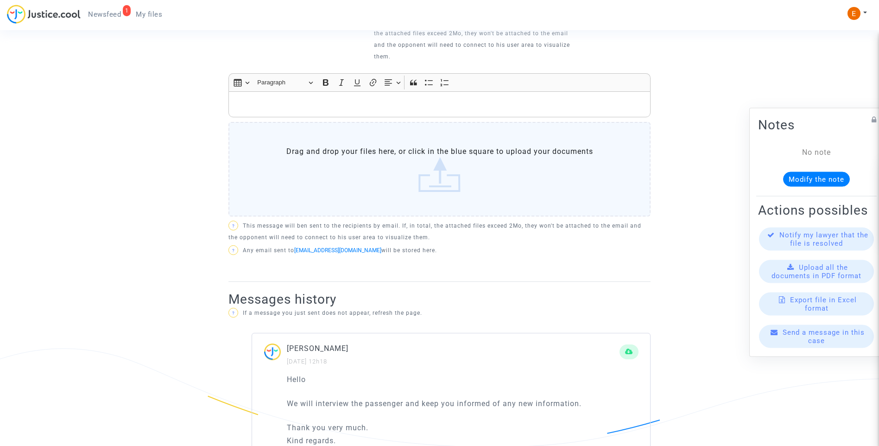
scroll to position [385, 0]
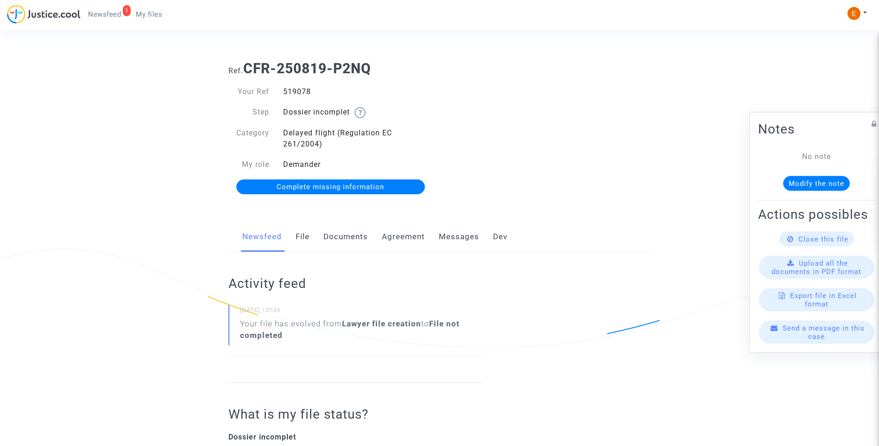
click at [300, 233] on link "File" at bounding box center [303, 236] width 14 height 31
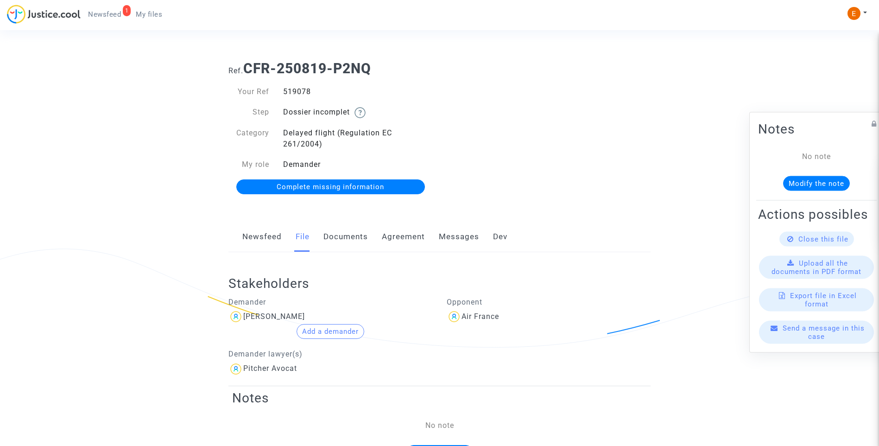
click link "Documents"
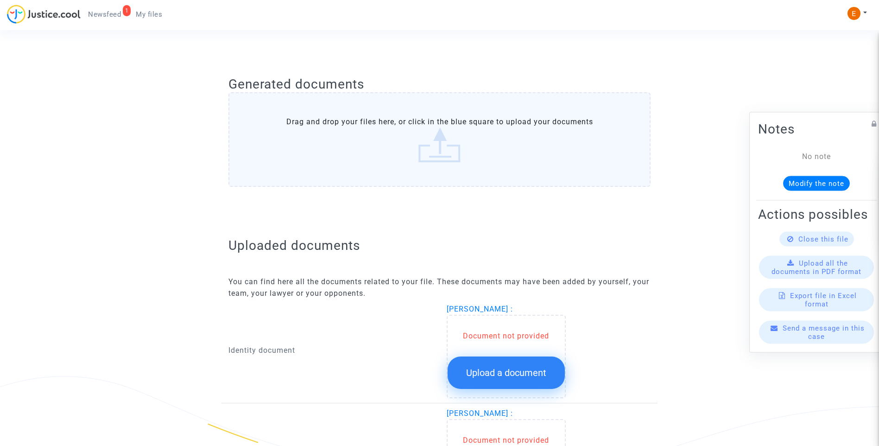
scroll to position [493, 0]
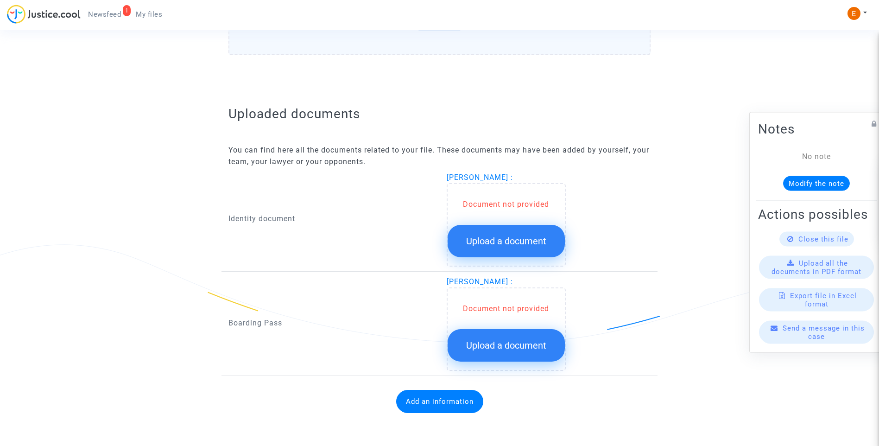
click span "Upload a document"
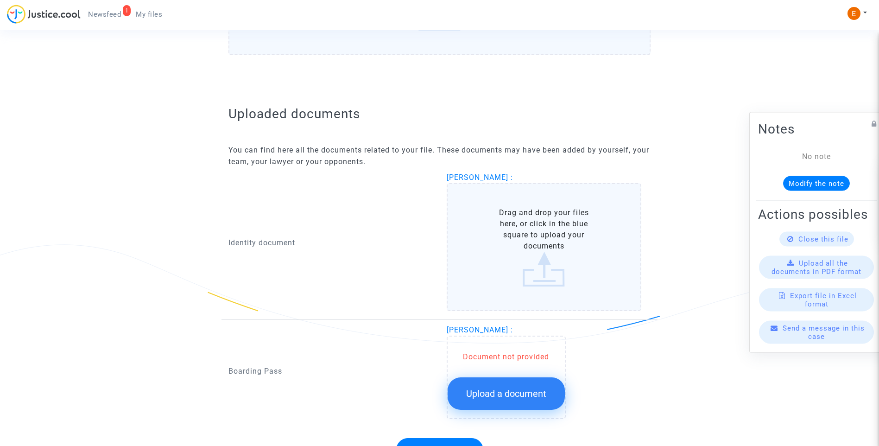
click button "Upload a document"
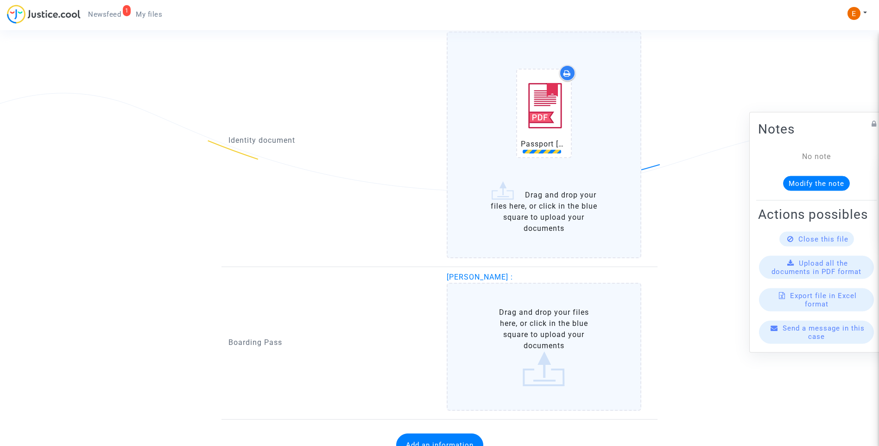
scroll to position [678, 0]
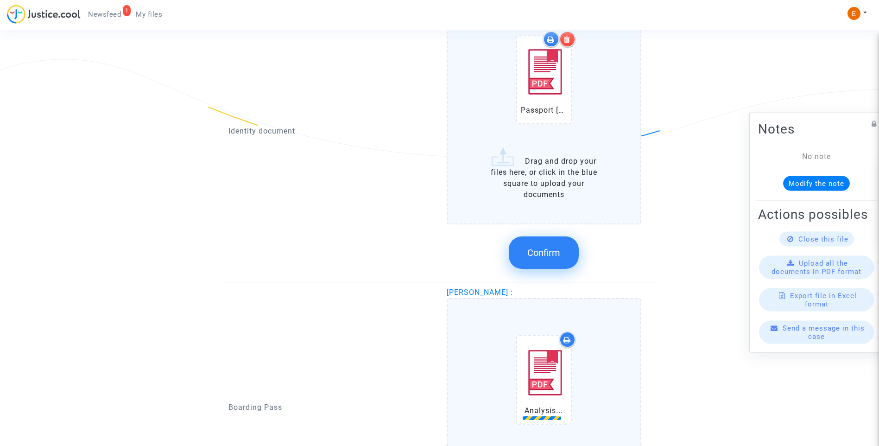
click icon
click span "Confirm"
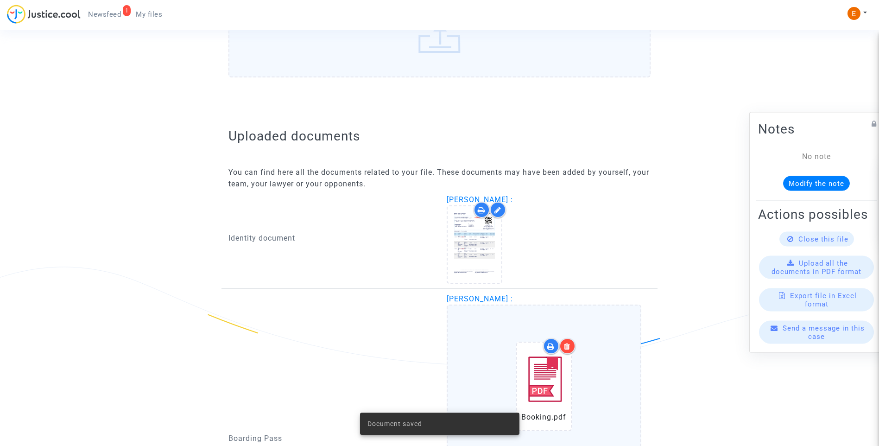
scroll to position [447, 0]
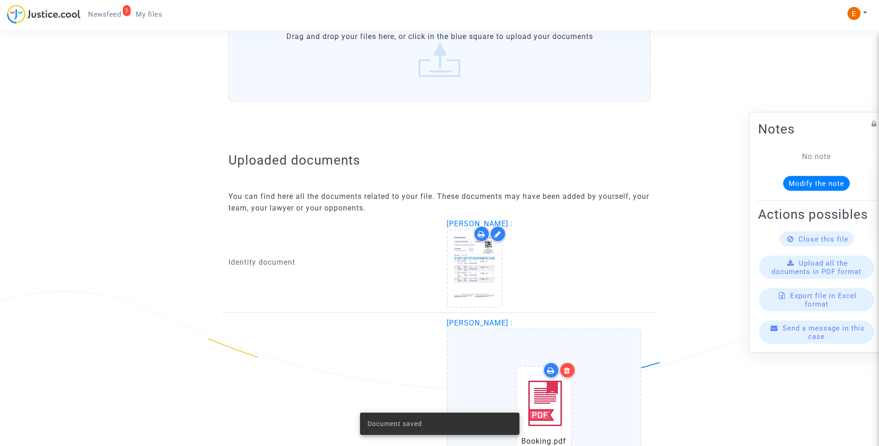
click div
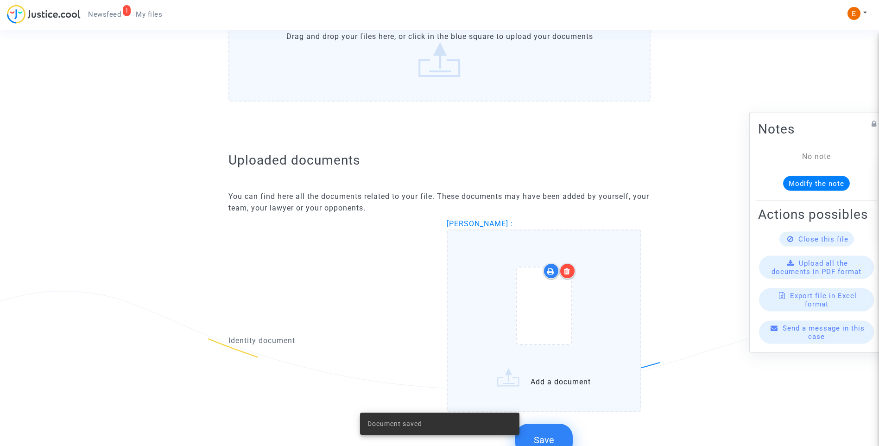
click icon
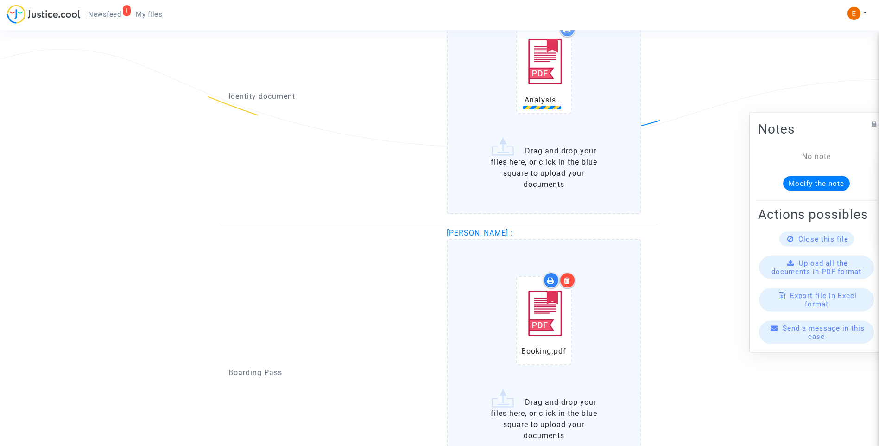
scroll to position [836, 0]
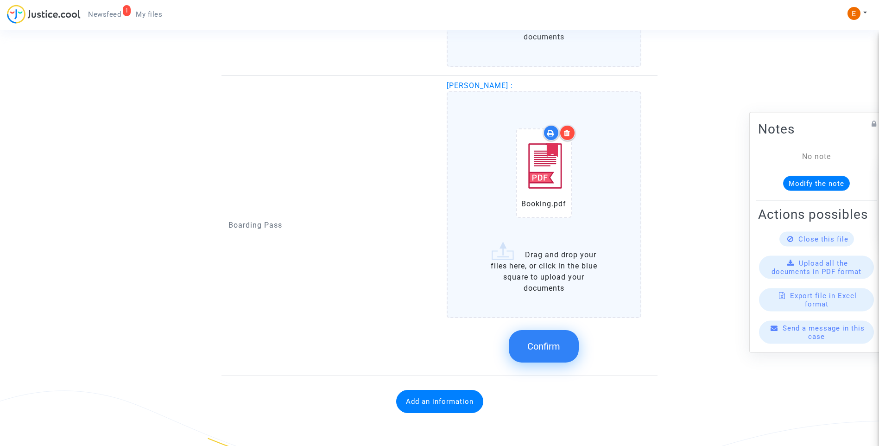
click label "Booking.pdf Drag and drop your files here, or click in the blue square to uploa…"
click input "Booking.pdf Drag and drop your files here, or click in the blue square to uploa…"
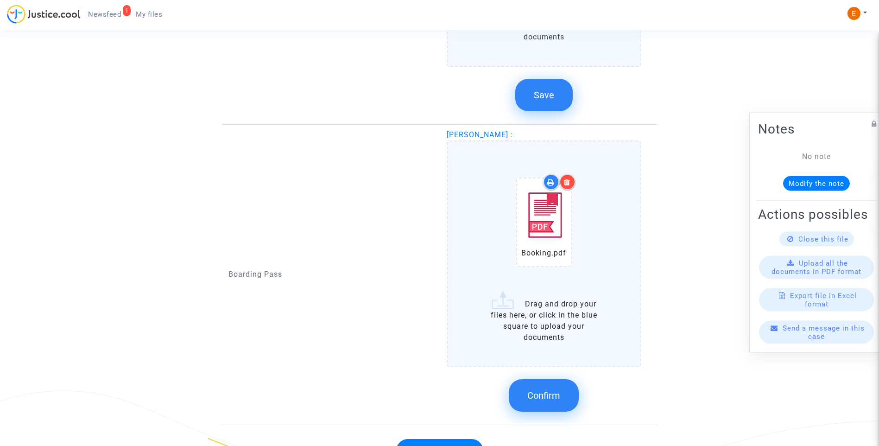
click span "Confirm"
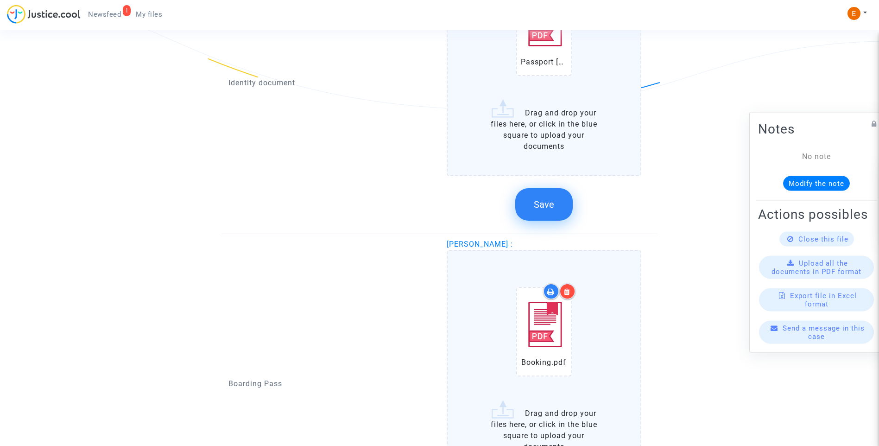
scroll to position [604, 0]
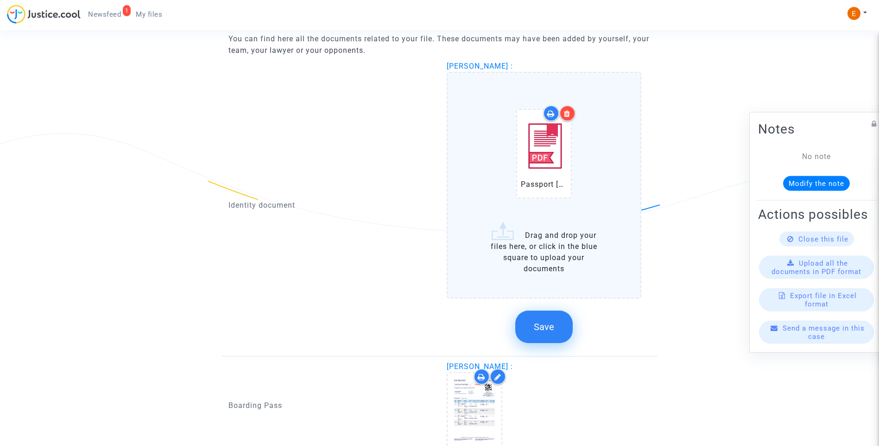
drag, startPoint x: 546, startPoint y: 330, endPoint x: 295, endPoint y: 309, distance: 251.6
click span "Save"
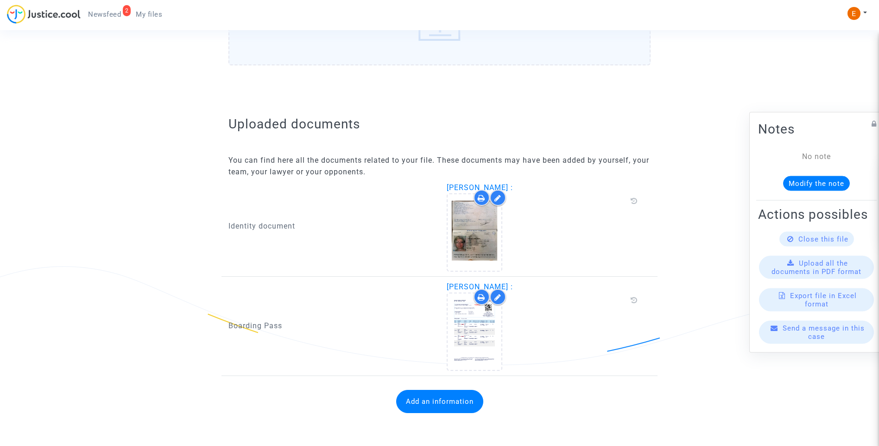
click at [463, 397] on button "Add an information" at bounding box center [439, 401] width 87 height 23
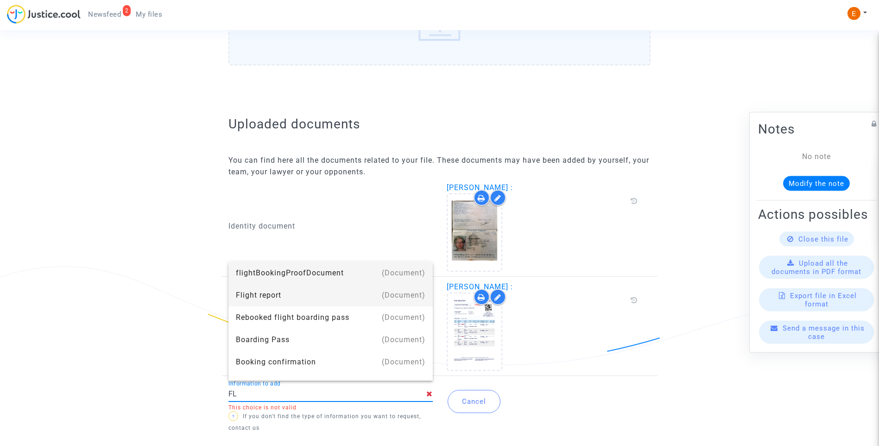
click at [330, 298] on div "Flight report" at bounding box center [330, 295] width 189 height 22
type input "Flight report"
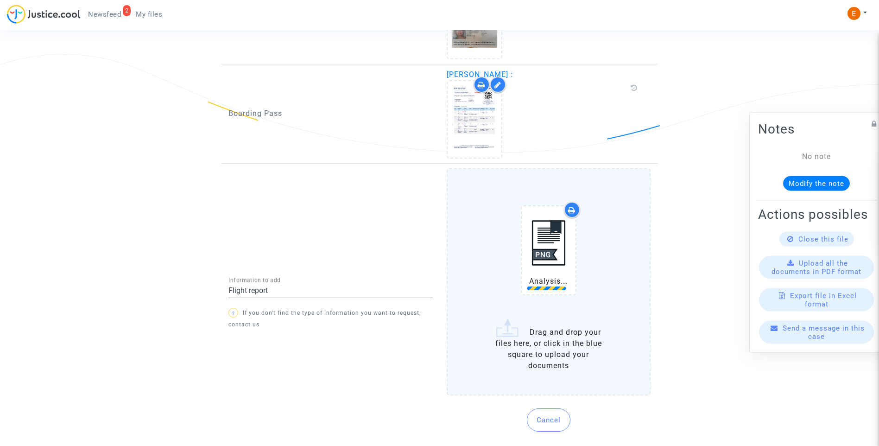
scroll to position [707, 0]
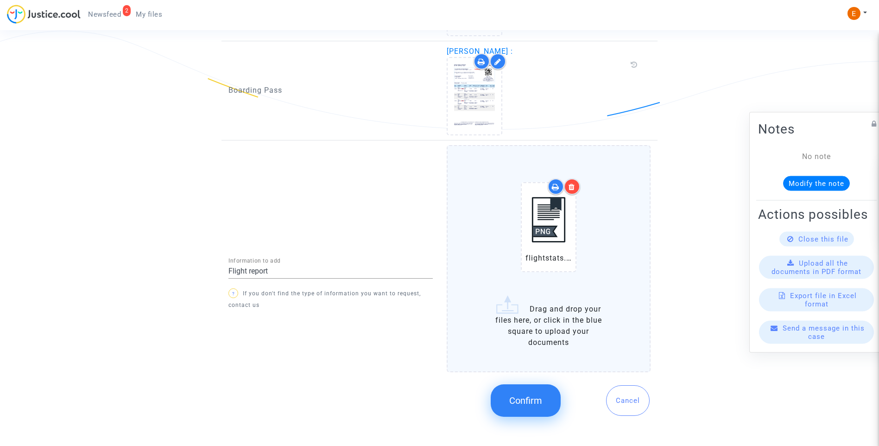
click at [539, 408] on button "Confirm" at bounding box center [526, 400] width 70 height 32
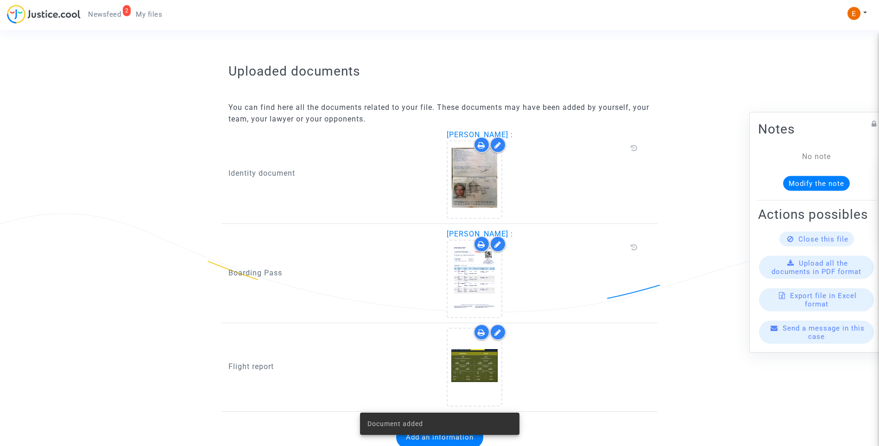
scroll to position [560, 0]
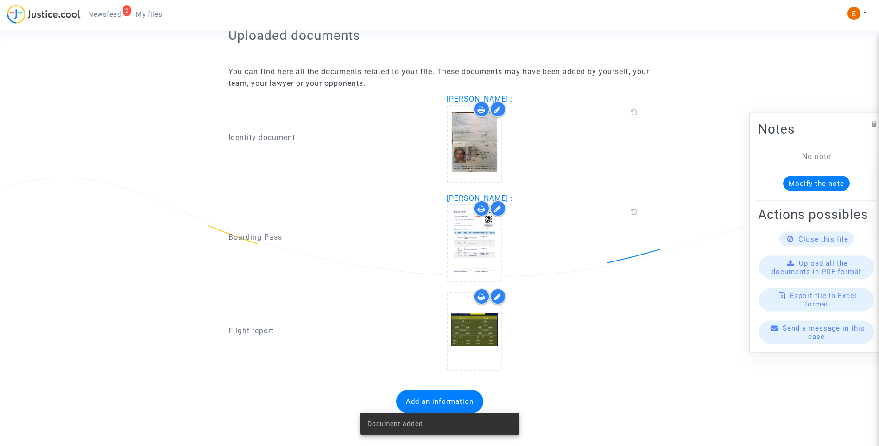
click at [105, 13] on span "Newsfeed" at bounding box center [104, 14] width 33 height 8
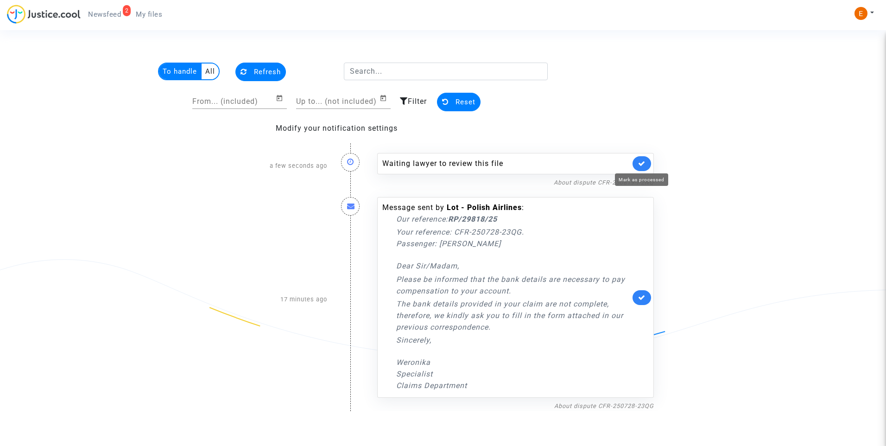
click at [637, 162] on link at bounding box center [641, 163] width 19 height 15
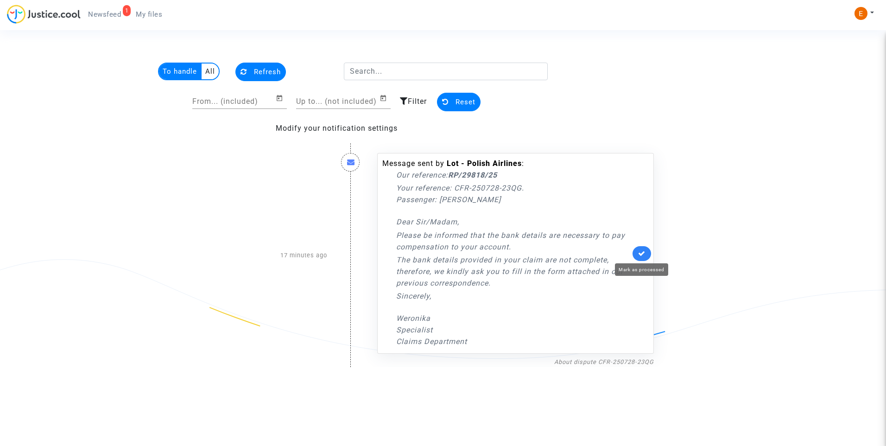
click at [641, 256] on icon at bounding box center [641, 253] width 7 height 7
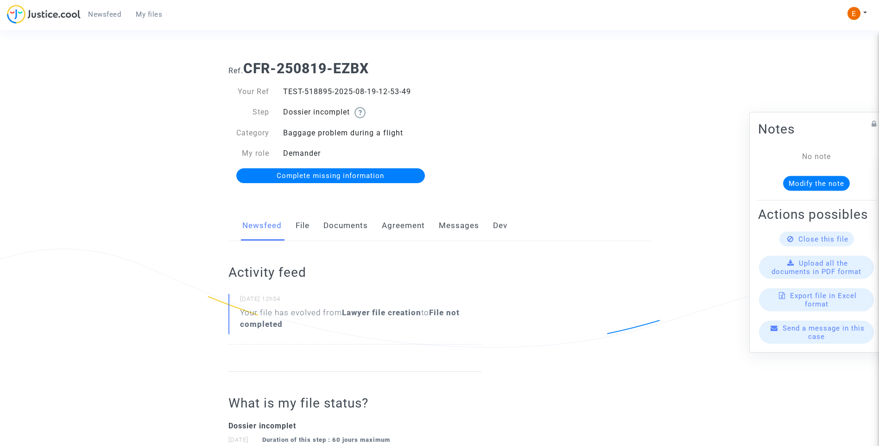
drag, startPoint x: 0, startPoint y: 0, endPoint x: 407, endPoint y: 248, distance: 477.0
click at [352, 221] on link "Documents" at bounding box center [345, 225] width 44 height 31
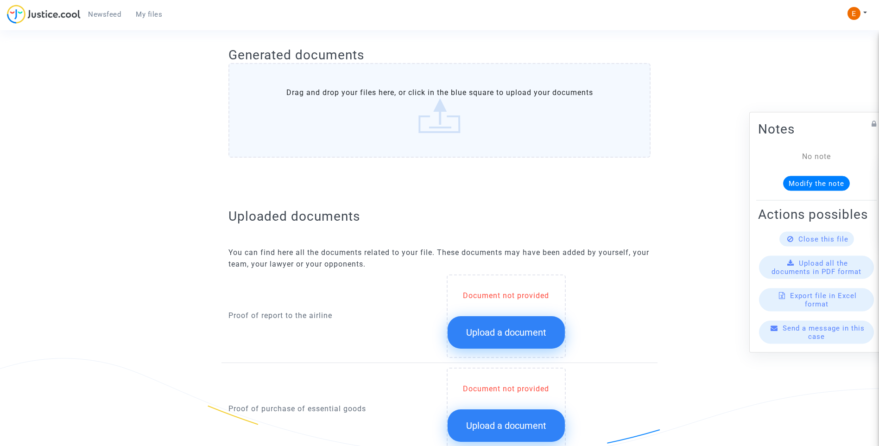
scroll to position [510, 0]
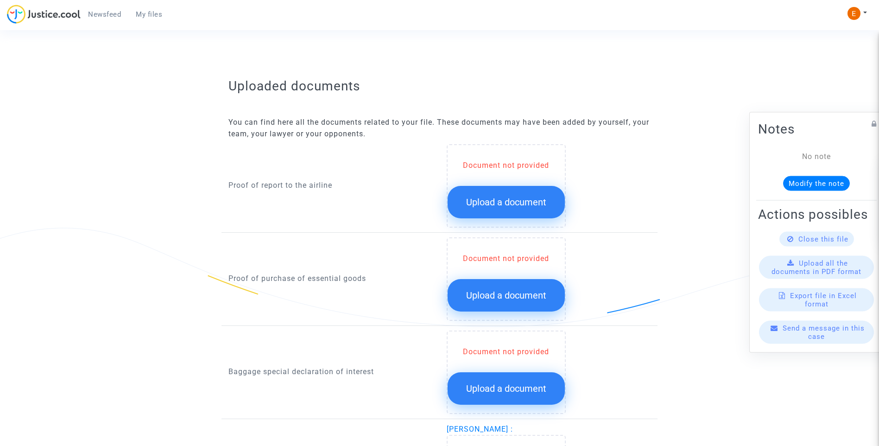
click at [540, 204] on span "Upload a document" at bounding box center [506, 201] width 80 height 11
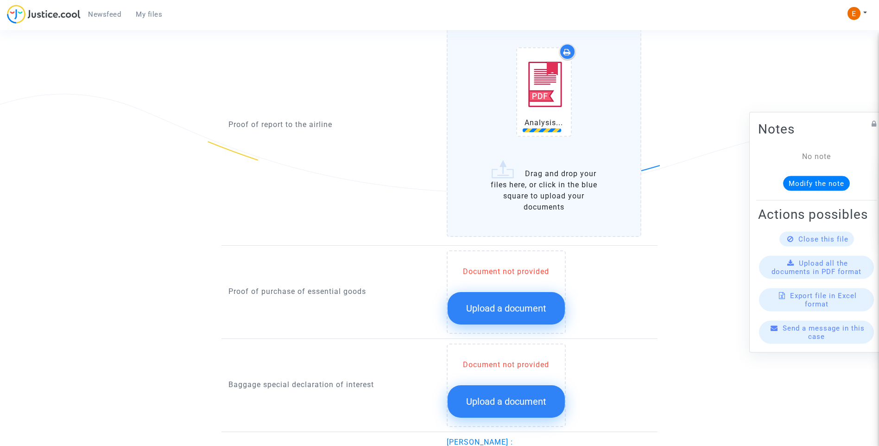
scroll to position [649, 0]
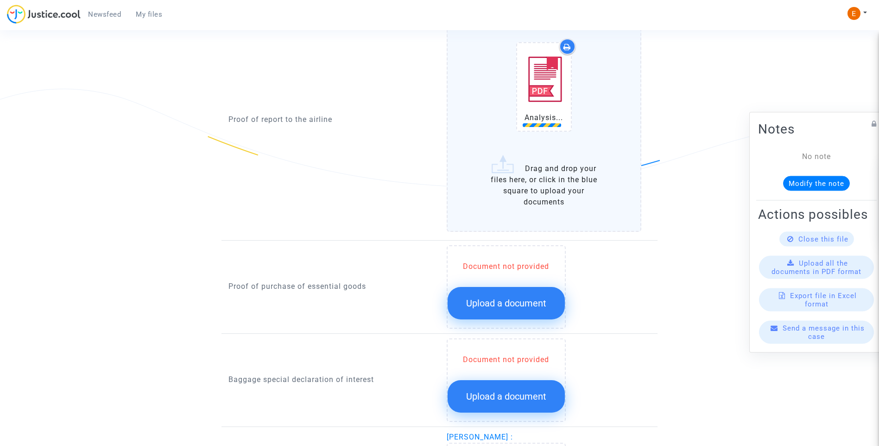
click at [517, 300] on span "Upload a document" at bounding box center [506, 302] width 80 height 11
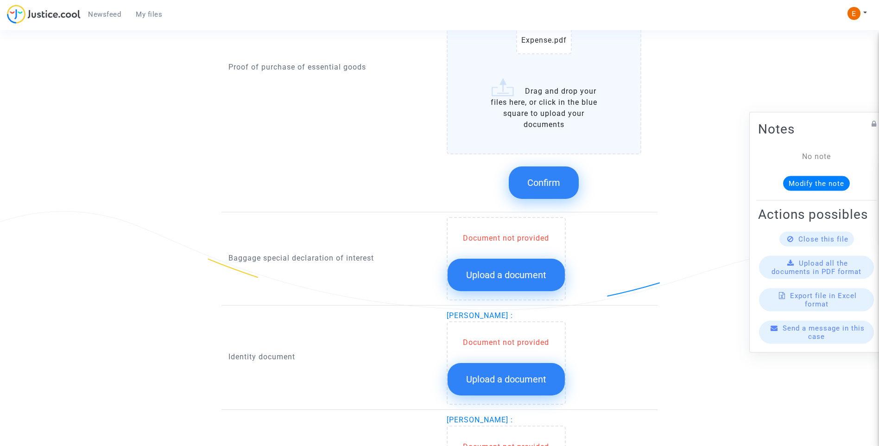
scroll to position [1019, 0]
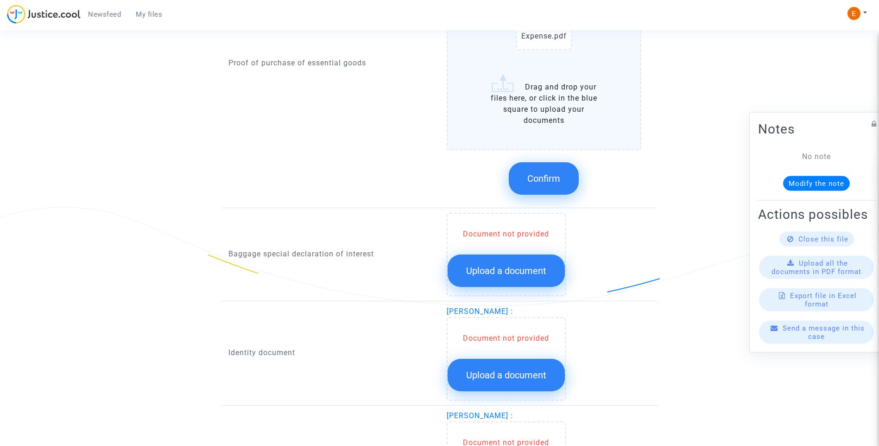
click at [499, 274] on span "Upload a document" at bounding box center [506, 270] width 80 height 11
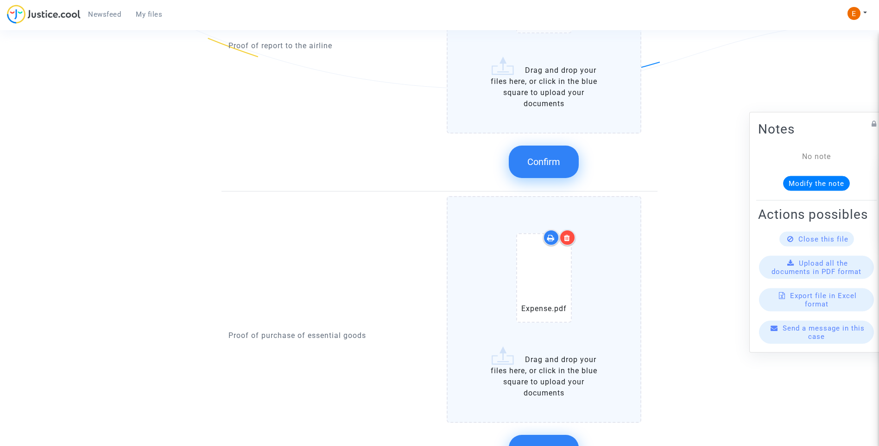
scroll to position [695, 0]
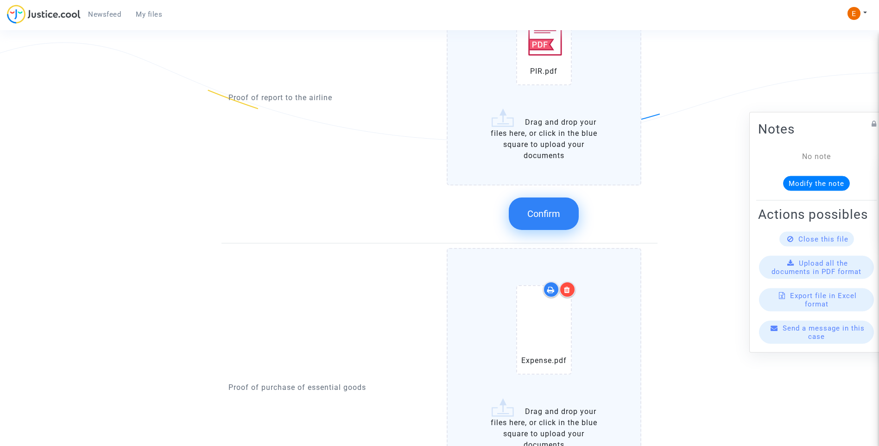
click at [558, 215] on span "Confirm" at bounding box center [543, 213] width 33 height 11
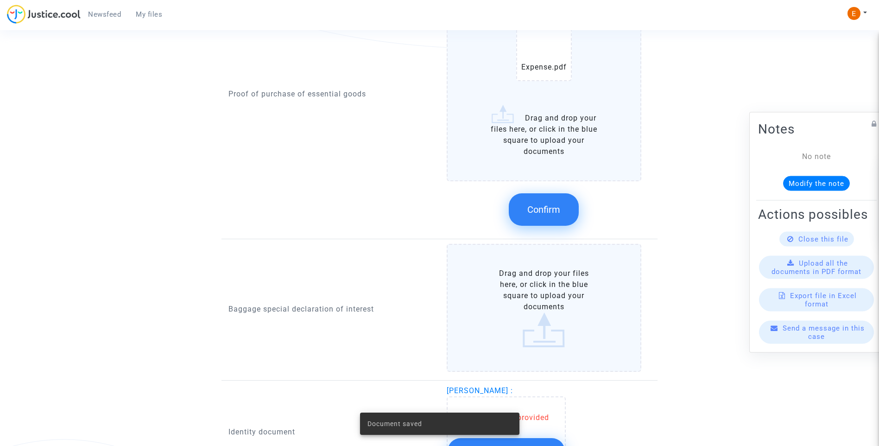
scroll to position [788, 0]
click at [543, 208] on span "Confirm" at bounding box center [543, 208] width 33 height 11
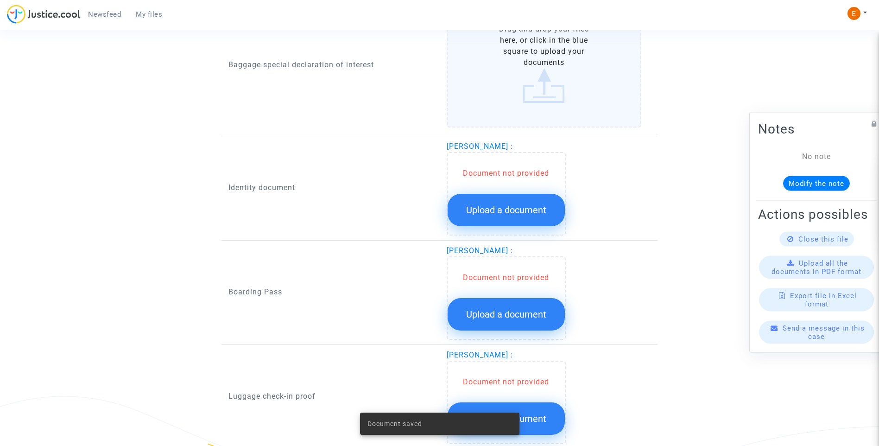
scroll to position [903, 0]
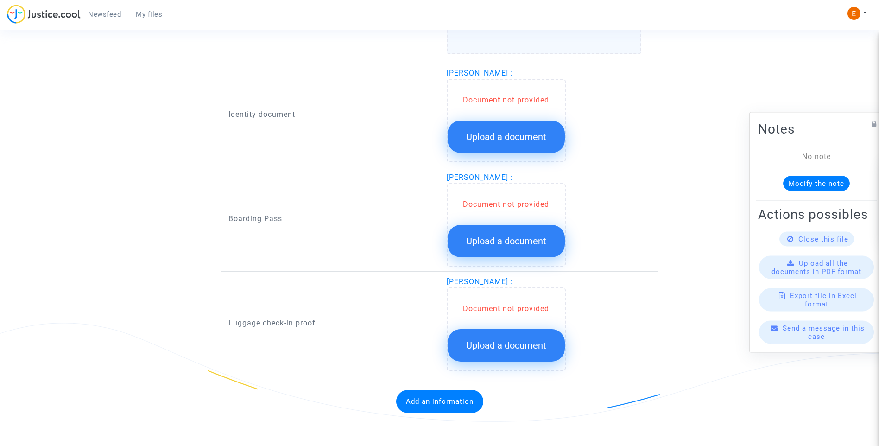
click at [511, 347] on span "Upload a document" at bounding box center [506, 345] width 80 height 11
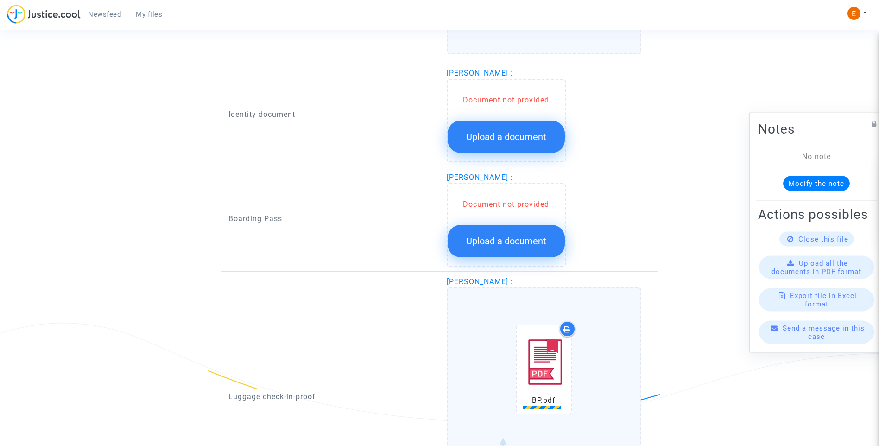
click at [533, 236] on span "Upload a document" at bounding box center [506, 240] width 80 height 11
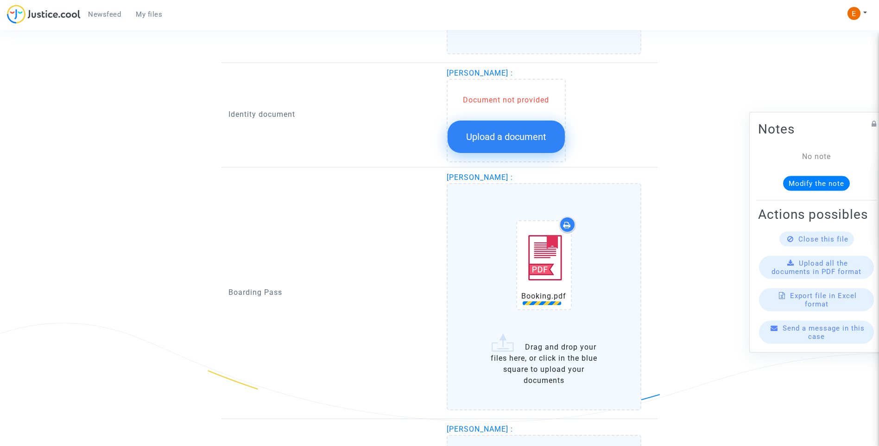
scroll to position [764, 0]
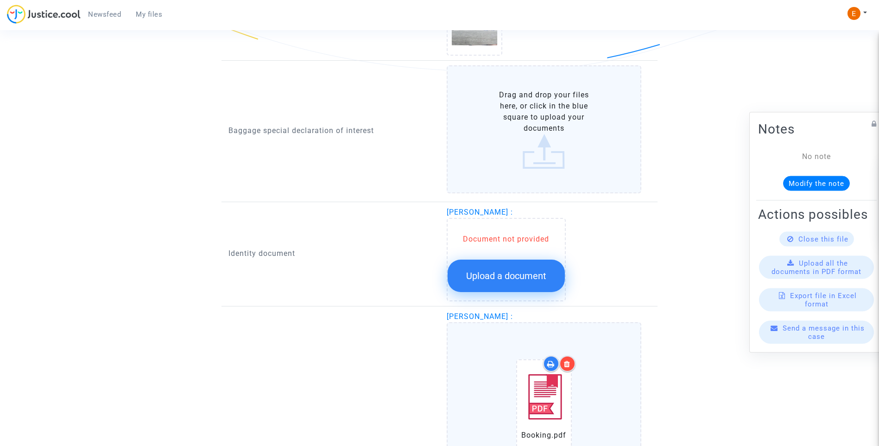
click at [511, 277] on span "Upload a document" at bounding box center [506, 275] width 80 height 11
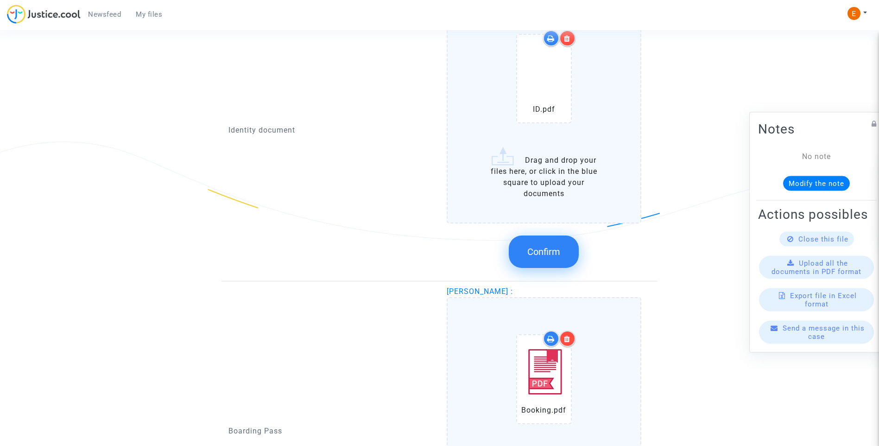
scroll to position [1228, 0]
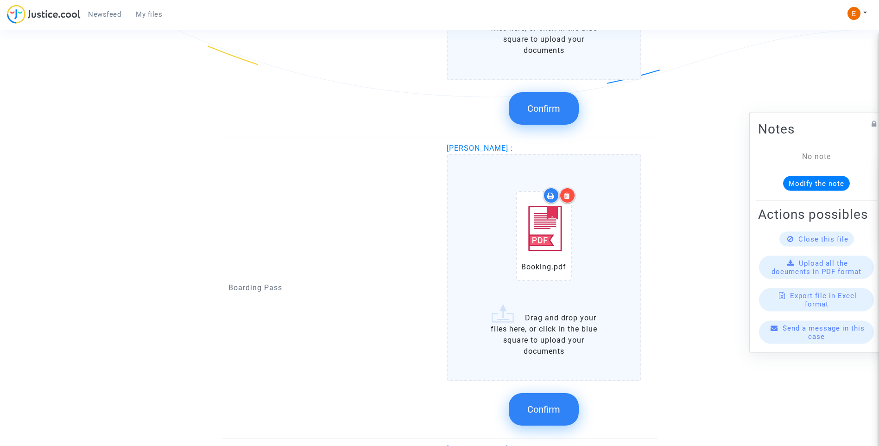
click at [0, 0] on input "ID.pdf Drag and drop your files here, or click in the blue square to upload you…" at bounding box center [0, 0] width 0 height 0
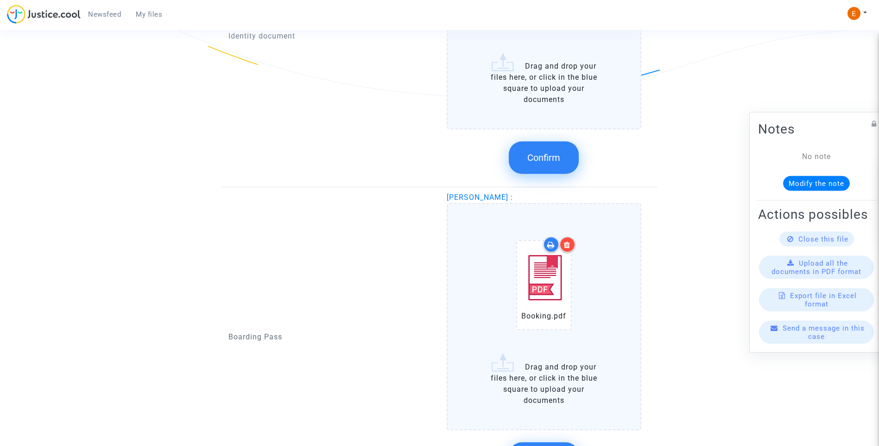
click at [562, 153] on button "Confirm" at bounding box center [544, 157] width 70 height 32
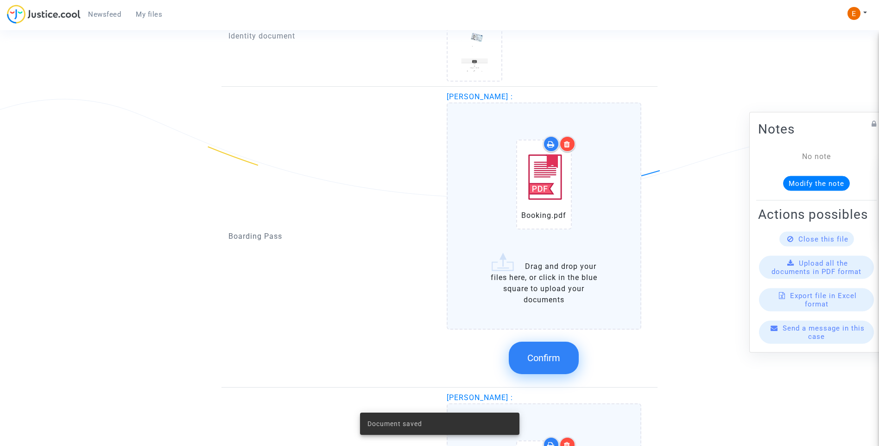
scroll to position [1274, 0]
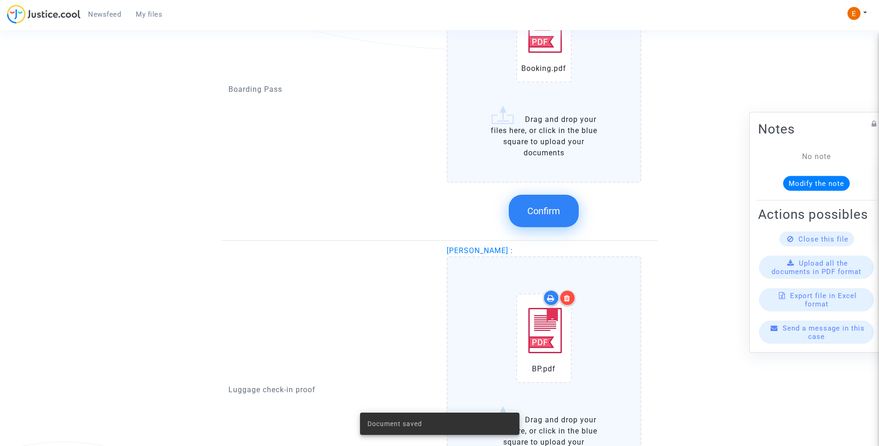
click at [535, 202] on button "Confirm" at bounding box center [544, 211] width 70 height 32
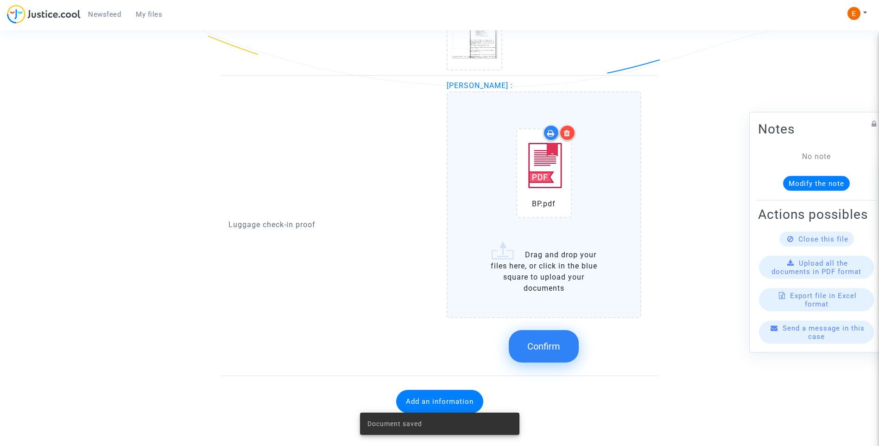
click at [555, 348] on span "Confirm" at bounding box center [543, 346] width 33 height 11
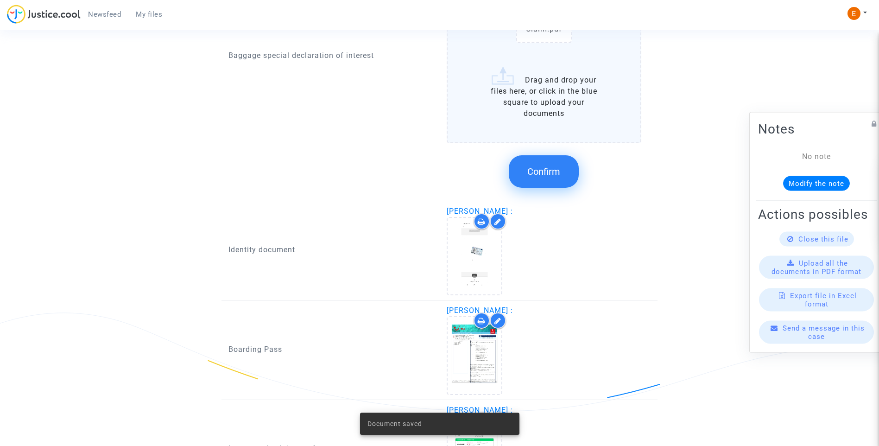
drag, startPoint x: 562, startPoint y: 174, endPoint x: 405, endPoint y: 189, distance: 157.8
click at [562, 172] on button "Confirm" at bounding box center [544, 171] width 70 height 32
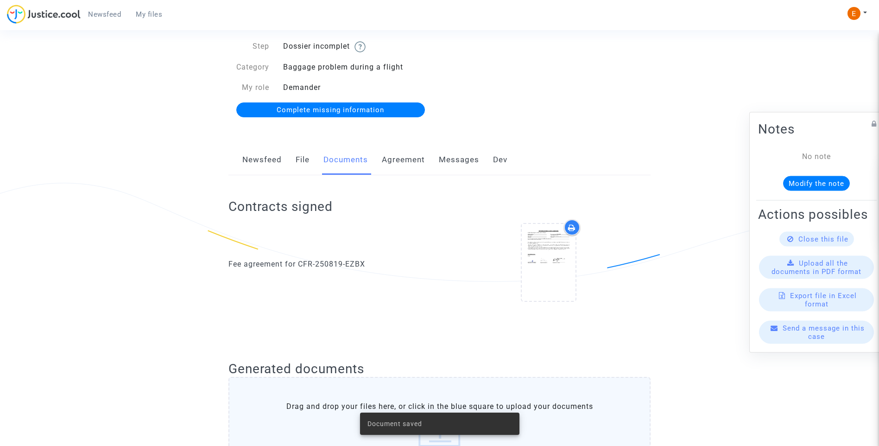
scroll to position [0, 0]
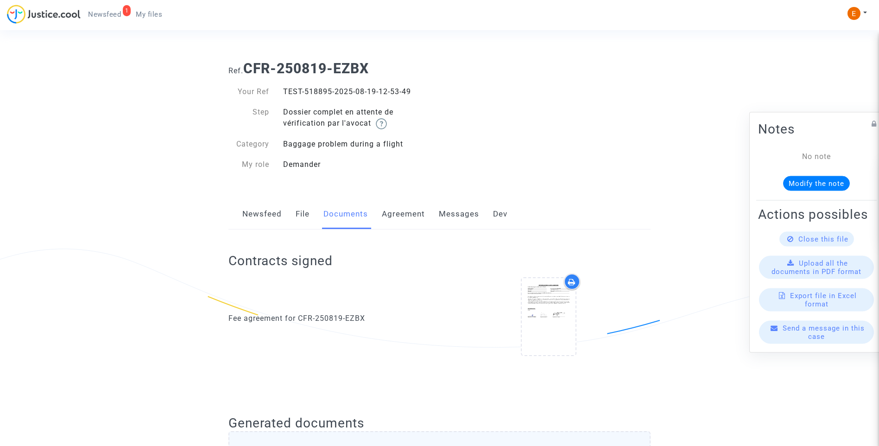
click at [297, 219] on link "File" at bounding box center [303, 214] width 14 height 31
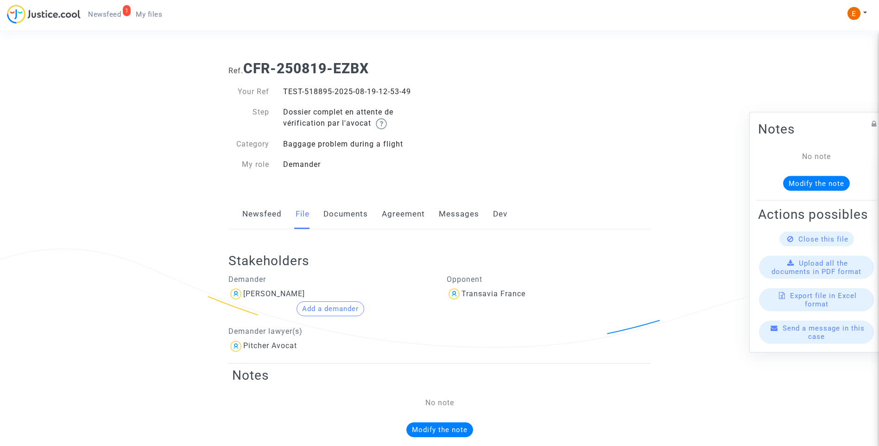
click at [105, 13] on span "Newsfeed" at bounding box center [104, 14] width 33 height 8
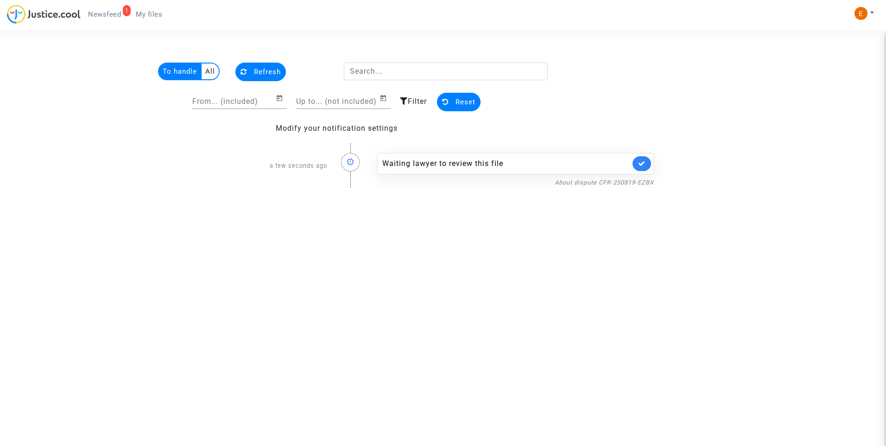
click at [647, 162] on link at bounding box center [641, 163] width 19 height 15
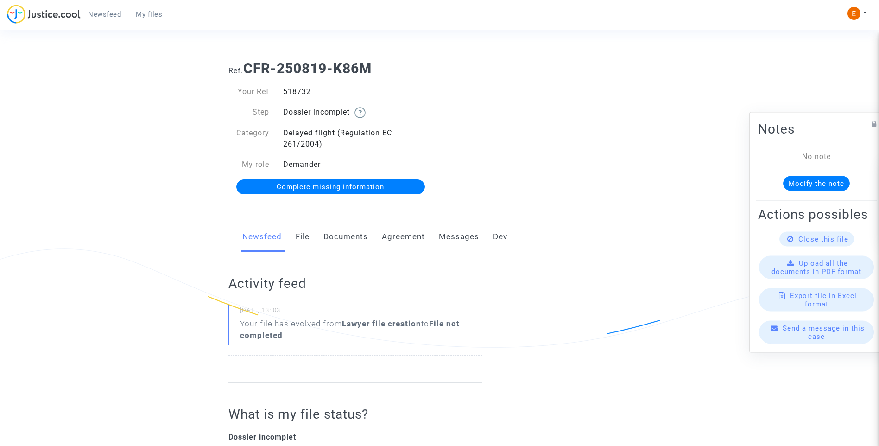
click at [344, 236] on link "Documents" at bounding box center [345, 236] width 44 height 31
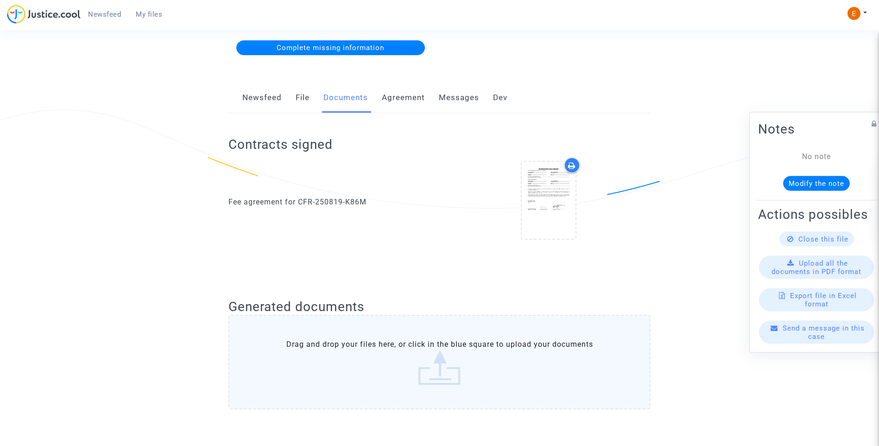
scroll to position [417, 0]
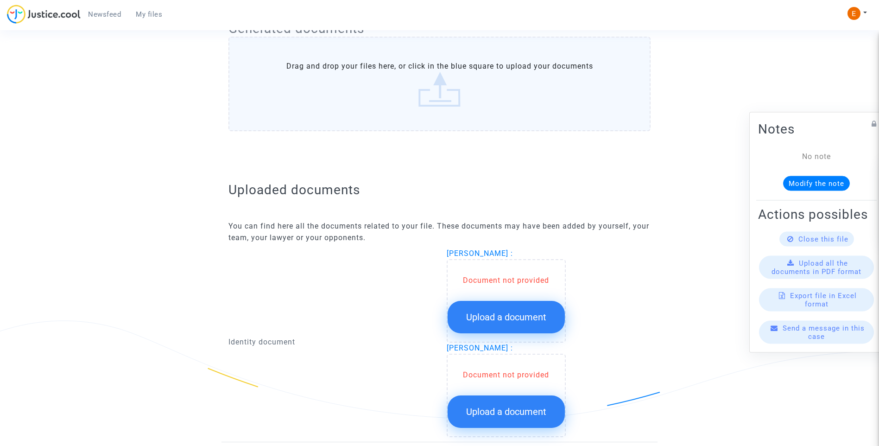
click at [523, 319] on span "Upload a document" at bounding box center [506, 316] width 80 height 11
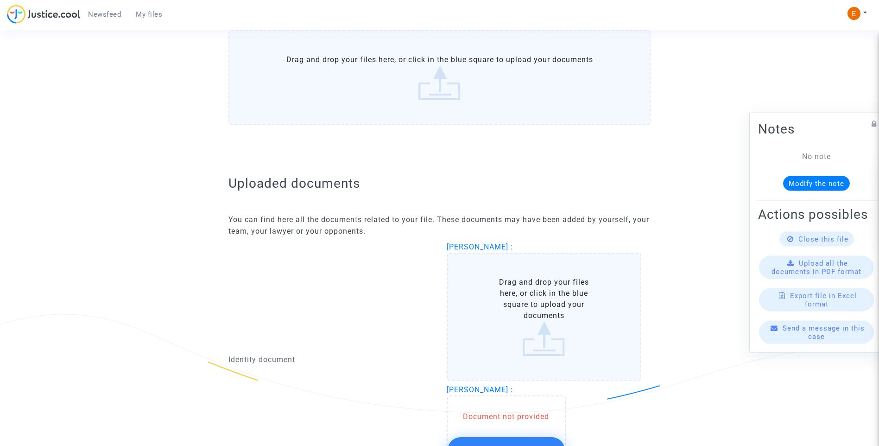
scroll to position [556, 0]
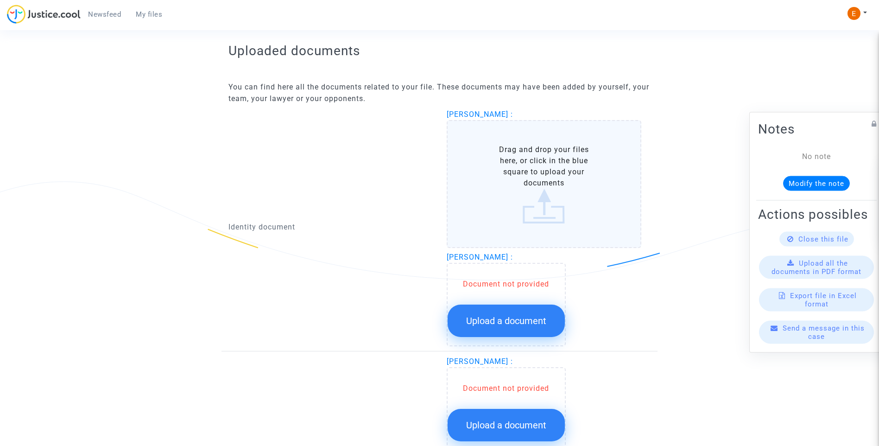
click at [528, 322] on span "Upload a document" at bounding box center [506, 320] width 80 height 11
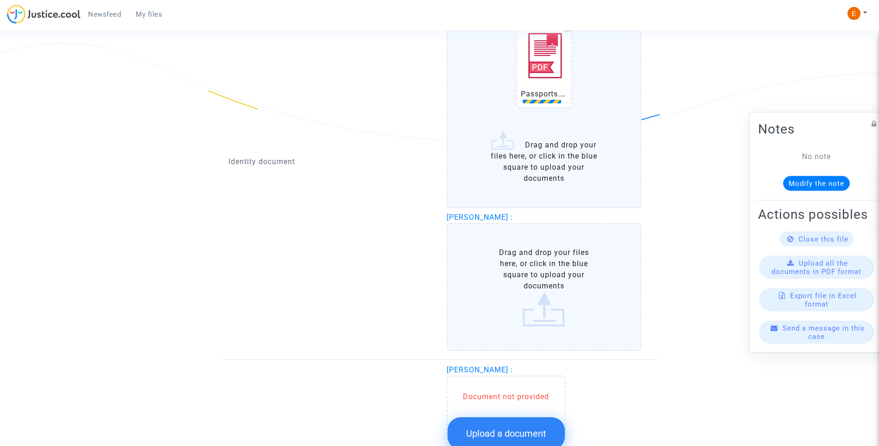
scroll to position [695, 0]
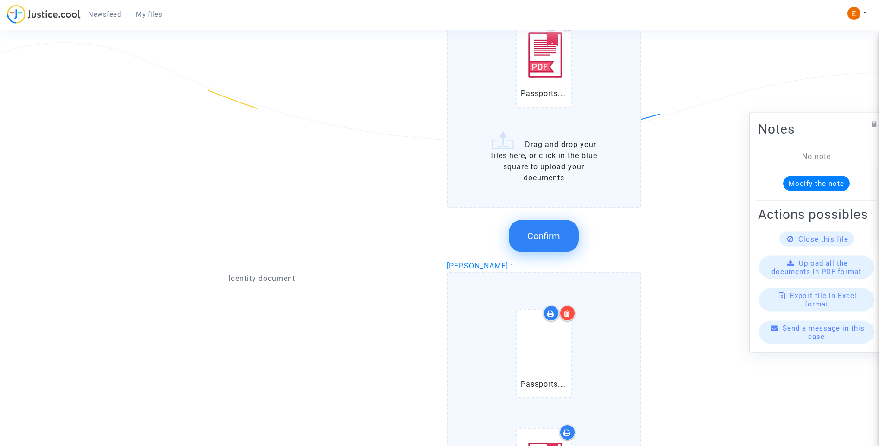
click at [560, 242] on button "Confirm" at bounding box center [544, 236] width 70 height 32
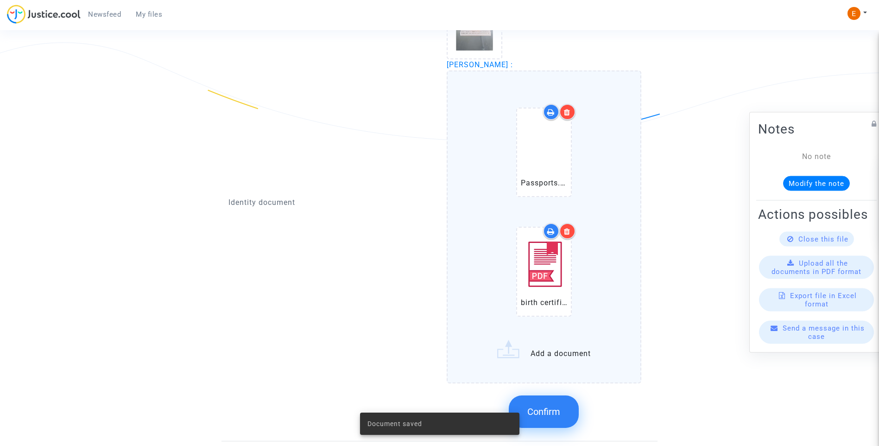
click at [548, 409] on span "Confirm" at bounding box center [543, 411] width 33 height 11
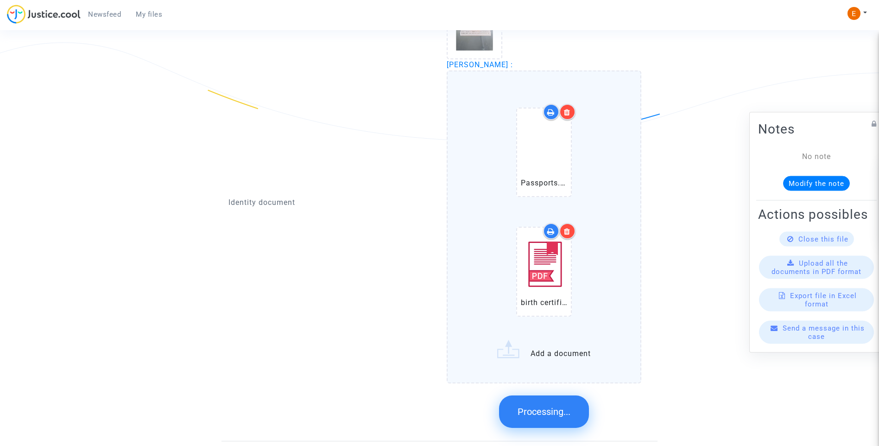
scroll to position [672, 0]
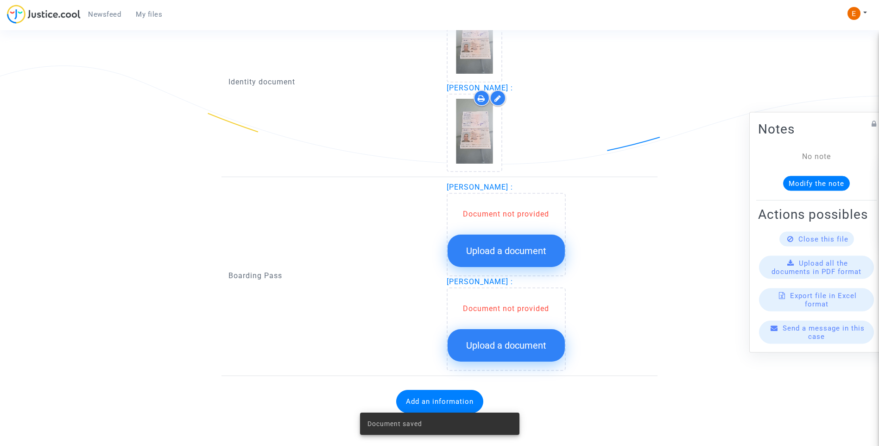
click at [510, 247] on span "Upload a document" at bounding box center [506, 250] width 80 height 11
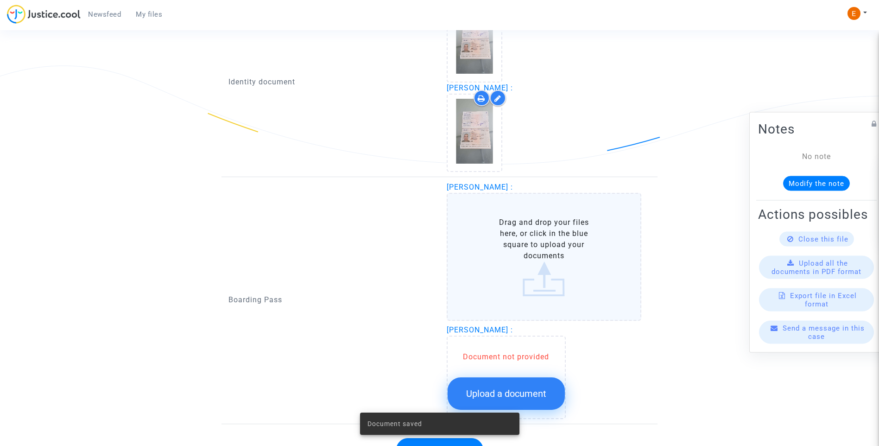
click at [545, 395] on span "Upload a document" at bounding box center [506, 393] width 80 height 11
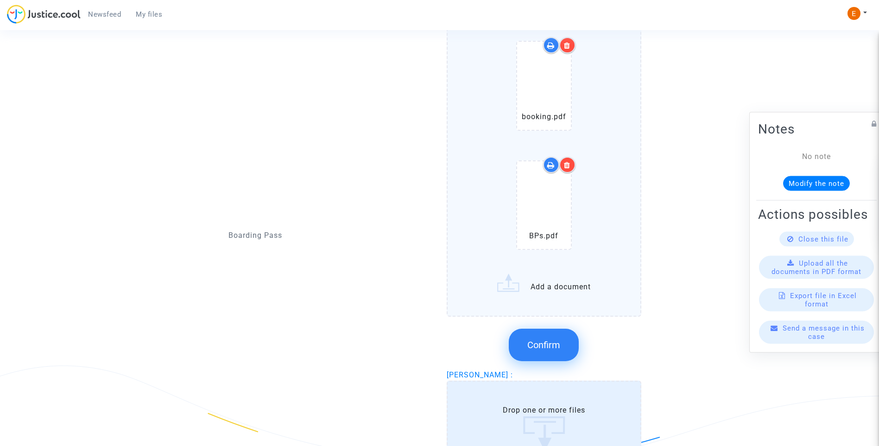
scroll to position [897, 0]
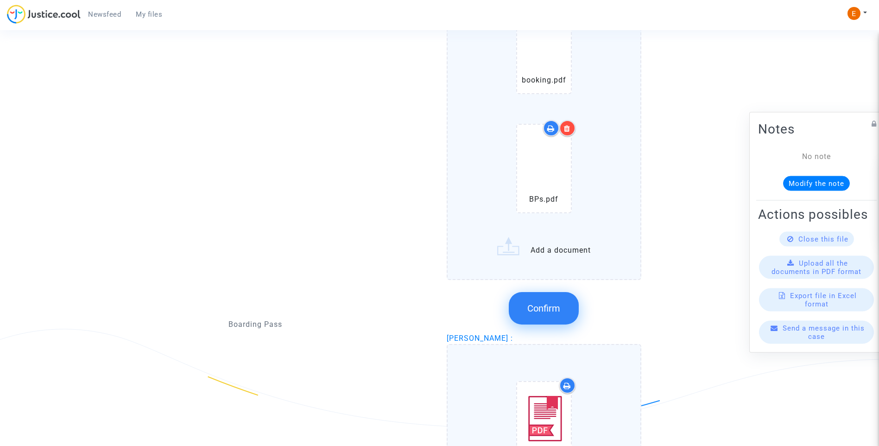
click at [563, 313] on button "Confirm" at bounding box center [544, 308] width 70 height 32
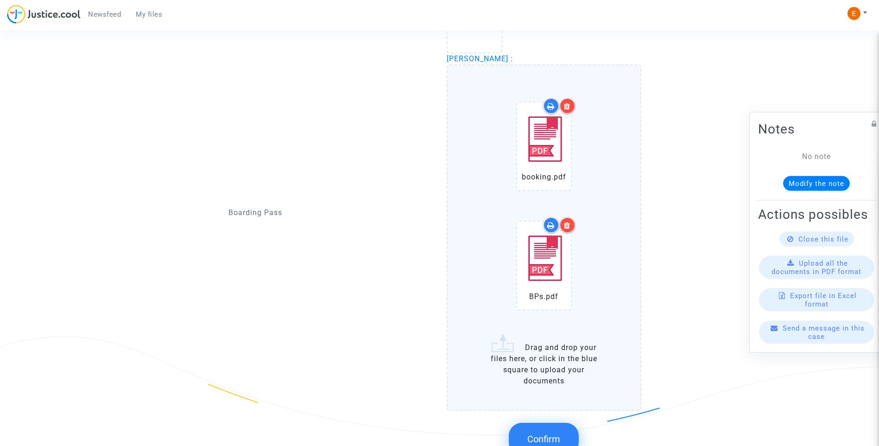
scroll to position [983, 0]
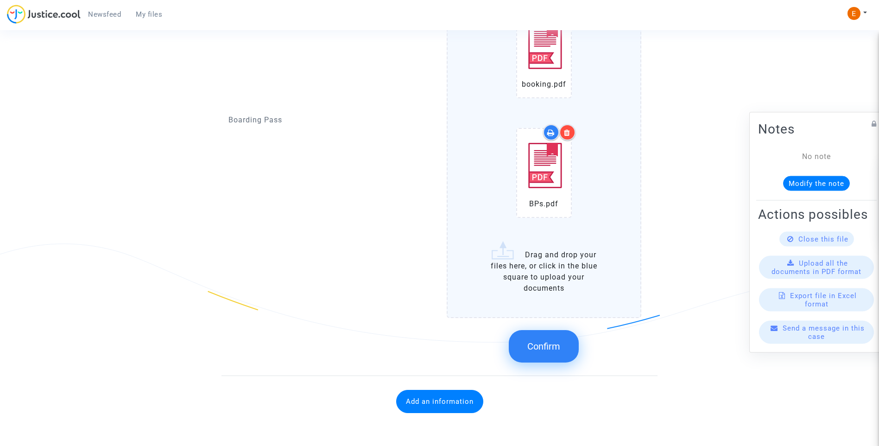
click at [561, 351] on button "Confirm" at bounding box center [544, 346] width 70 height 32
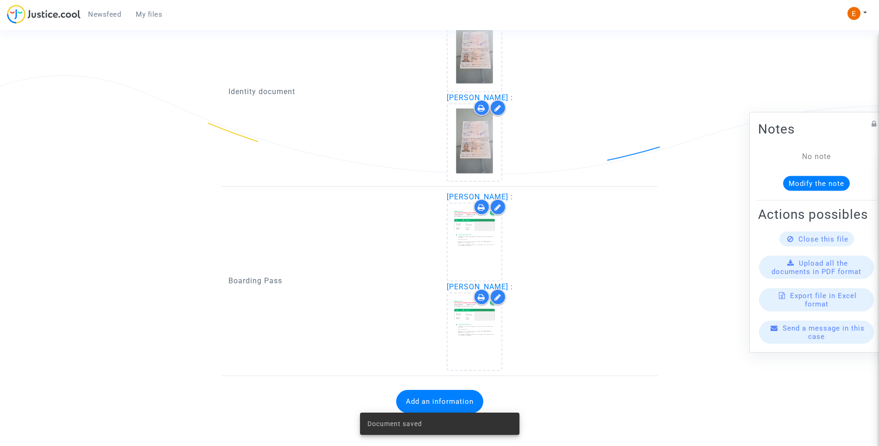
scroll to position [662, 0]
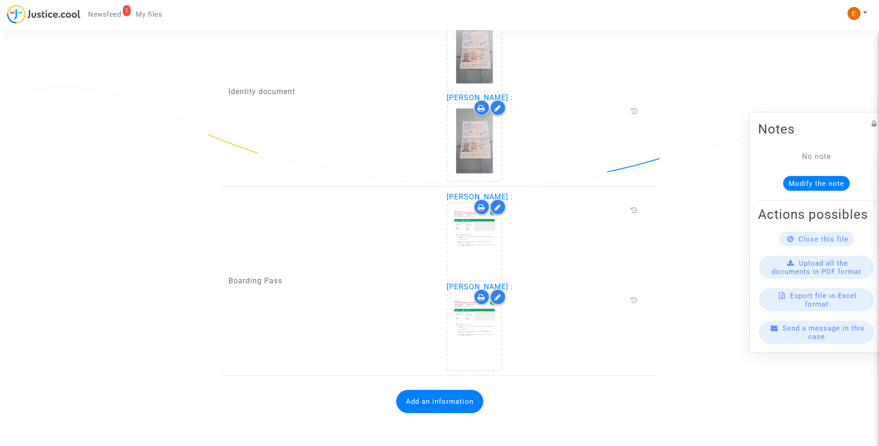
click at [451, 404] on button "Add an information" at bounding box center [439, 401] width 87 height 23
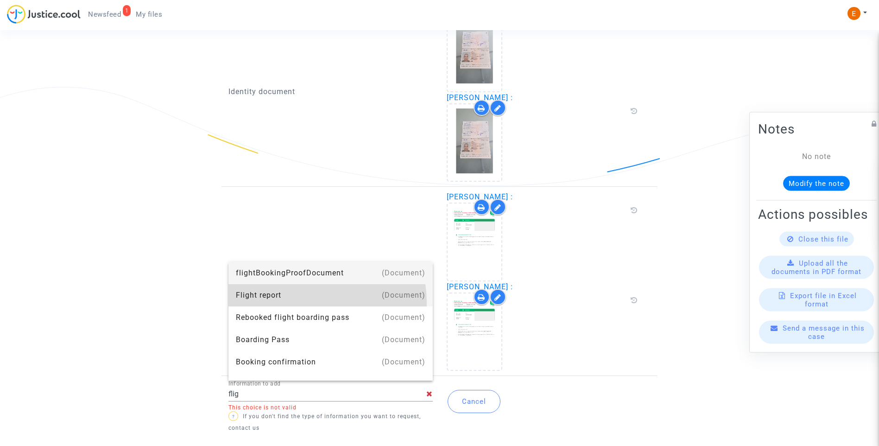
click at [306, 302] on div "Flight report" at bounding box center [330, 295] width 189 height 22
type input "Flight report"
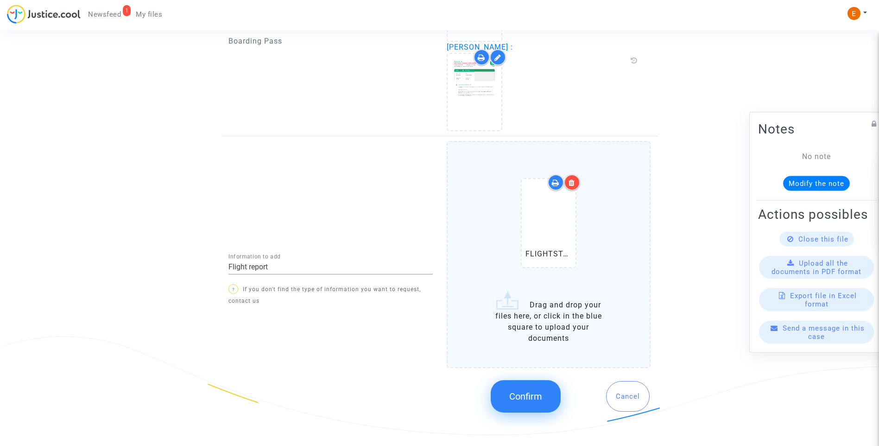
scroll to position [893, 0]
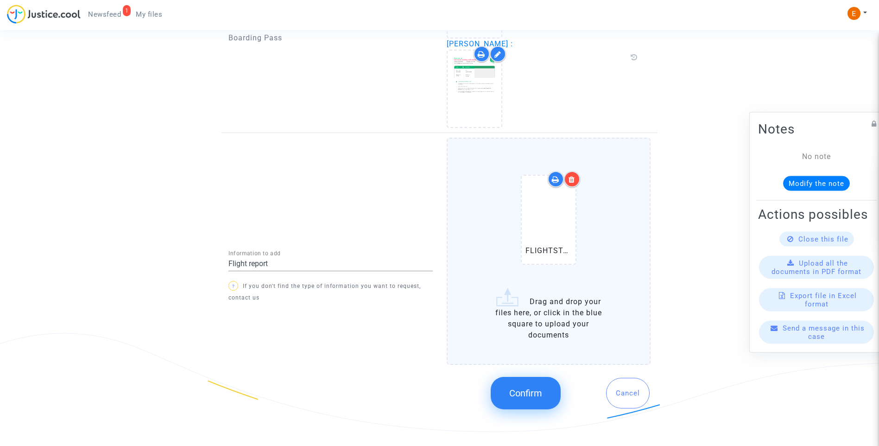
click at [535, 389] on span "Confirm" at bounding box center [525, 392] width 33 height 11
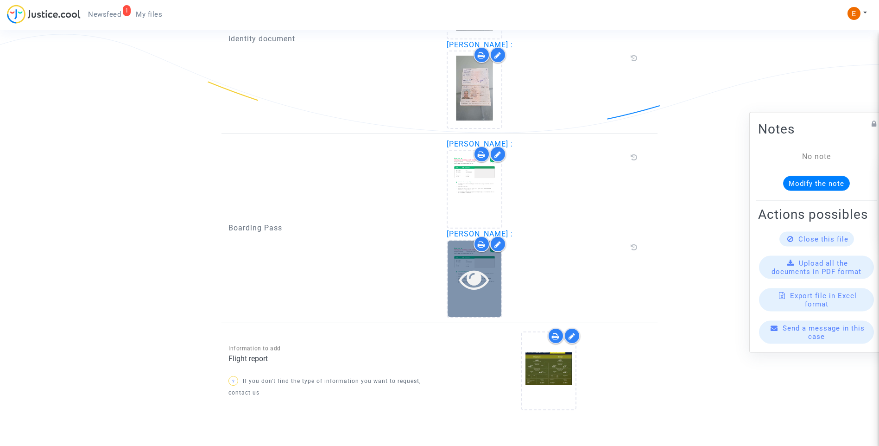
scroll to position [739, 0]
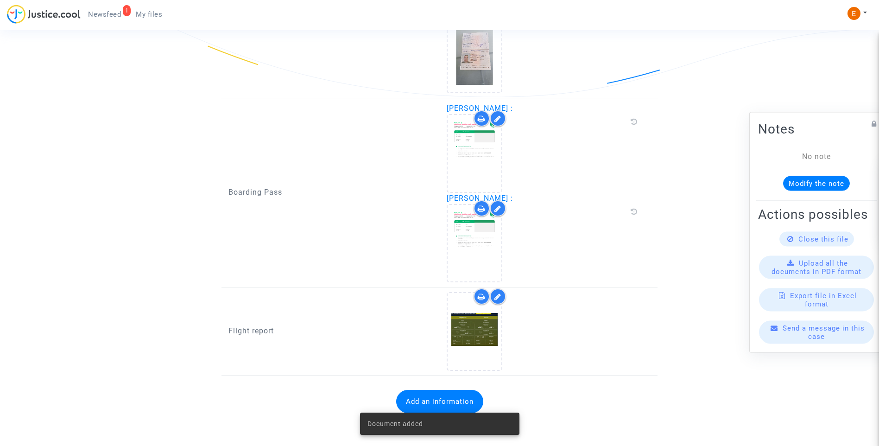
click at [115, 11] on span "Newsfeed" at bounding box center [104, 14] width 33 height 8
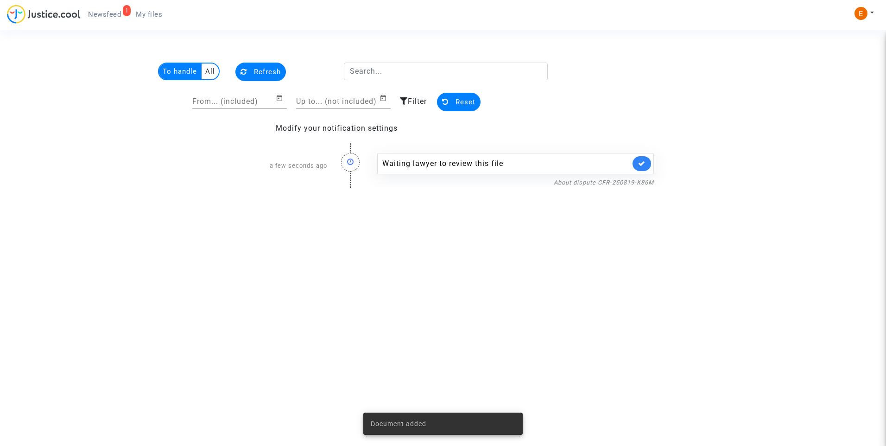
click at [647, 170] on link at bounding box center [641, 163] width 19 height 15
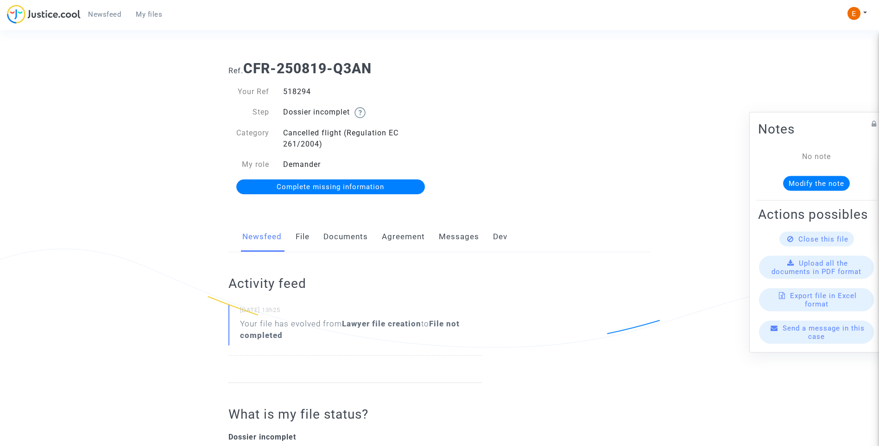
drag, startPoint x: 353, startPoint y: 235, endPoint x: 361, endPoint y: 242, distance: 10.8
click at [353, 235] on link "Documents" at bounding box center [345, 236] width 44 height 31
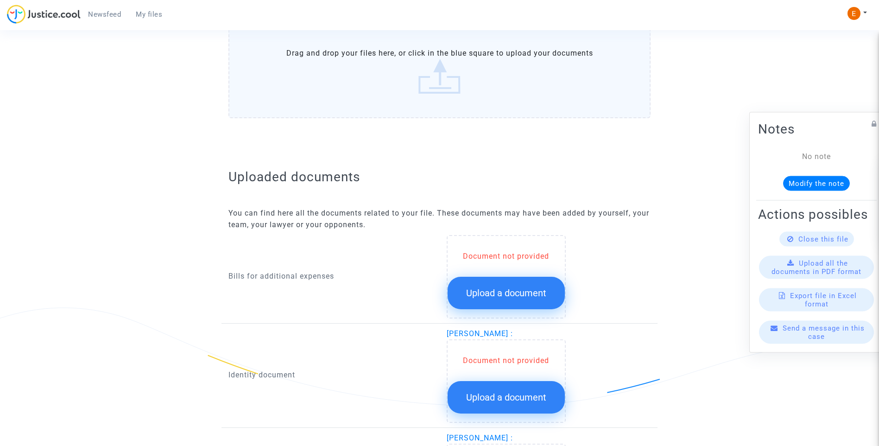
scroll to position [510, 0]
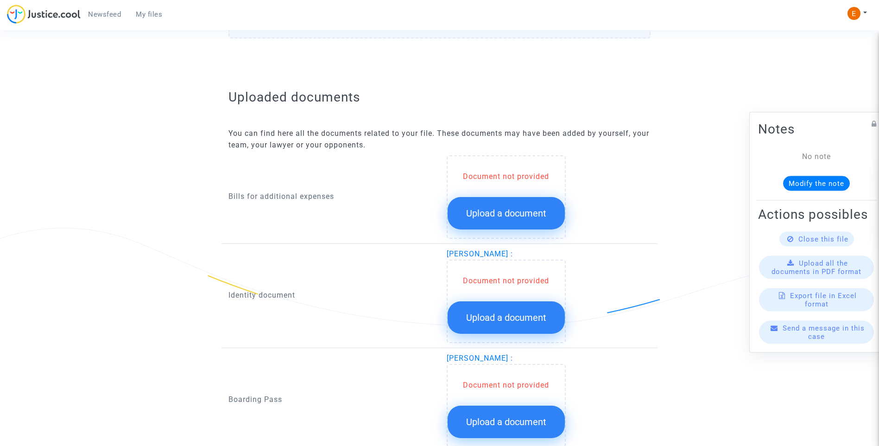
click at [532, 221] on button "Upload a document" at bounding box center [506, 213] width 117 height 32
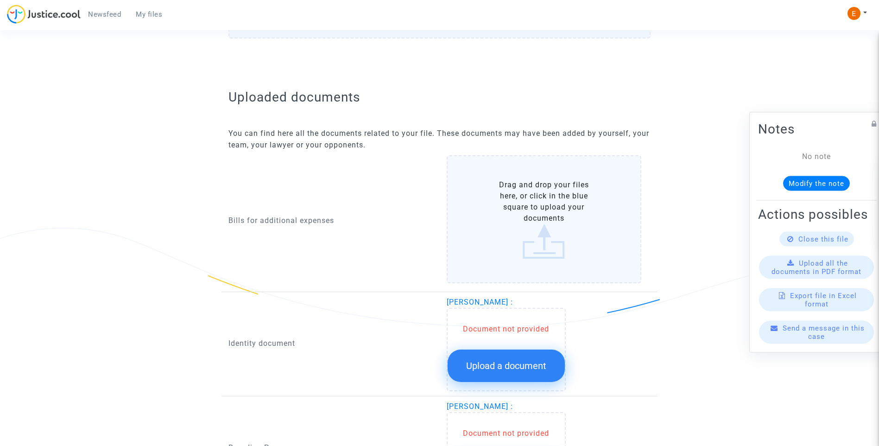
click at [527, 360] on span "Upload a document" at bounding box center [506, 365] width 80 height 11
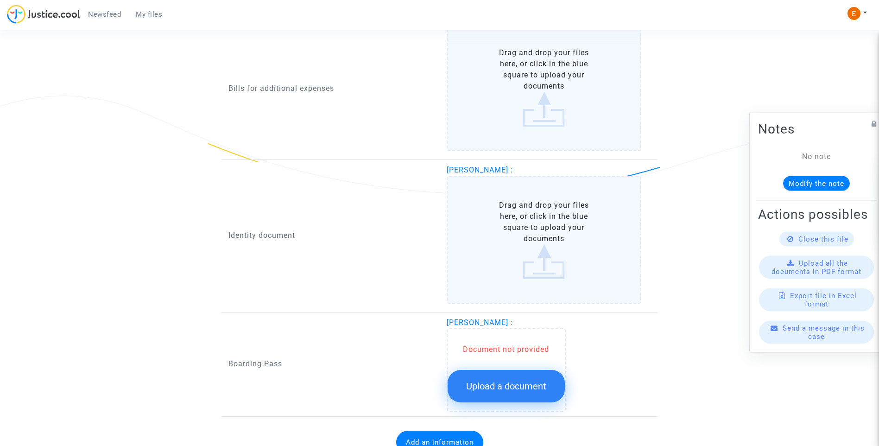
scroll to position [682, 0]
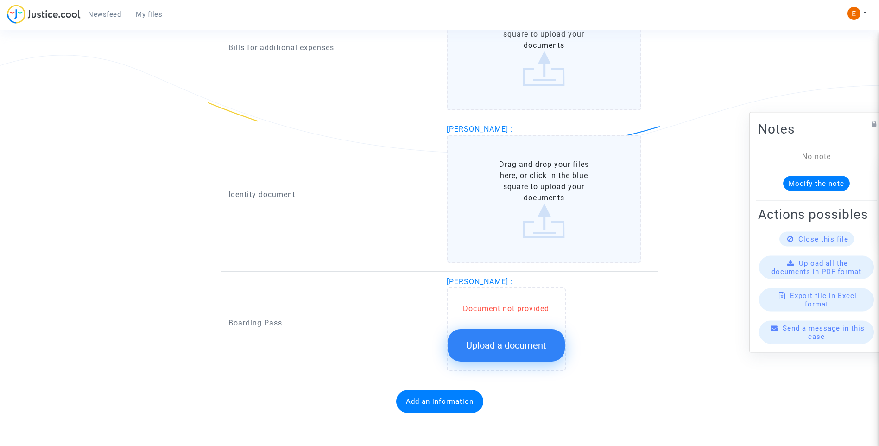
click at [536, 361] on button "Upload a document" at bounding box center [506, 345] width 117 height 32
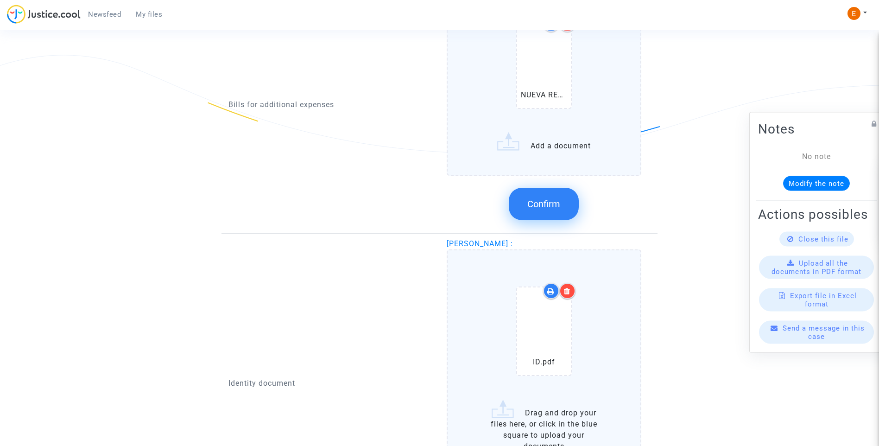
click at [553, 210] on button "Confirm" at bounding box center [544, 204] width 70 height 32
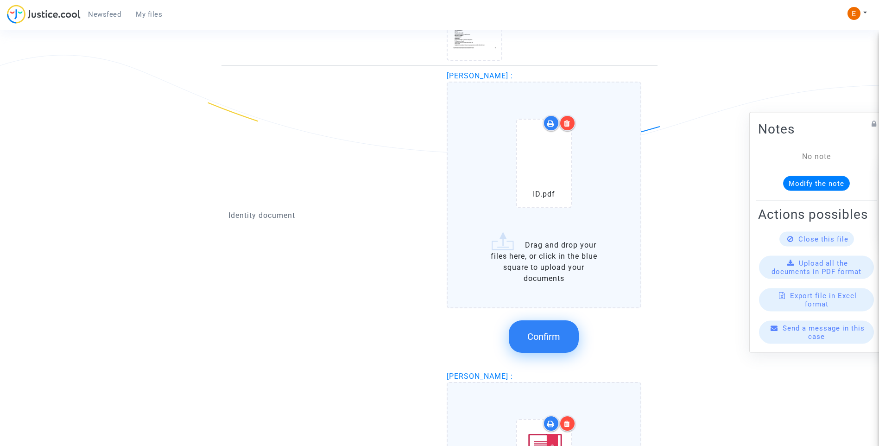
click at [549, 352] on button "Confirm" at bounding box center [544, 336] width 70 height 32
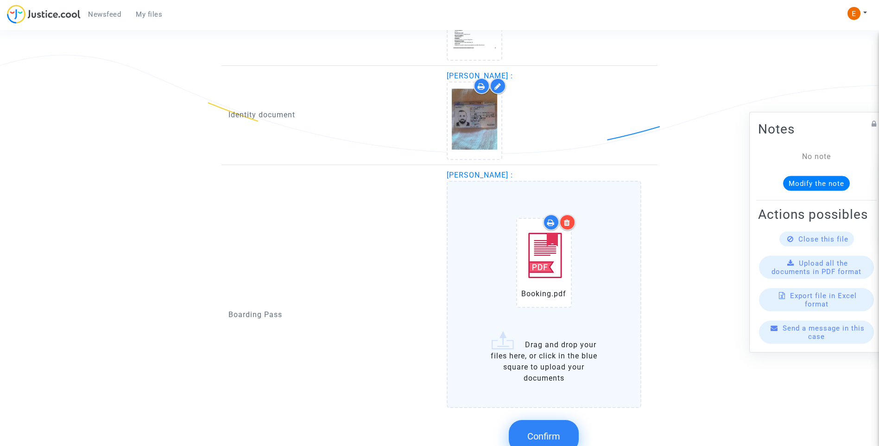
click at [558, 429] on button "Confirm" at bounding box center [544, 436] width 70 height 32
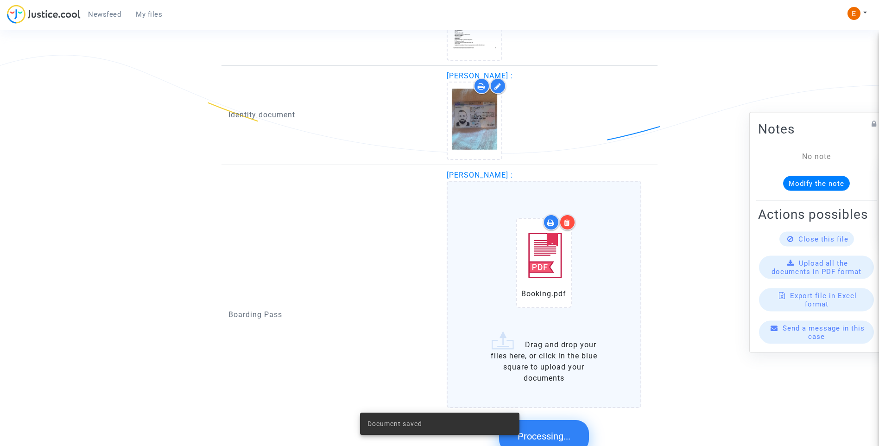
scroll to position [571, 0]
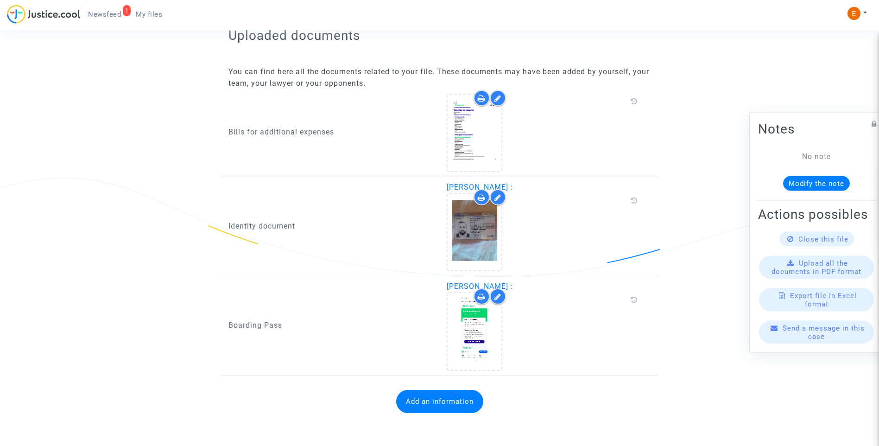
click at [475, 402] on button "Add an information" at bounding box center [439, 401] width 87 height 23
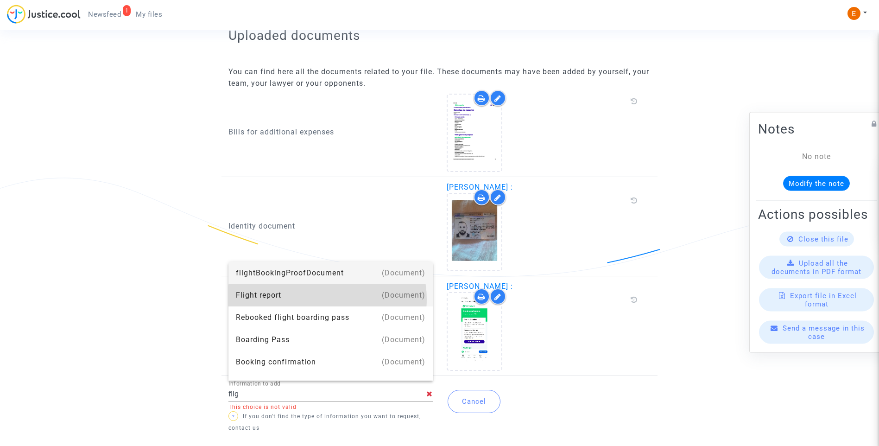
click at [327, 299] on div "Flight report" at bounding box center [330, 295] width 189 height 22
type input "Flight report"
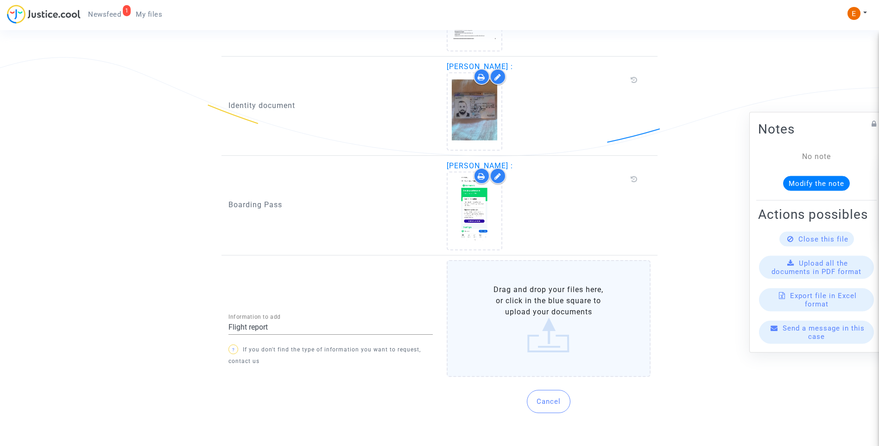
scroll to position [685, 0]
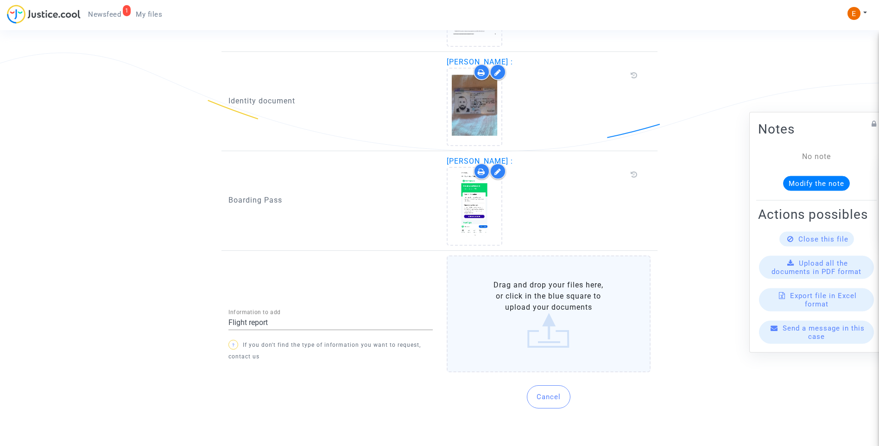
click at [547, 328] on label "Drag and drop your files here, or click in the blue square to upload your docum…" at bounding box center [549, 313] width 204 height 117
click at [0, 0] on input "Drag and drop your files here, or click in the blue square to upload your docum…" at bounding box center [0, 0] width 0 height 0
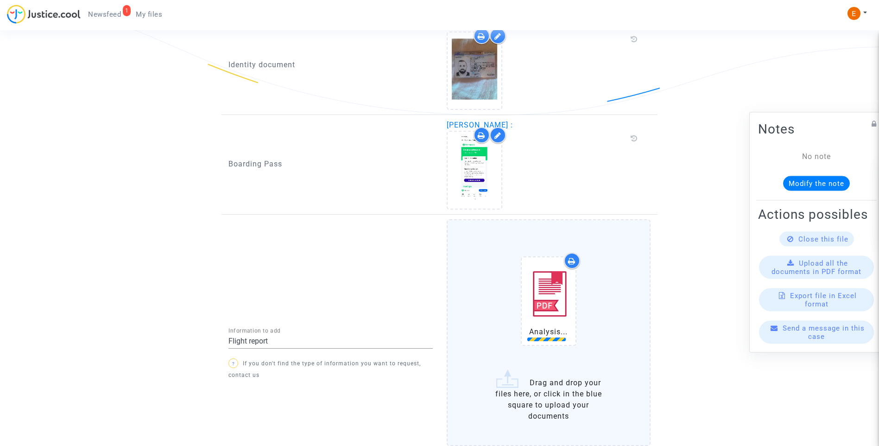
scroll to position [795, 0]
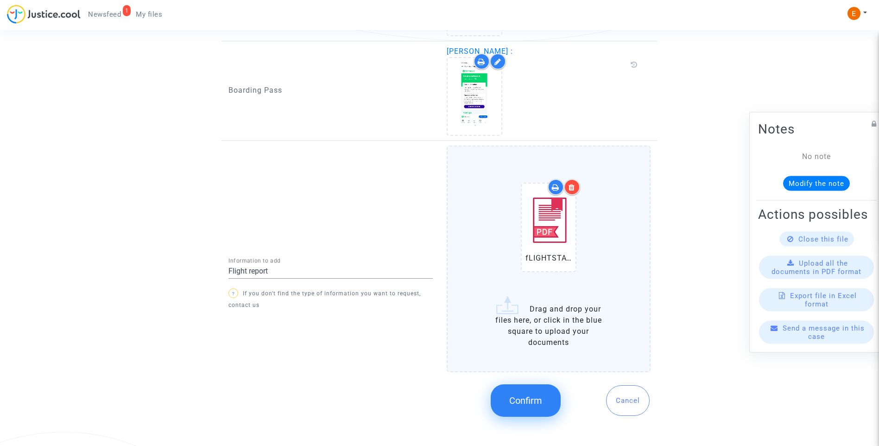
click at [542, 403] on span "Confirm" at bounding box center [525, 400] width 33 height 11
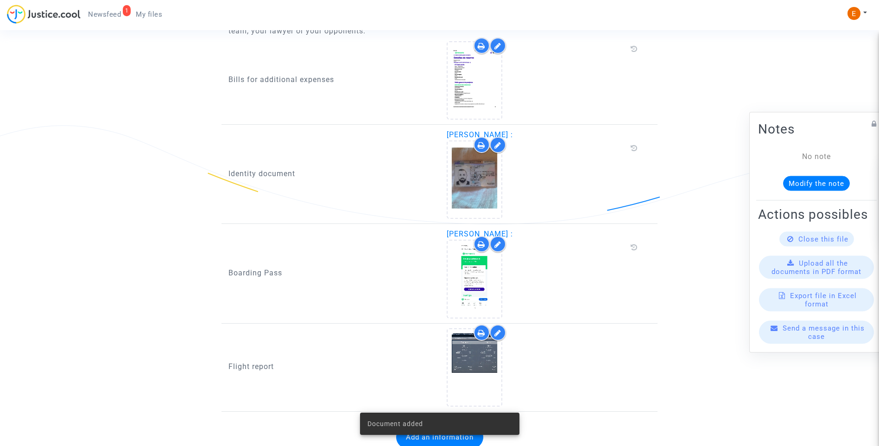
scroll to position [648, 0]
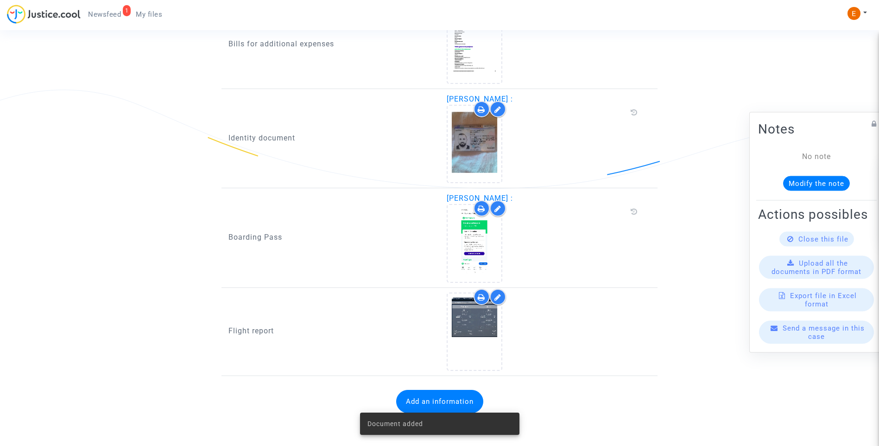
click at [104, 13] on span "Newsfeed" at bounding box center [104, 14] width 33 height 8
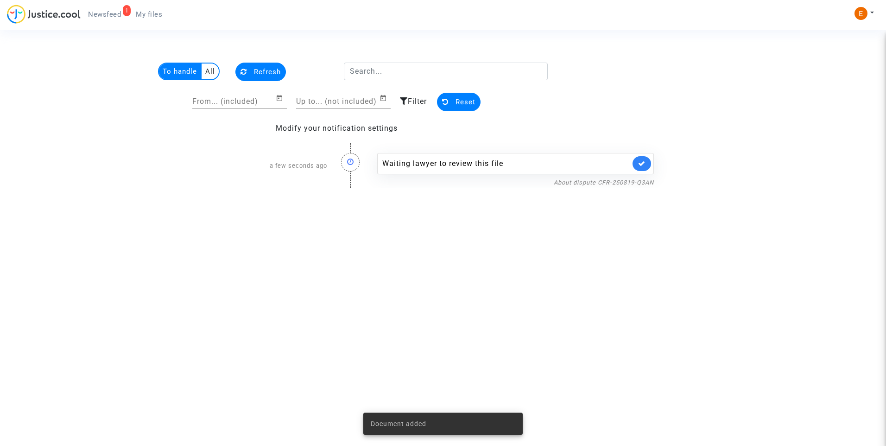
click at [645, 166] on icon at bounding box center [641, 163] width 7 height 7
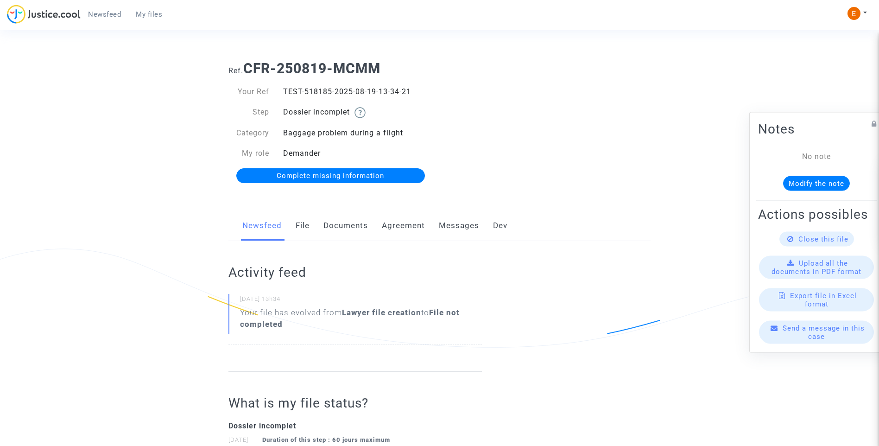
click at [304, 227] on link "File" at bounding box center [303, 225] width 14 height 31
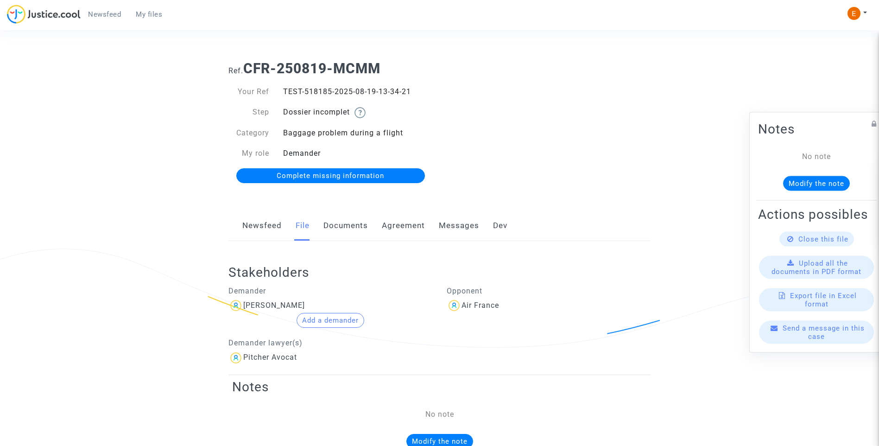
click at [349, 230] on link "Documents" at bounding box center [345, 225] width 44 height 31
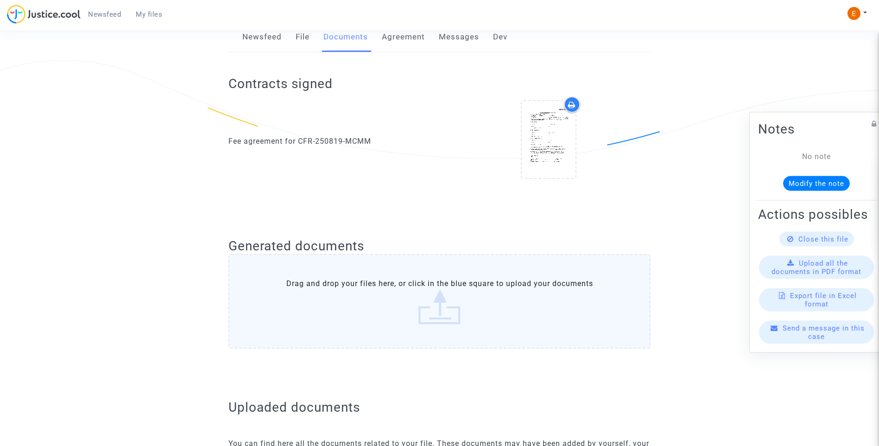
scroll to position [232, 0]
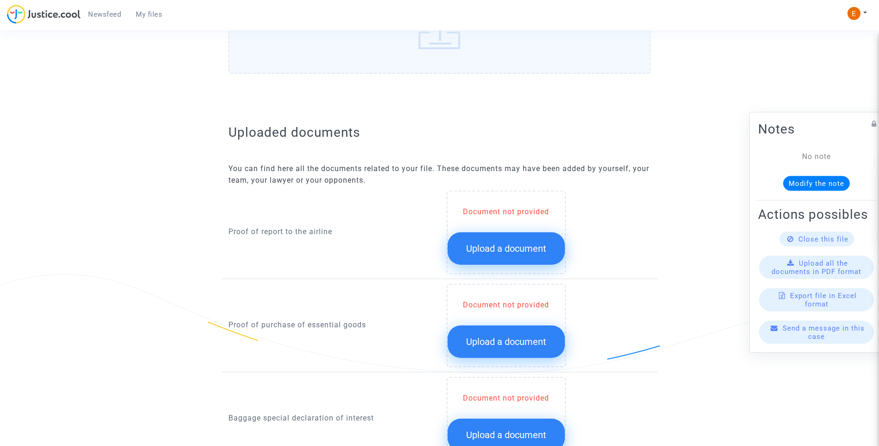
click at [504, 237] on button "Upload a document" at bounding box center [506, 248] width 117 height 32
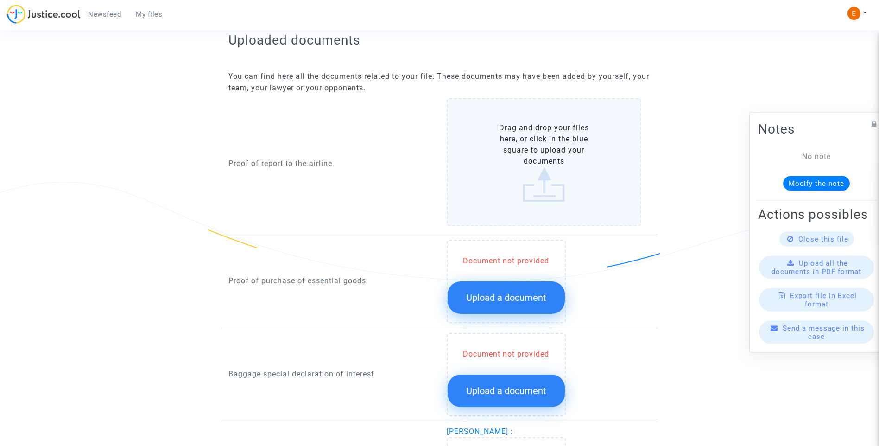
scroll to position [556, 0]
click at [535, 312] on button "Upload a document" at bounding box center [506, 297] width 117 height 32
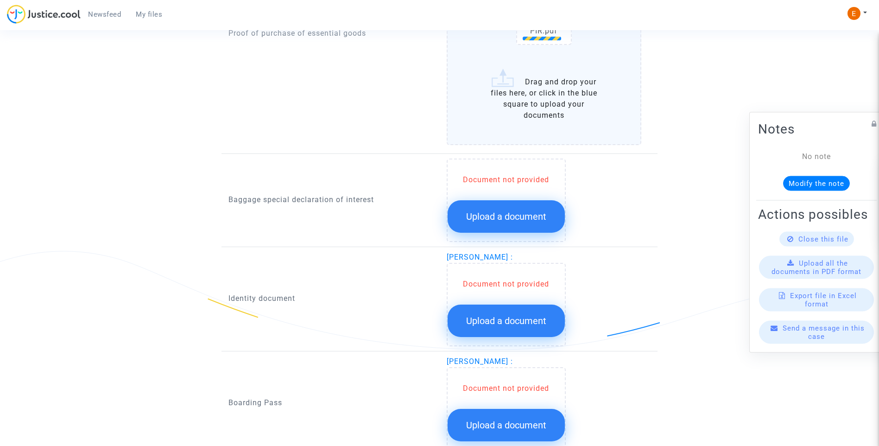
scroll to position [1066, 0]
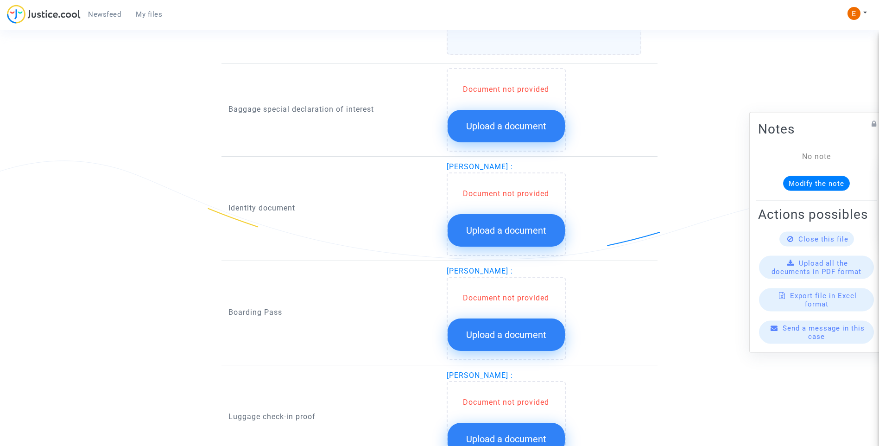
click at [523, 118] on button "Upload a document" at bounding box center [506, 126] width 117 height 32
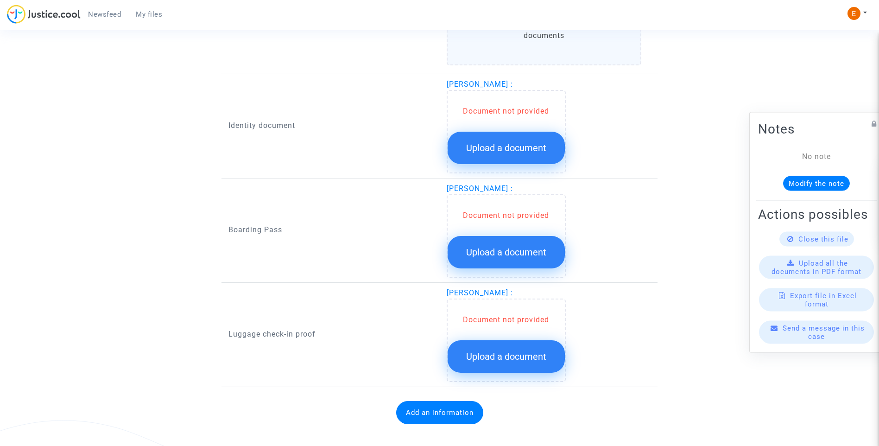
scroll to position [1297, 0]
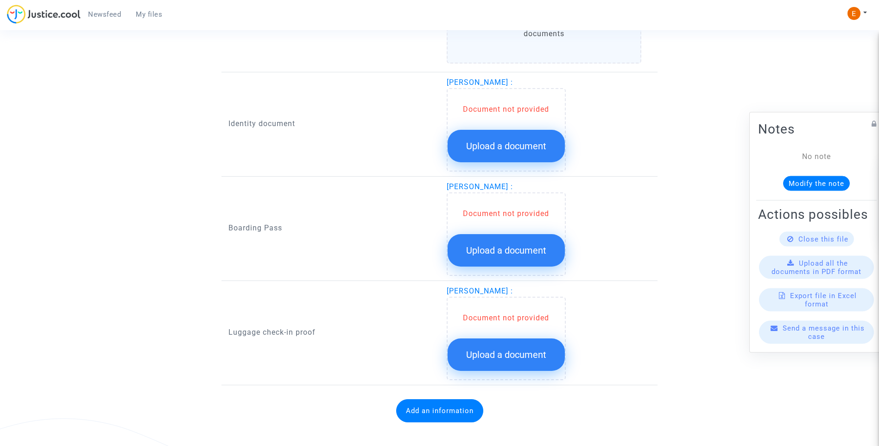
click at [513, 147] on span "Upload a document" at bounding box center [506, 145] width 80 height 11
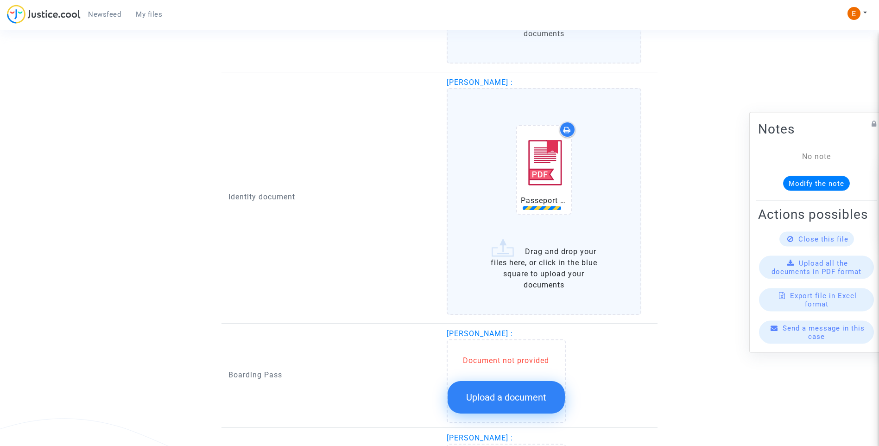
click at [512, 394] on span "Upload a document" at bounding box center [506, 396] width 80 height 11
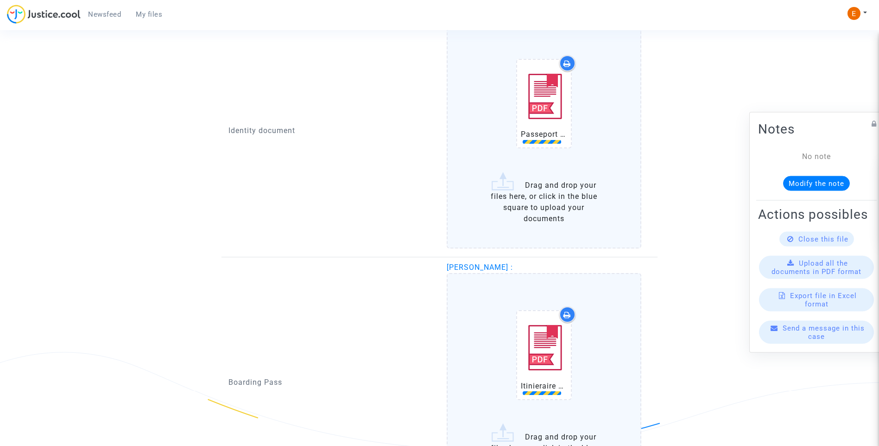
scroll to position [1529, 0]
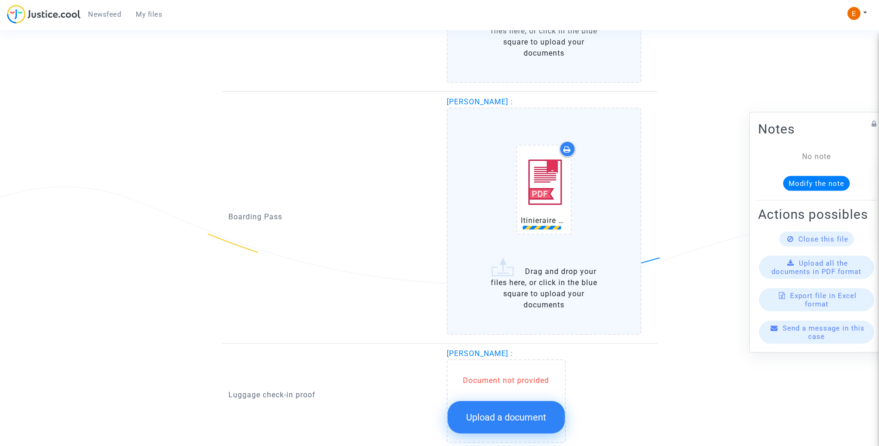
click at [536, 416] on span "Upload a document" at bounding box center [506, 416] width 80 height 11
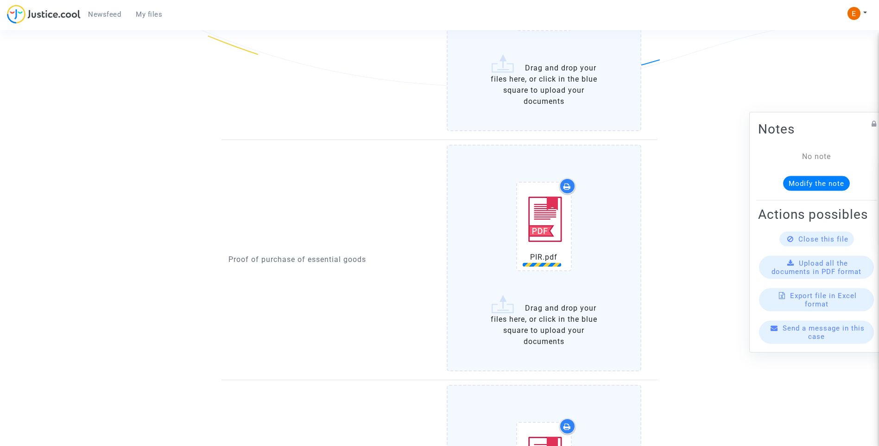
scroll to position [649, 0]
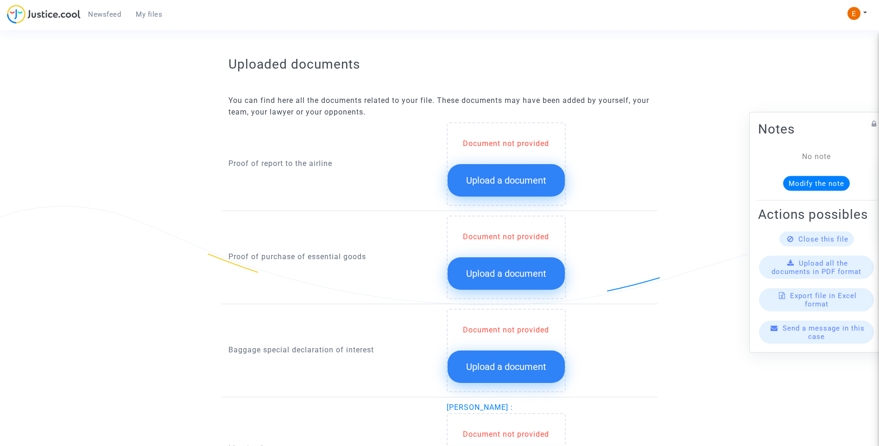
scroll to position [417, 0]
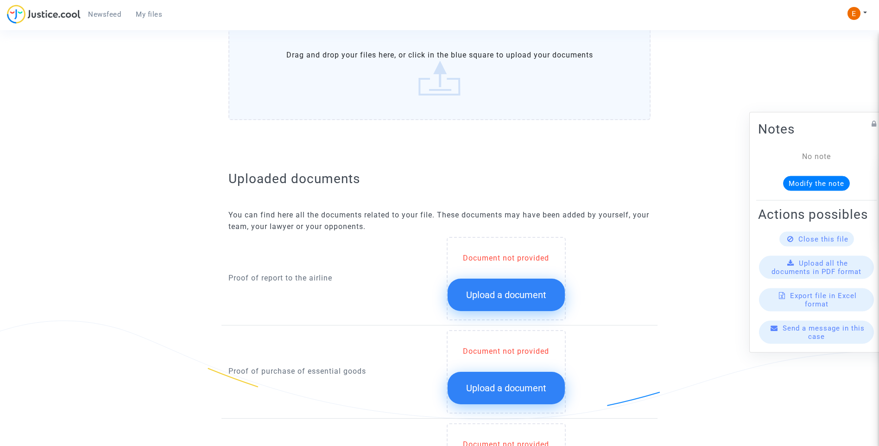
click at [529, 303] on button "Upload a document" at bounding box center [506, 294] width 117 height 32
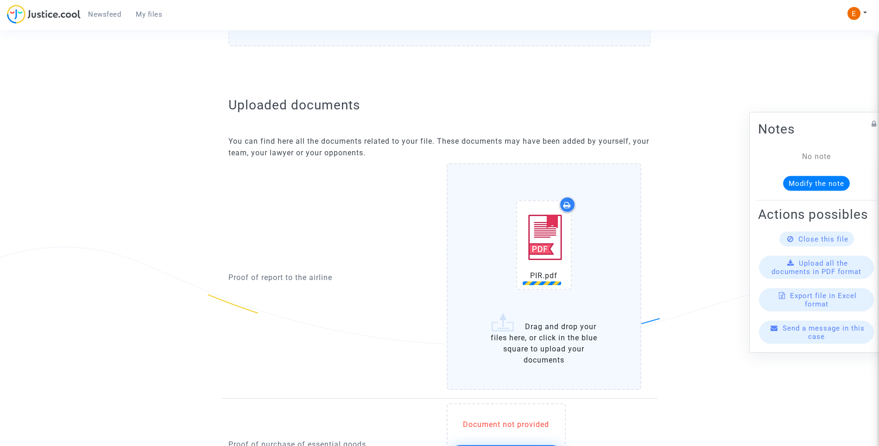
scroll to position [602, 0]
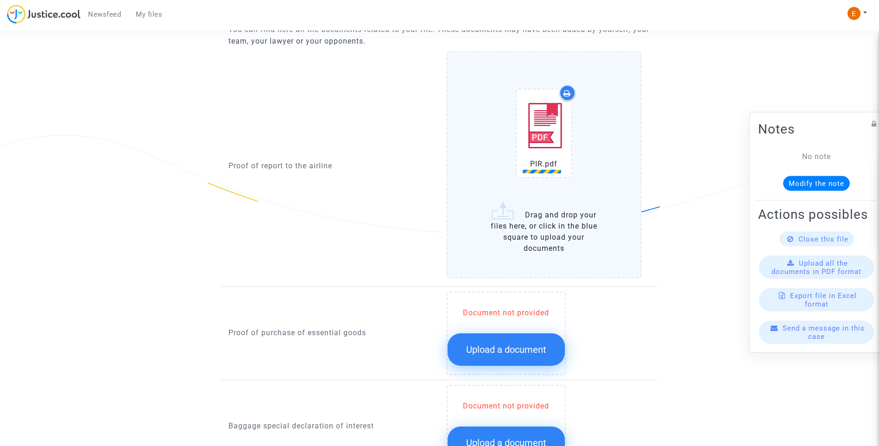
click at [517, 340] on button "Upload a document" at bounding box center [506, 349] width 117 height 32
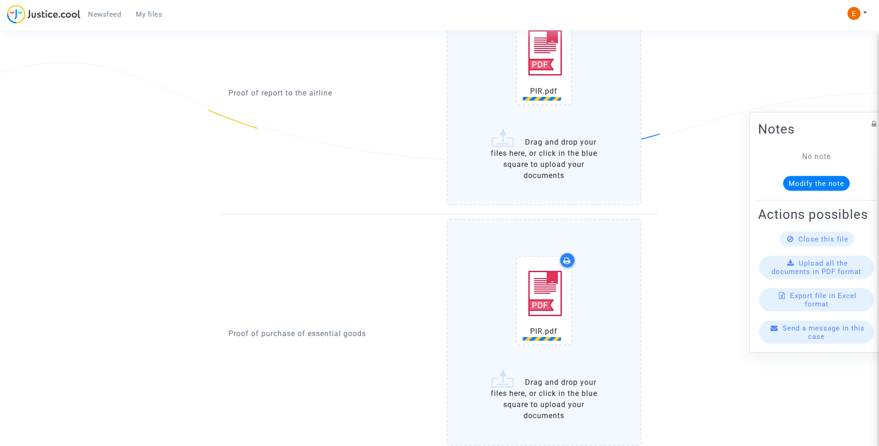
scroll to position [834, 0]
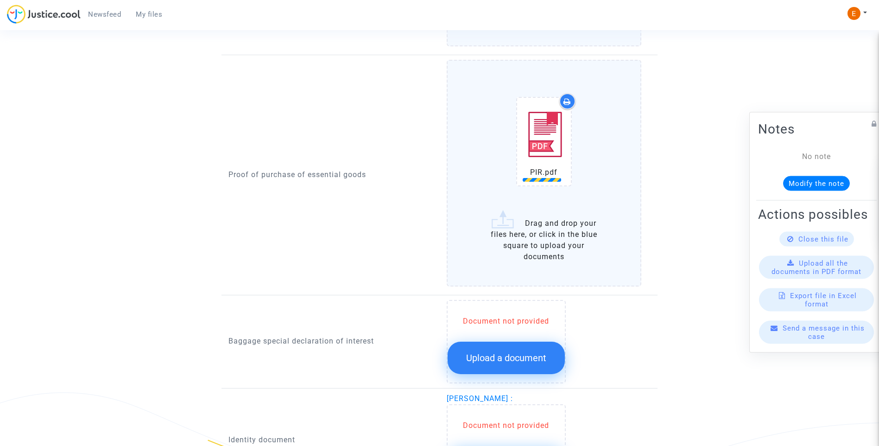
click at [517, 353] on span "Upload a document" at bounding box center [506, 357] width 80 height 11
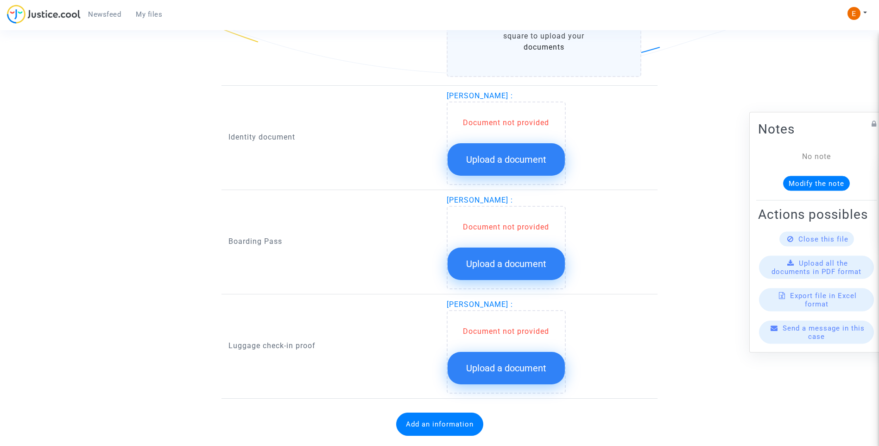
scroll to position [1251, 0]
click at [524, 178] on div "Document not provided Upload a document" at bounding box center [506, 142] width 119 height 83
click at [532, 162] on span "Upload a document" at bounding box center [506, 158] width 80 height 11
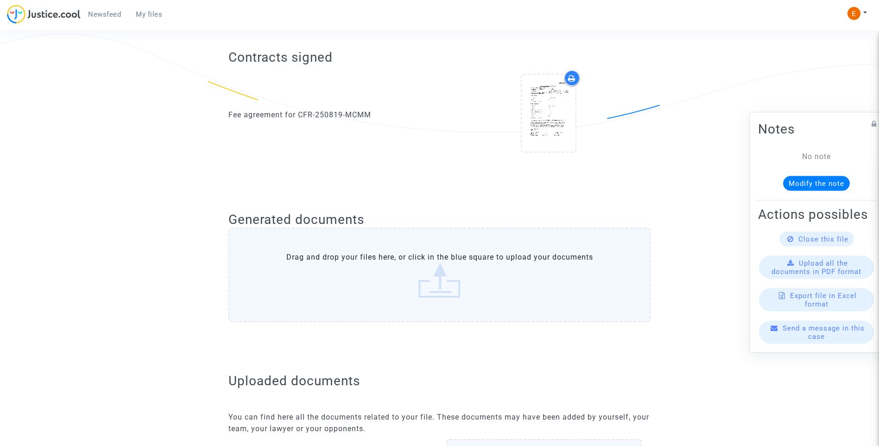
scroll to position [123, 0]
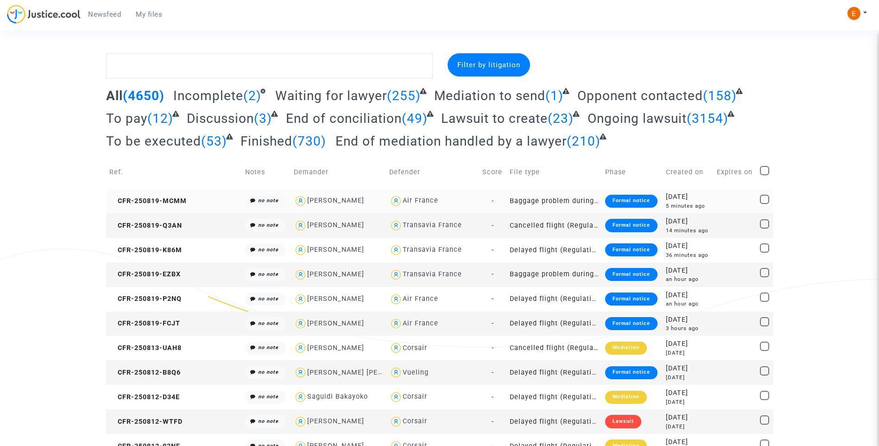
drag, startPoint x: 0, startPoint y: 0, endPoint x: 646, endPoint y: 197, distance: 675.6
click at [614, 201] on div "Formal notice" at bounding box center [631, 201] width 52 height 13
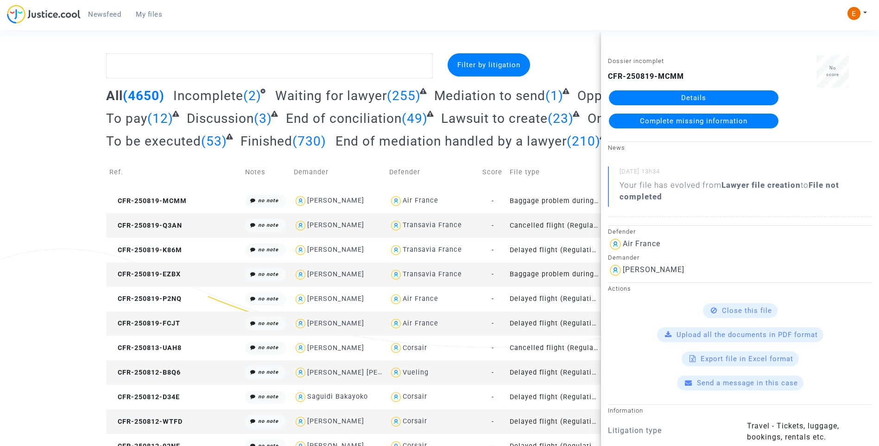
click at [685, 96] on link "Details" at bounding box center [694, 97] width 170 height 15
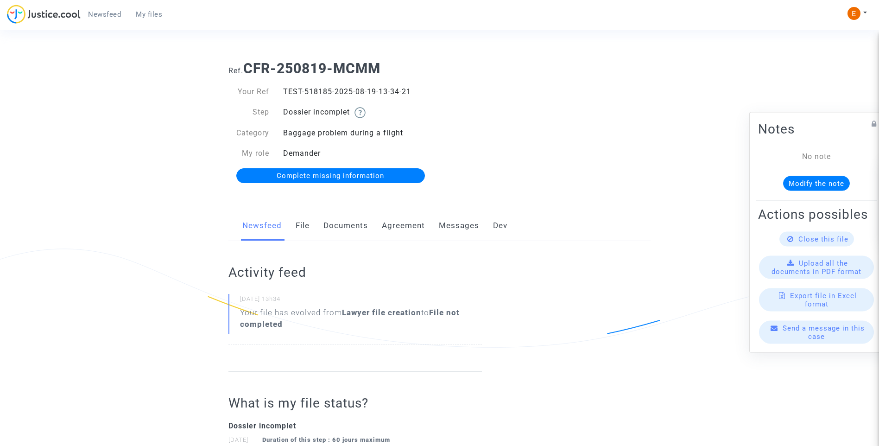
click at [350, 218] on link "Documents" at bounding box center [345, 225] width 44 height 31
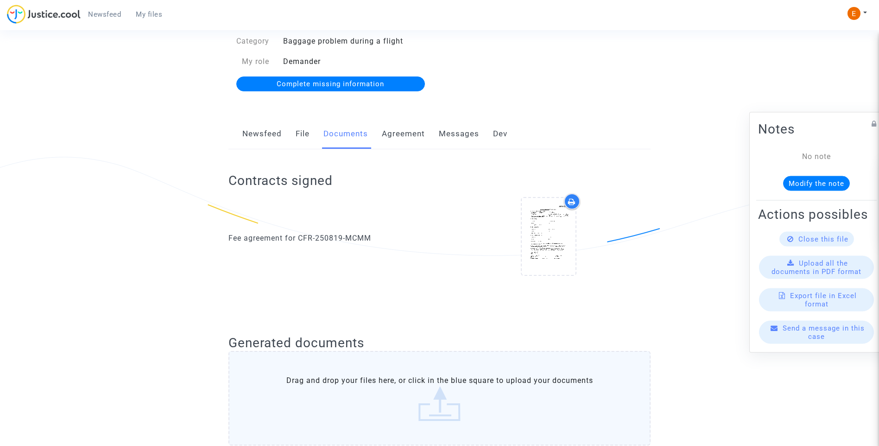
scroll to position [324, 0]
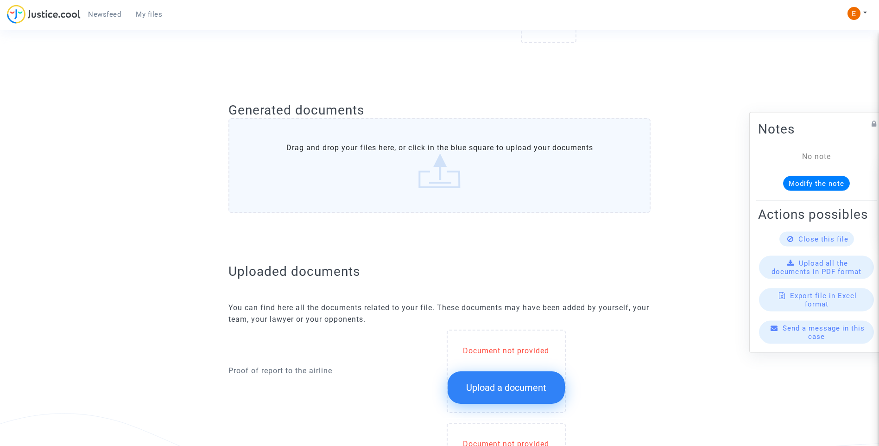
click at [539, 388] on span "Upload a document" at bounding box center [506, 387] width 80 height 11
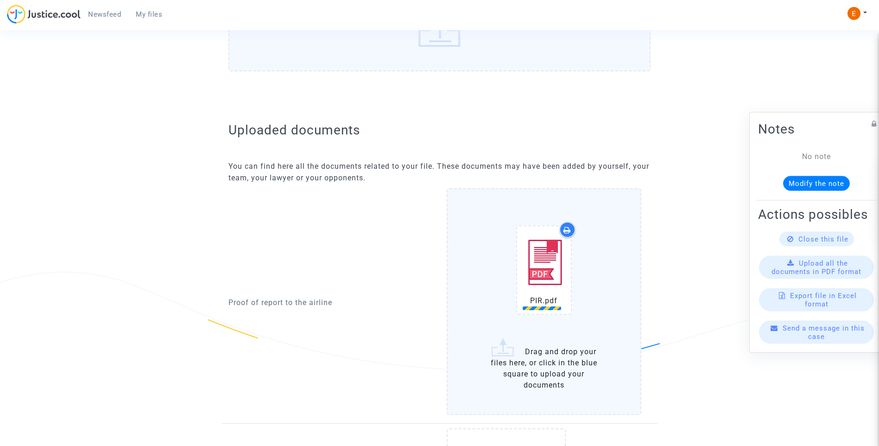
scroll to position [510, 0]
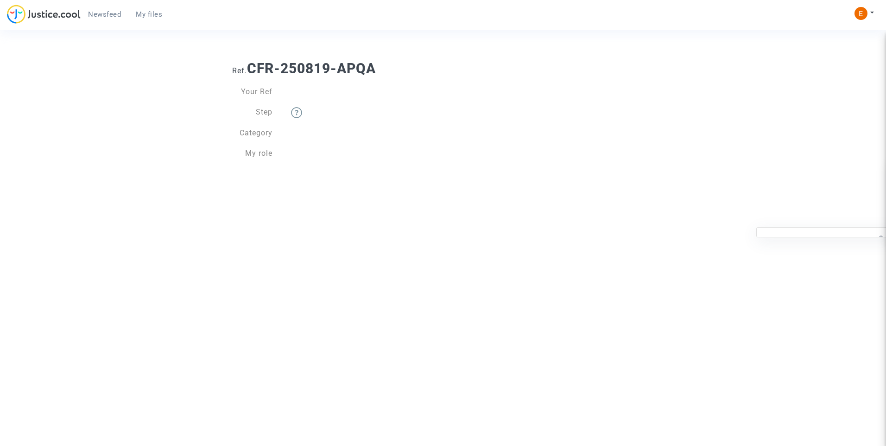
click at [155, 15] on span "My files" at bounding box center [149, 14] width 26 height 8
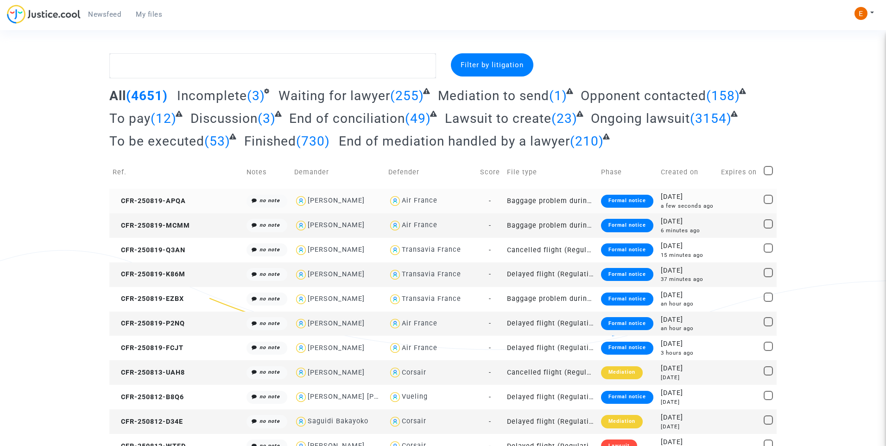
click at [601, 206] on div "Formal notice" at bounding box center [627, 201] width 52 height 13
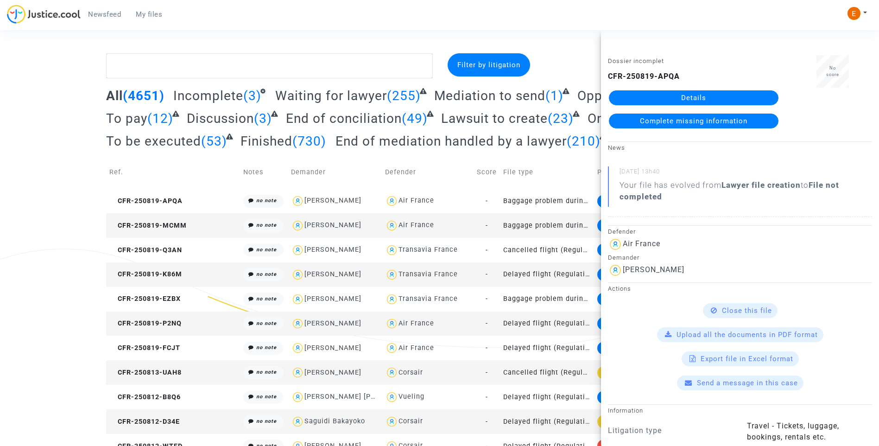
click at [675, 97] on link "Details" at bounding box center [694, 97] width 170 height 15
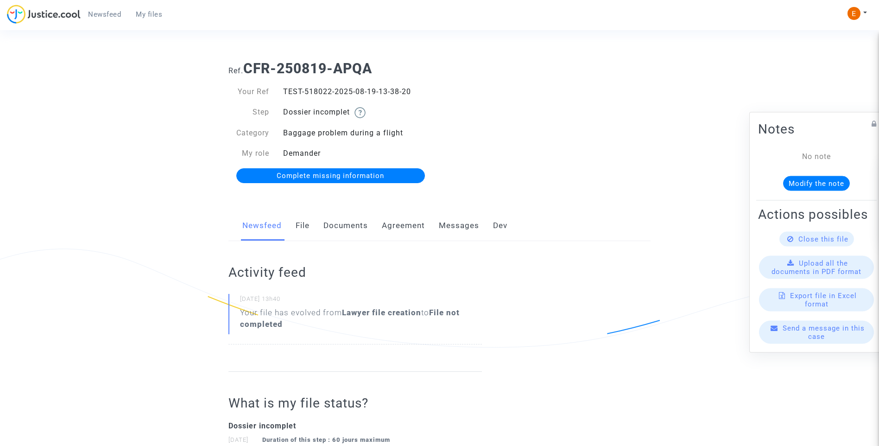
click at [299, 225] on link "File" at bounding box center [303, 225] width 14 height 31
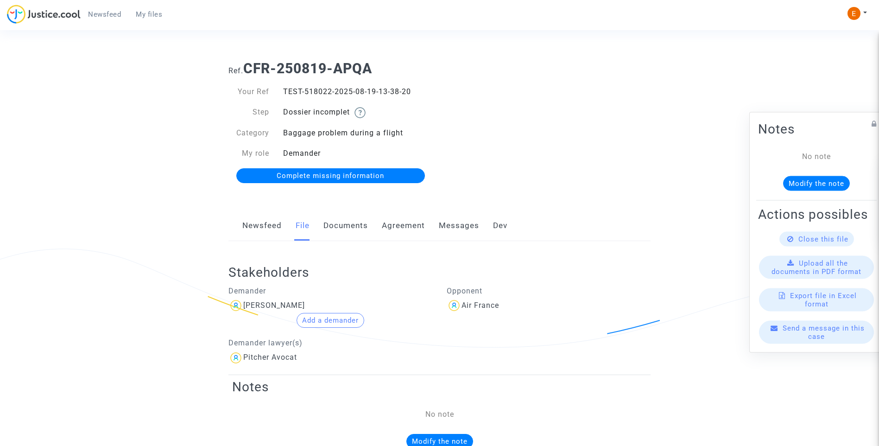
click at [350, 222] on link "Documents" at bounding box center [345, 225] width 44 height 31
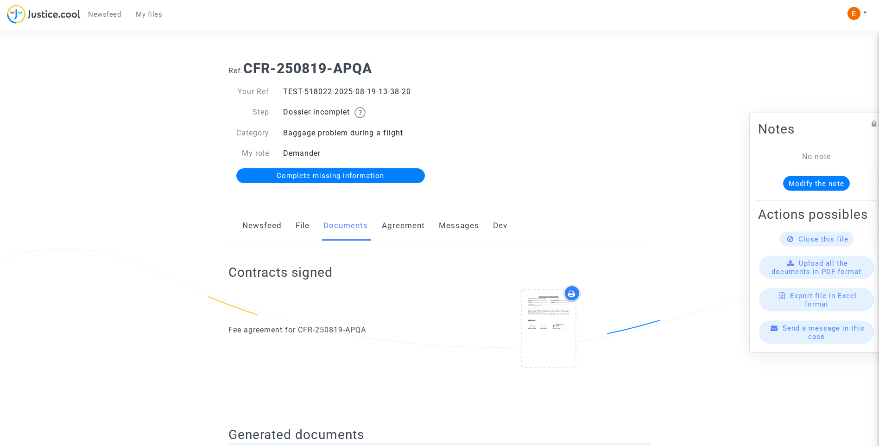
drag, startPoint x: 305, startPoint y: 90, endPoint x: 330, endPoint y: 92, distance: 24.6
click at [330, 92] on div "TEST-518022-2025-08-19-13-38-20" at bounding box center [358, 91] width 164 height 11
copy div "518022"
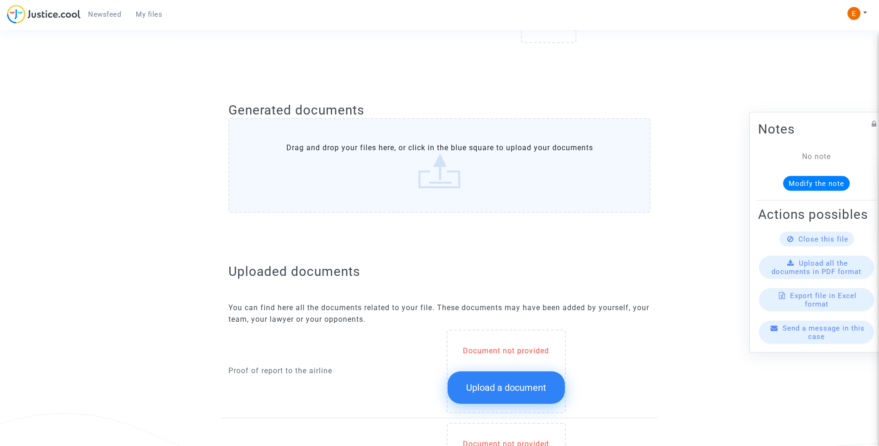
scroll to position [417, 0]
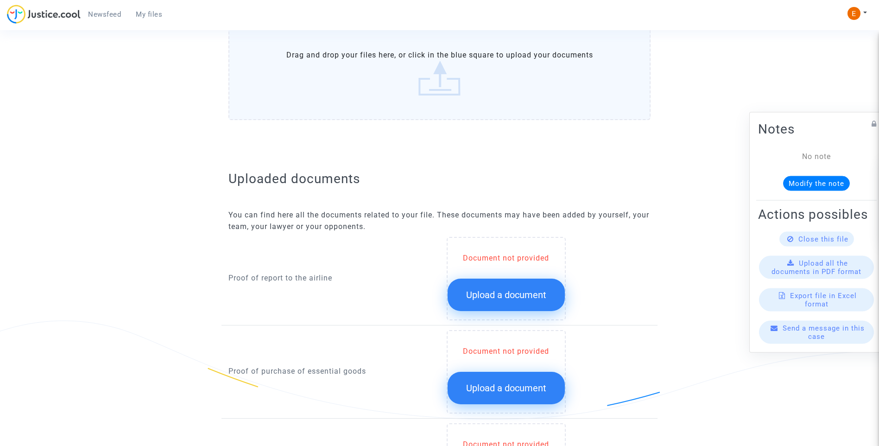
click at [530, 299] on span "Upload a document" at bounding box center [506, 294] width 80 height 11
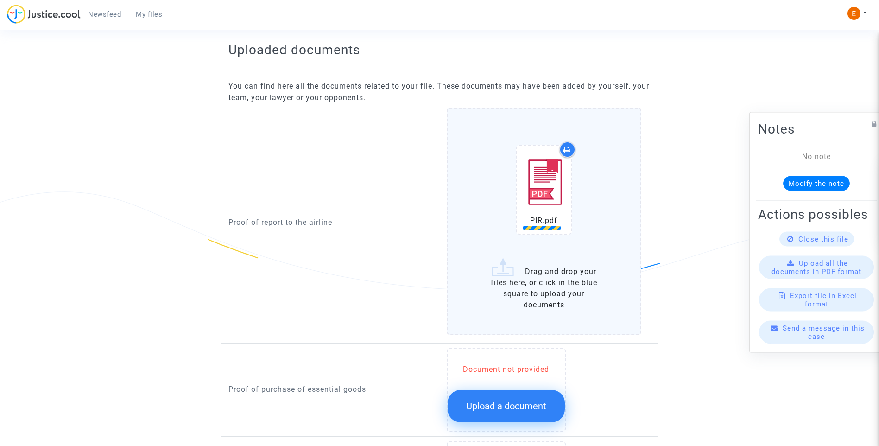
scroll to position [602, 0]
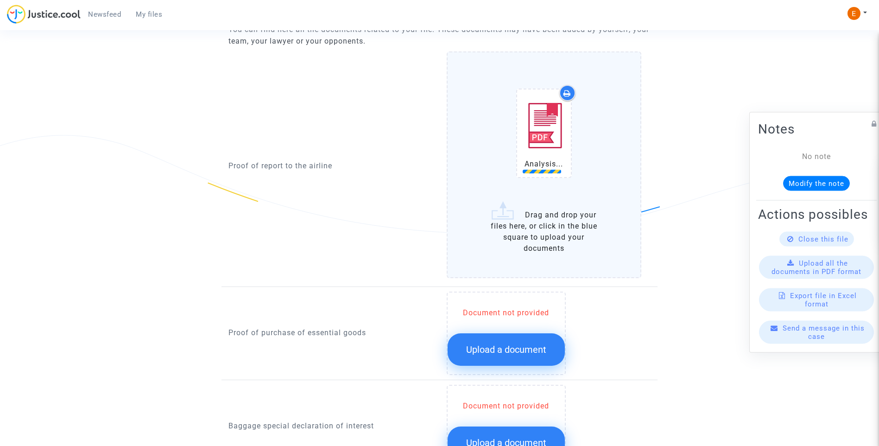
click at [513, 360] on button "Upload a document" at bounding box center [506, 349] width 117 height 32
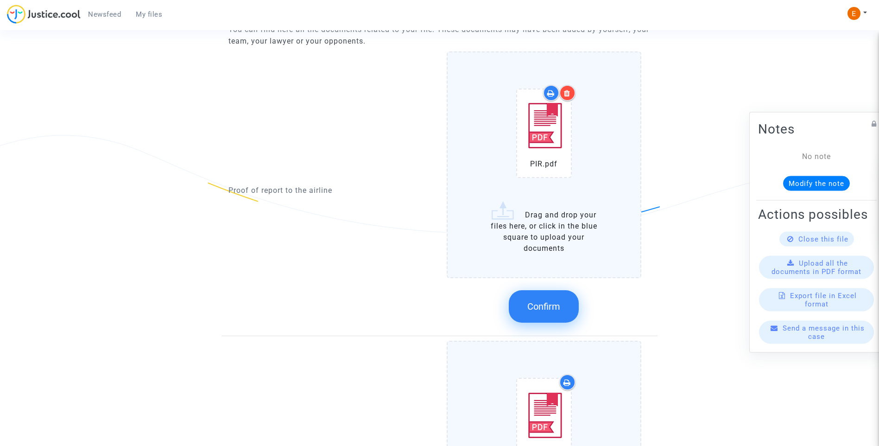
drag, startPoint x: 536, startPoint y: 313, endPoint x: 437, endPoint y: 286, distance: 101.7
click at [536, 312] on button "Confirm" at bounding box center [544, 306] width 70 height 32
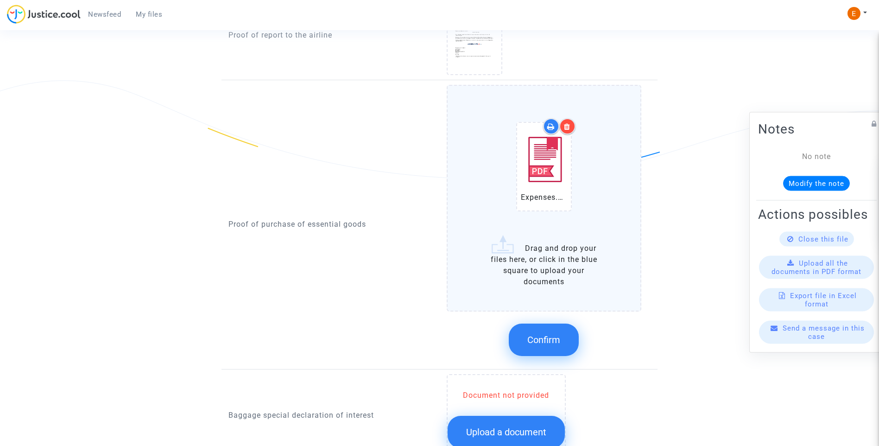
scroll to position [741, 0]
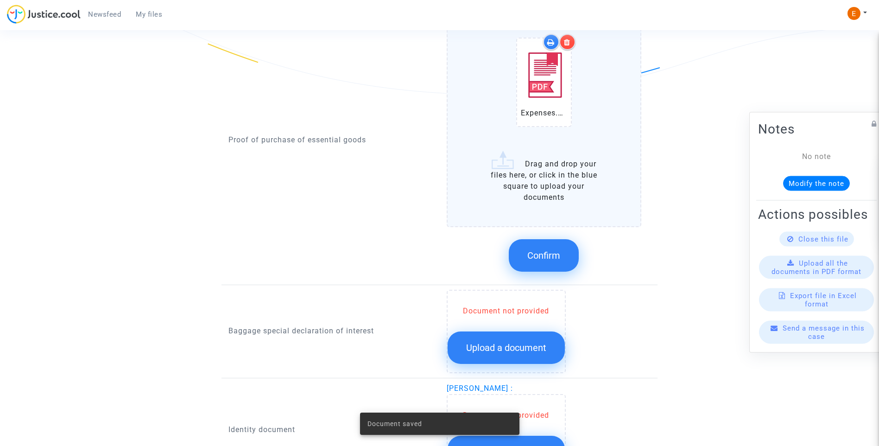
click at [571, 42] on div at bounding box center [567, 42] width 16 height 16
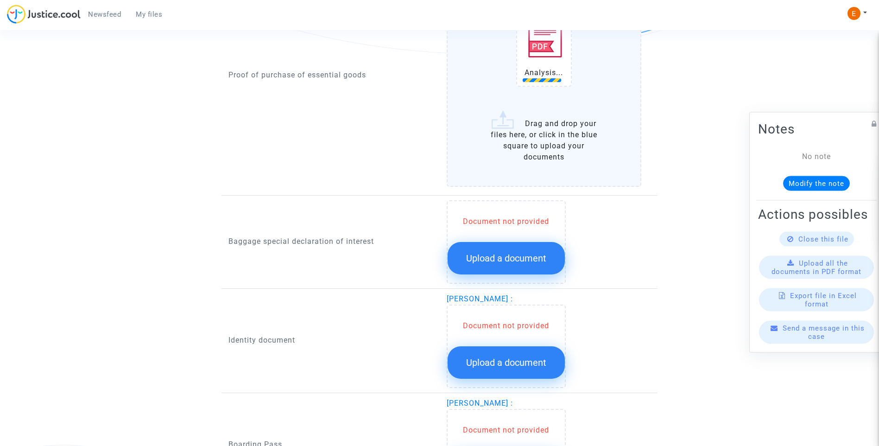
scroll to position [834, 0]
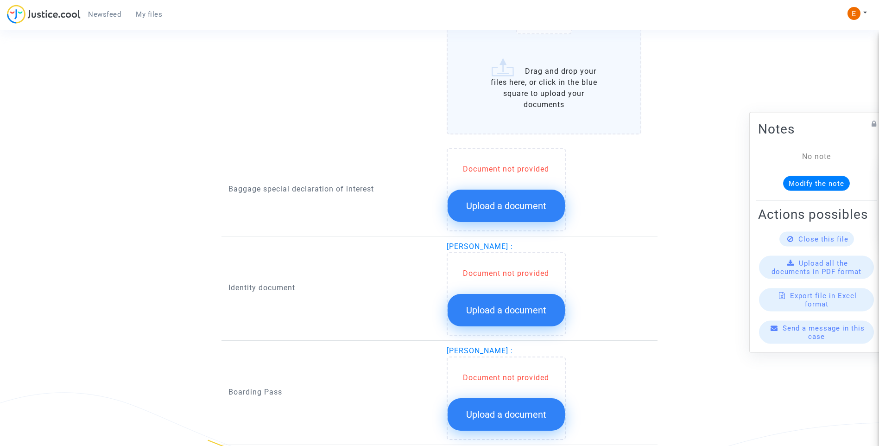
click at [488, 199] on button "Upload a document" at bounding box center [506, 205] width 117 height 32
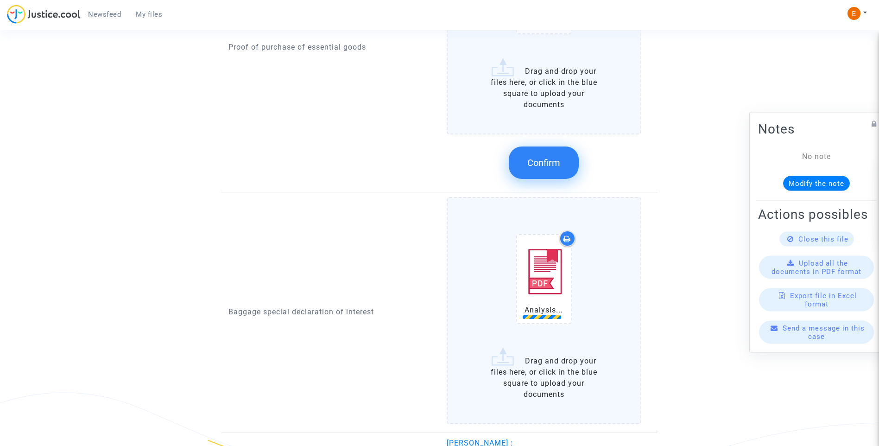
click at [551, 171] on button "Confirm" at bounding box center [544, 162] width 70 height 32
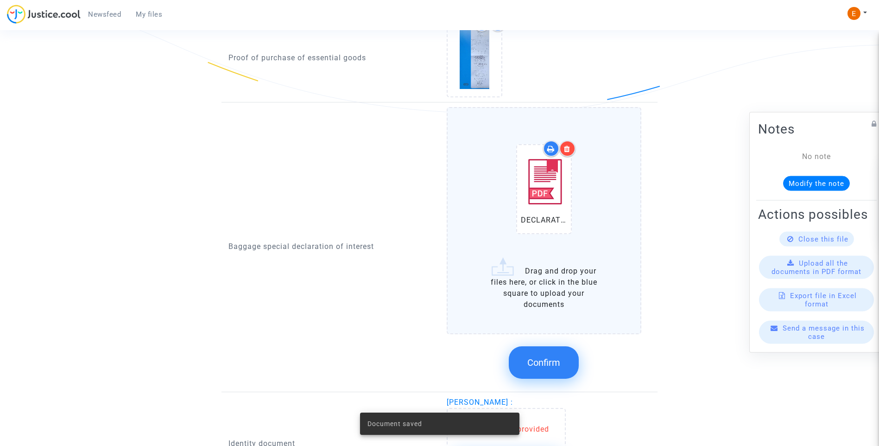
scroll to position [880, 0]
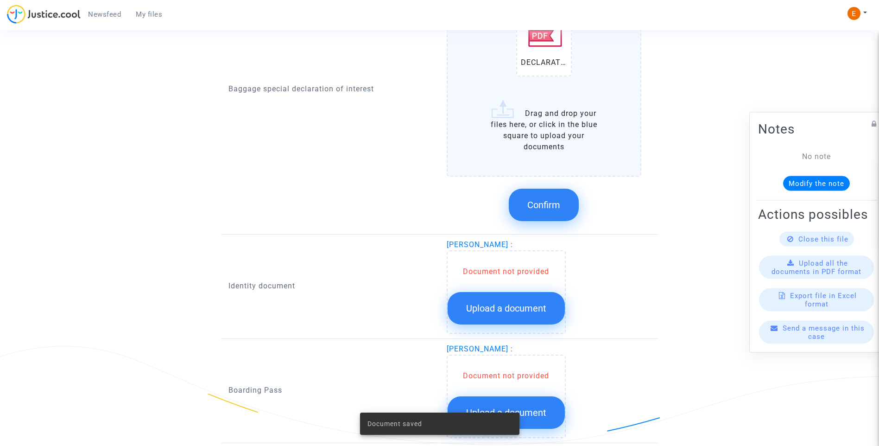
click at [545, 216] on button "Confirm" at bounding box center [544, 205] width 70 height 32
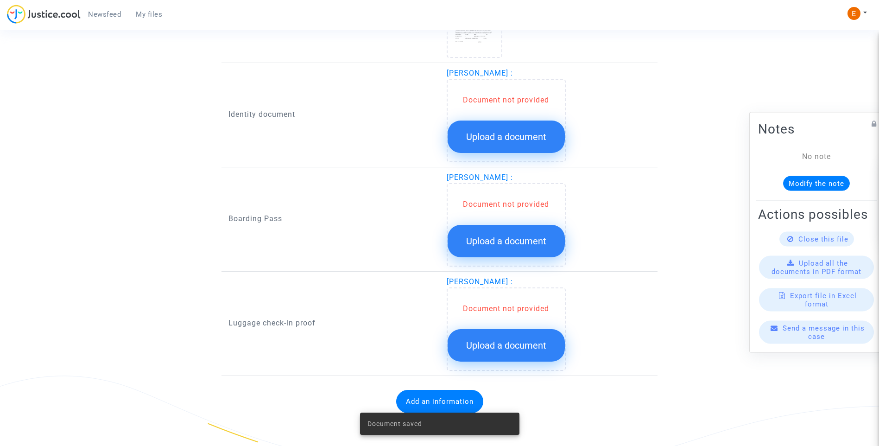
click at [524, 144] on button "Upload a document" at bounding box center [506, 136] width 117 height 32
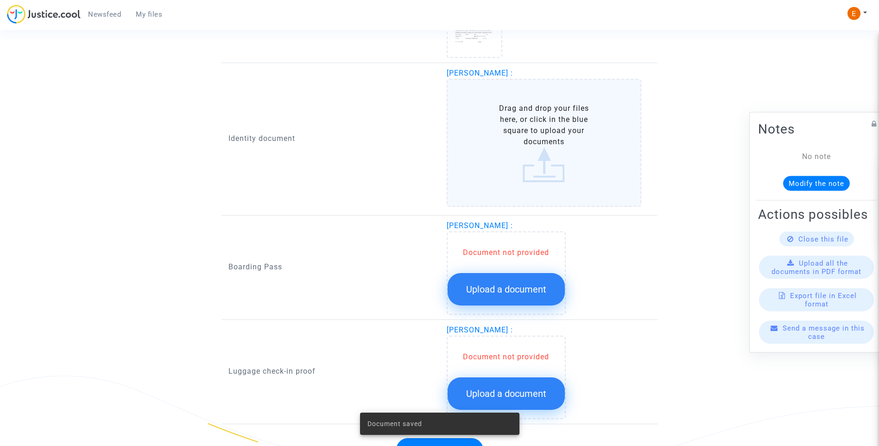
click at [510, 290] on span "Upload a document" at bounding box center [506, 289] width 80 height 11
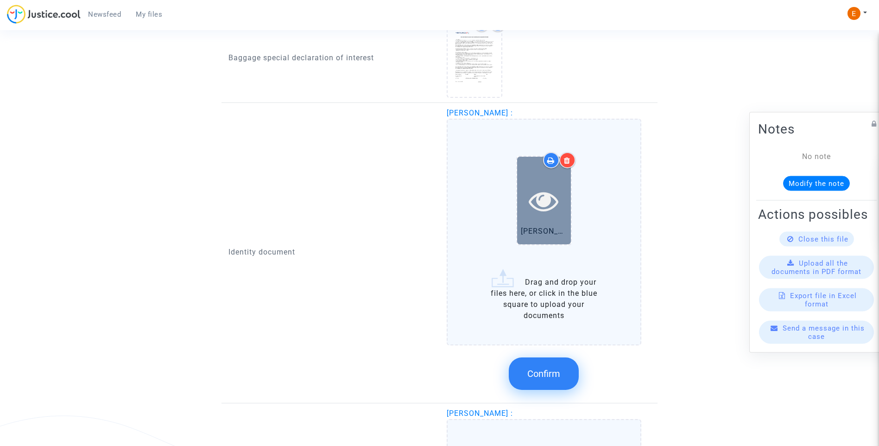
scroll to position [804, 0]
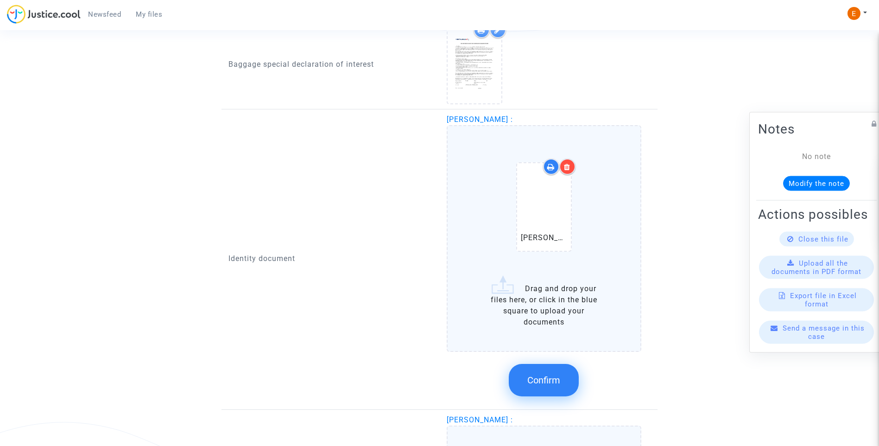
drag, startPoint x: 547, startPoint y: 391, endPoint x: 549, endPoint y: 386, distance: 5.3
click at [549, 388] on button "Confirm" at bounding box center [544, 380] width 70 height 32
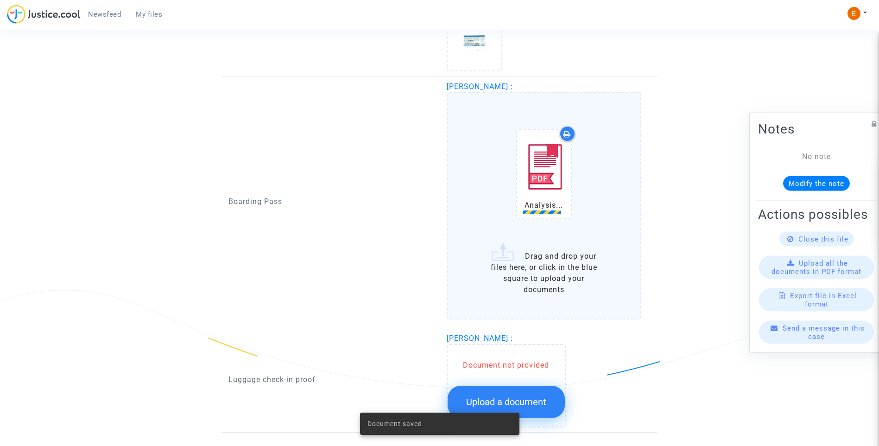
scroll to position [990, 0]
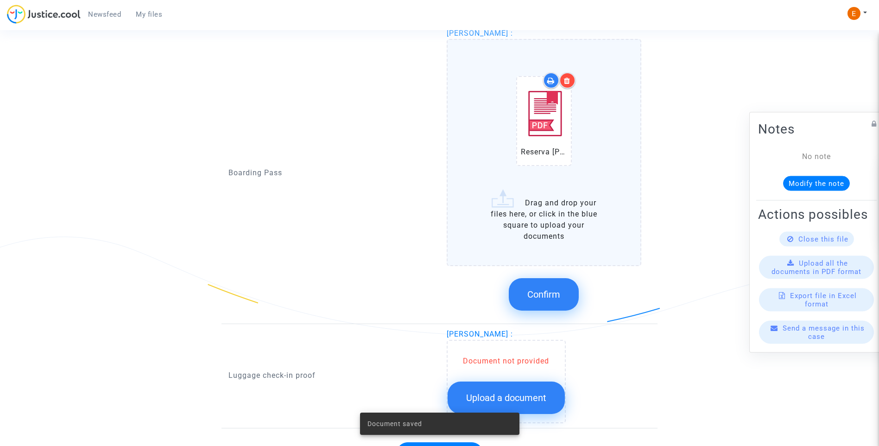
click at [556, 284] on button "Confirm" at bounding box center [544, 294] width 70 height 32
click at [527, 393] on span "Upload a document" at bounding box center [506, 397] width 80 height 11
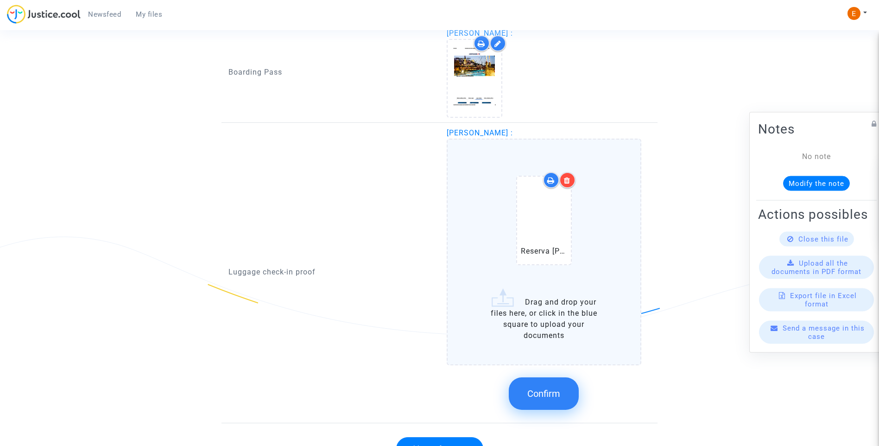
click at [554, 388] on span "Confirm" at bounding box center [543, 393] width 33 height 11
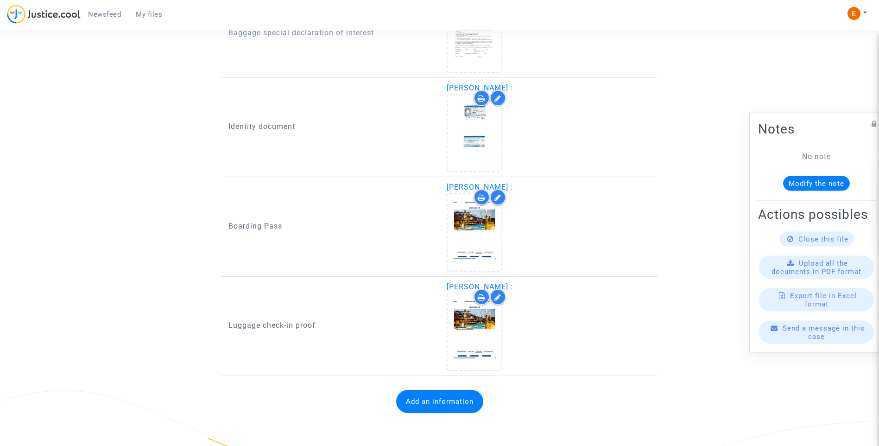
scroll to position [836, 0]
drag, startPoint x: 115, startPoint y: 13, endPoint x: 138, endPoint y: 16, distance: 22.9
click at [115, 13] on span "Newsfeed" at bounding box center [104, 14] width 33 height 8
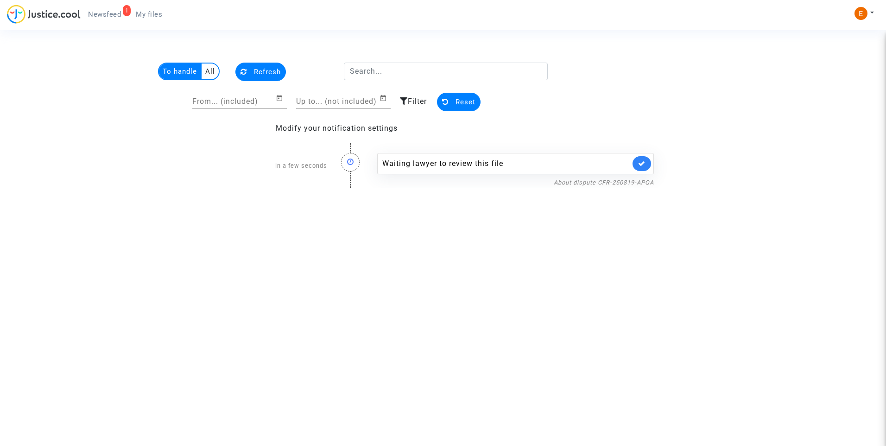
click at [640, 160] on icon at bounding box center [641, 163] width 7 height 7
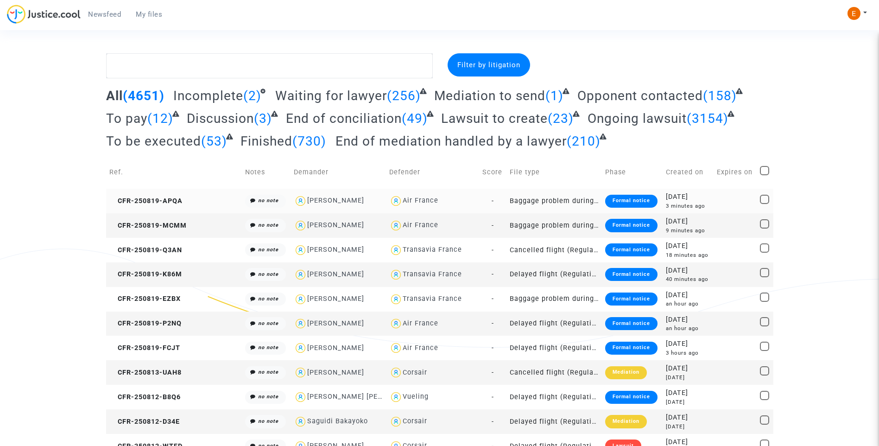
click at [623, 202] on div "Formal notice" at bounding box center [631, 201] width 52 height 13
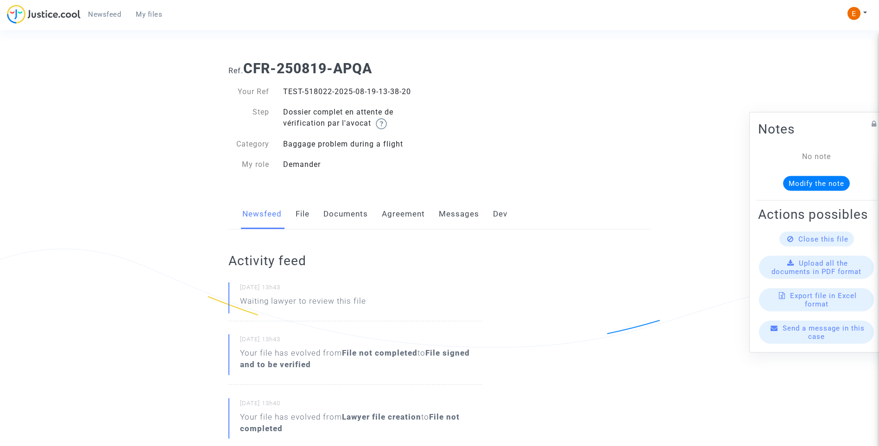
click at [299, 217] on link "File" at bounding box center [303, 214] width 14 height 31
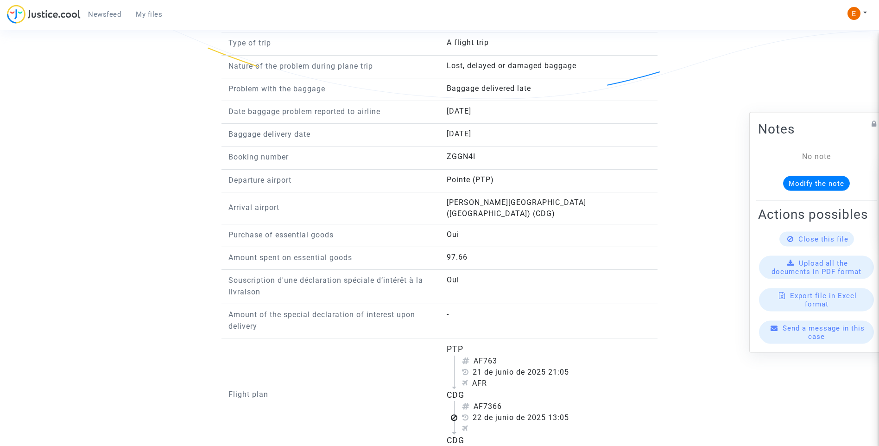
scroll to position [788, 0]
